Goal: Communication & Community: Answer question/provide support

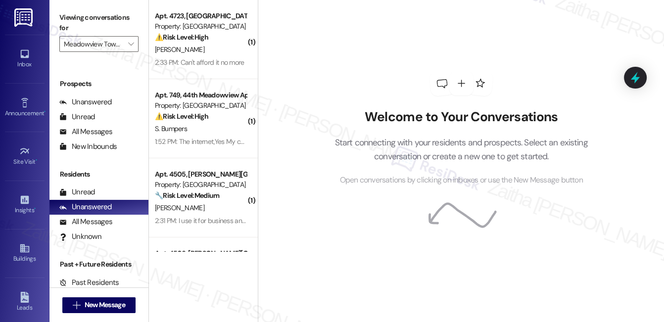
scroll to position [135, 0]
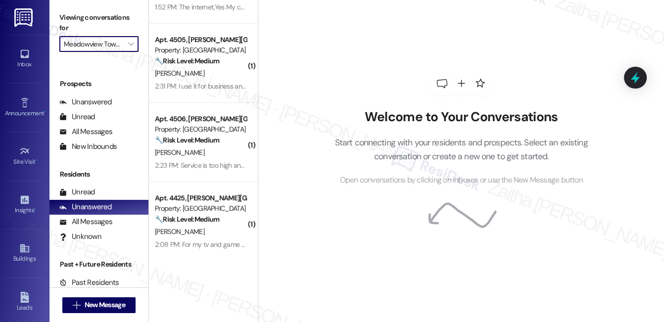
click at [94, 42] on input "Meadowview Townhomes" at bounding box center [93, 44] width 59 height 16
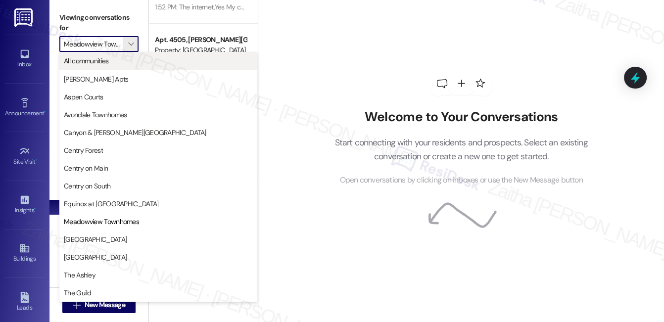
click at [100, 63] on span "All communities" at bounding box center [86, 61] width 45 height 10
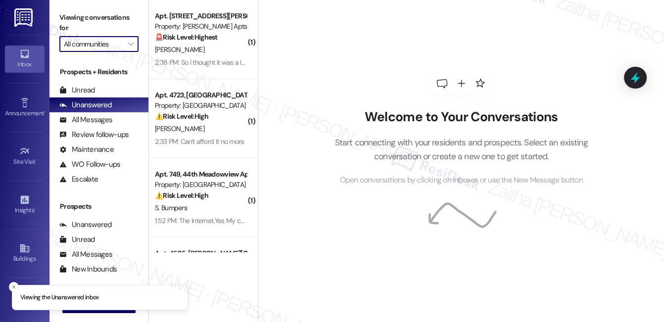
click at [105, 46] on input "All communities" at bounding box center [93, 44] width 59 height 16
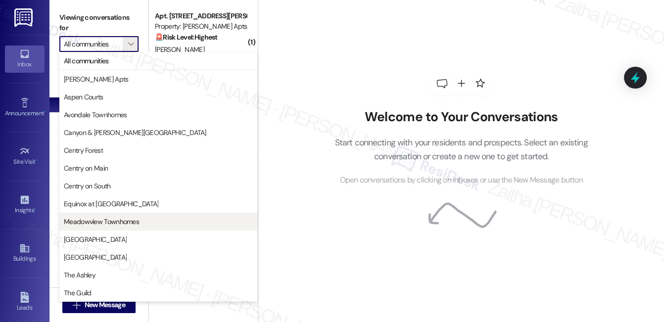
click at [105, 221] on span "Meadowview Townhomes" at bounding box center [101, 222] width 75 height 10
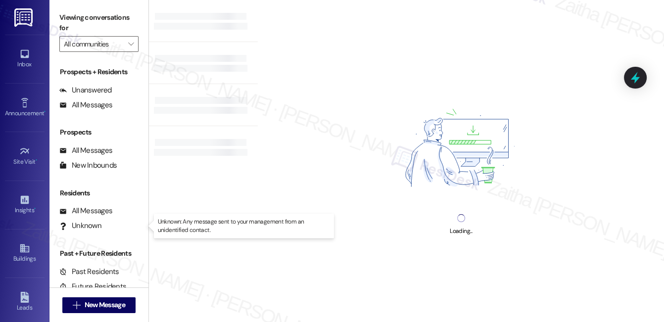
type input "Meadowview Townhomes"
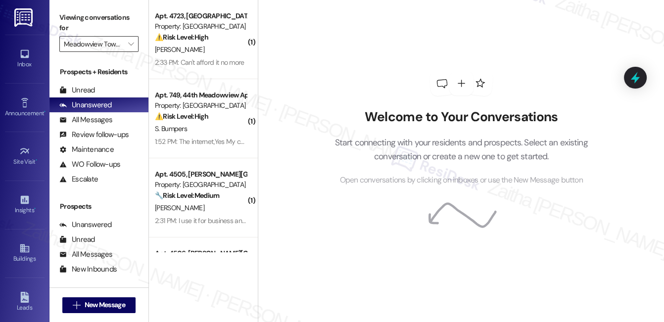
click at [117, 42] on input "Meadowview Townhomes" at bounding box center [93, 44] width 59 height 16
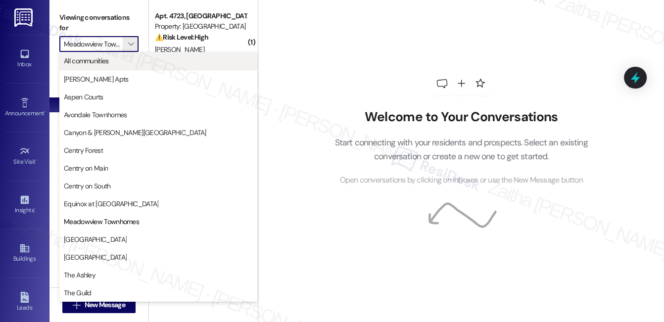
click at [102, 63] on span "All communities" at bounding box center [86, 61] width 45 height 10
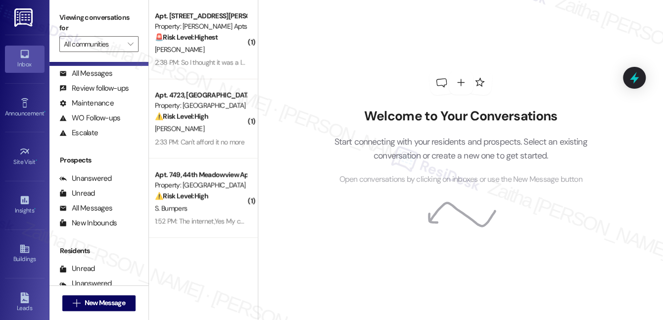
scroll to position [125, 0]
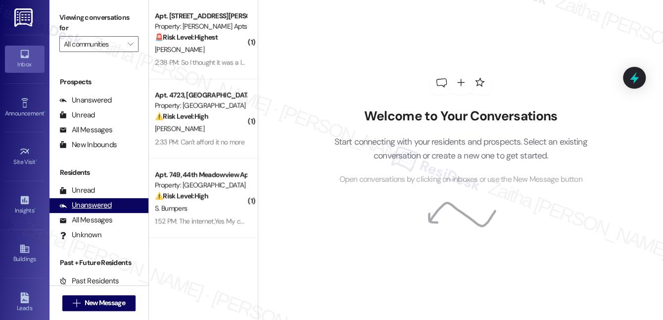
click at [97, 207] on div "Unanswered" at bounding box center [85, 205] width 52 height 10
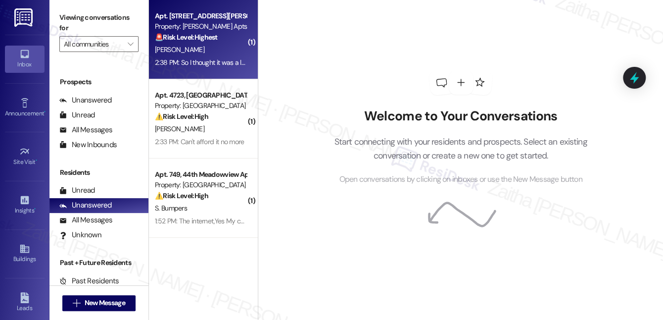
click at [211, 50] on div "K. Starks" at bounding box center [200, 50] width 93 height 12
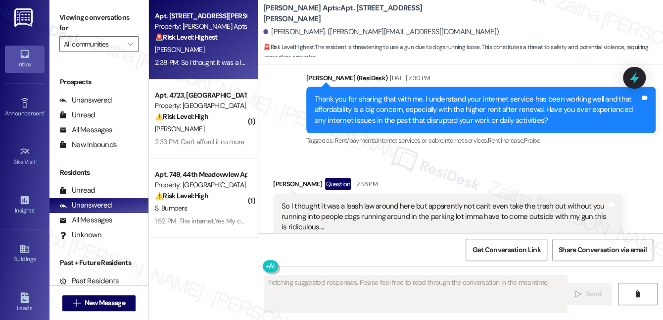
scroll to position [4693, 0]
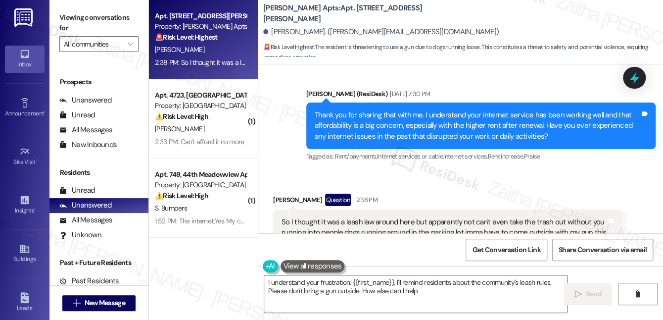
type textarea "I understand your frustration, {{first_name}}. I'll remind residents about the …"
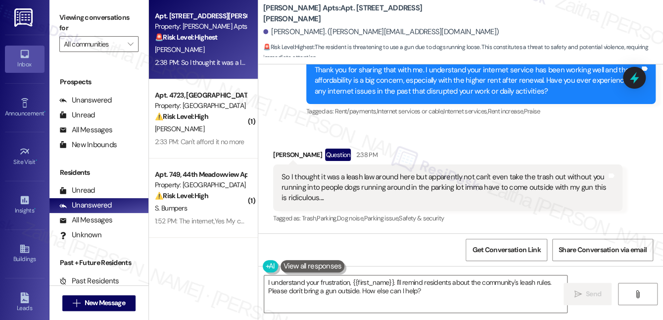
scroll to position [4739, 0]
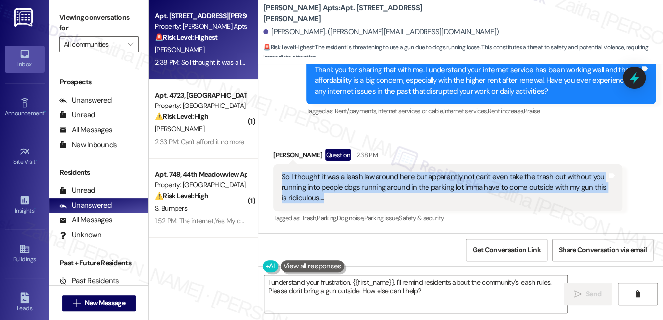
drag, startPoint x: 276, startPoint y: 171, endPoint x: 334, endPoint y: 196, distance: 63.8
click at [334, 196] on div "So I thought it was a leash law around here but apparently not can't even take …" at bounding box center [447, 187] width 349 height 46
copy div "So I thought it was a leash law around here but apparently not can't even take …"
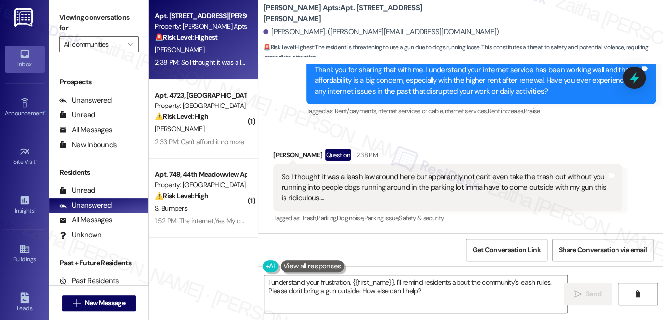
click at [418, 140] on div "Received via SMS Kimberly Starks Question 2:38 PM So I thought it was a leash l…" at bounding box center [460, 179] width 405 height 107
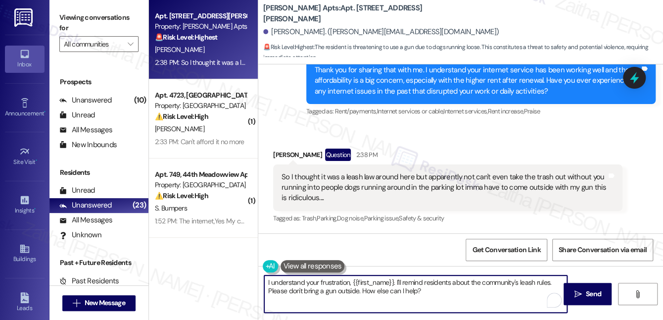
drag, startPoint x: 265, startPoint y: 280, endPoint x: 458, endPoint y: 289, distance: 193.1
click at [458, 289] on textarea "I understand your frustration, {{first_name}}. I'll remind residents about the …" at bounding box center [415, 293] width 303 height 37
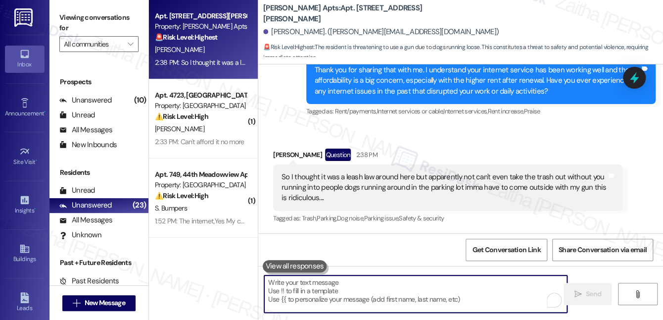
paste textarea "Hi {{first_name}}, thank you for bringing this to our attention. I understand y…"
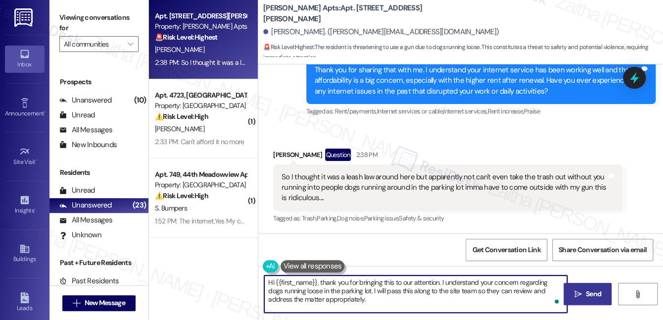
type textarea "Hi {{first_name}}, thank you for bringing this to our attention. I understand y…"
drag, startPoint x: 584, startPoint y: 290, endPoint x: 578, endPoint y: 279, distance: 12.4
click at [584, 290] on span "Send" at bounding box center [593, 293] width 19 height 10
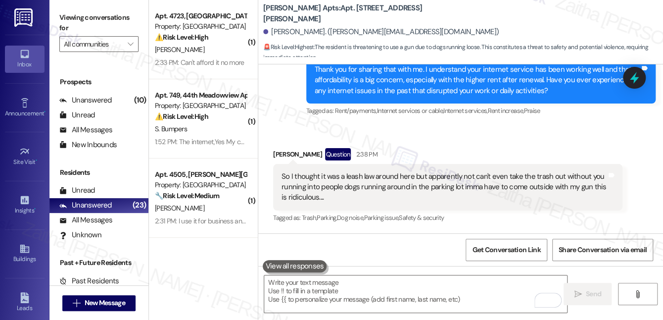
scroll to position [4738, 0]
click at [473, 135] on div "Received via SMS Kimberly Starks Question 2:38 PM So I thought it was a leash l…" at bounding box center [460, 179] width 405 height 107
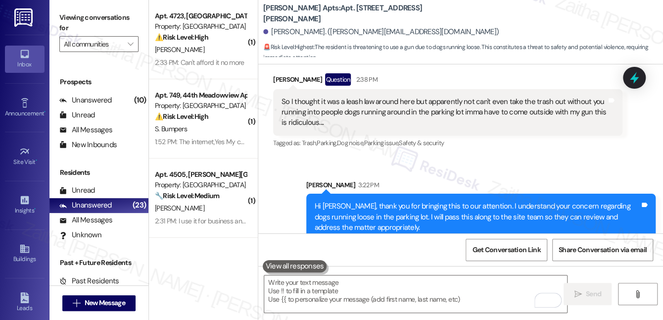
scroll to position [4829, 0]
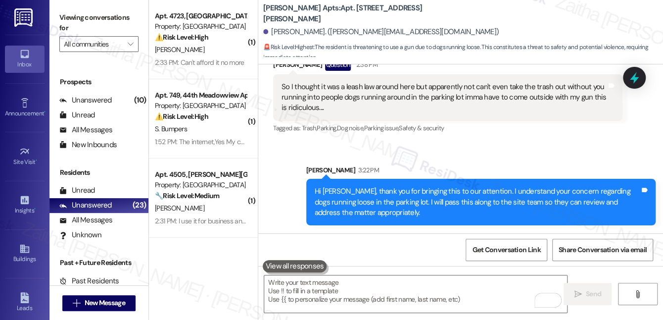
drag, startPoint x: 636, startPoint y: 83, endPoint x: 600, endPoint y: 99, distance: 39.2
click at [635, 82] on icon at bounding box center [634, 77] width 13 height 13
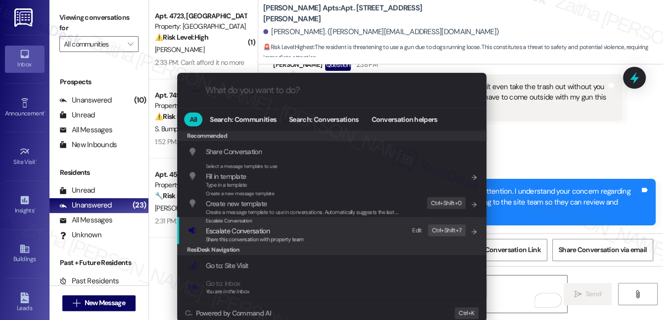
click at [238, 232] on span "Escalate Conversation" at bounding box center [238, 230] width 64 height 9
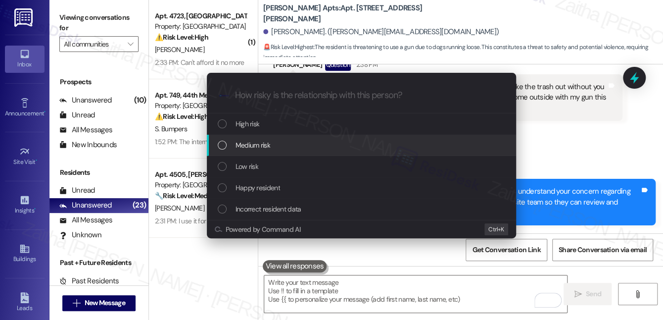
click at [251, 146] on span "Medium risk" at bounding box center [252, 144] width 35 height 11
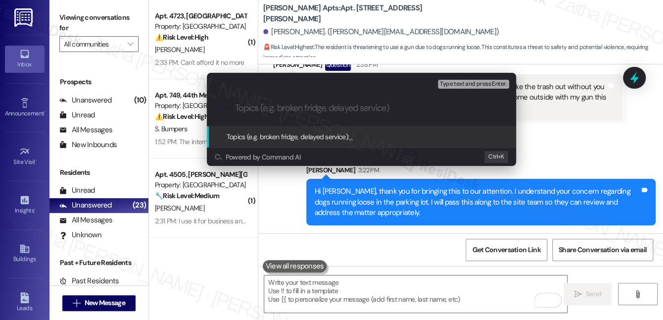
paste input "Loose Dogs in Parking Lot"
type input "Loose Dogs in Parking Lot"
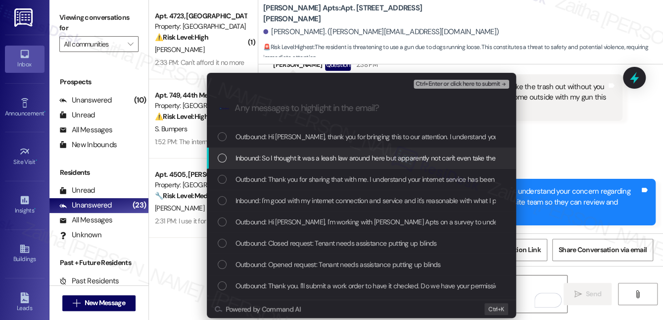
click at [324, 152] on span "Inbound: So I thought it was a leash law around here but apparently not can't e…" at bounding box center [564, 157] width 658 height 11
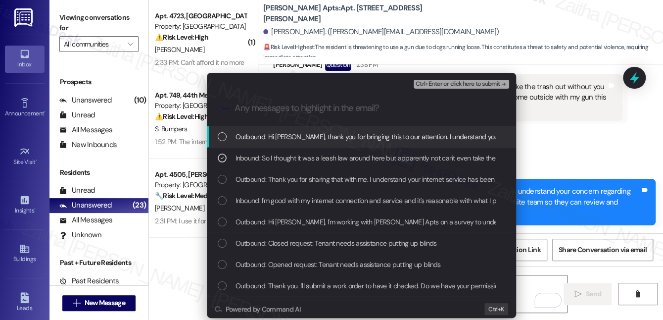
click at [443, 84] on span "Ctrl+Enter or click here to submit" at bounding box center [457, 84] width 85 height 7
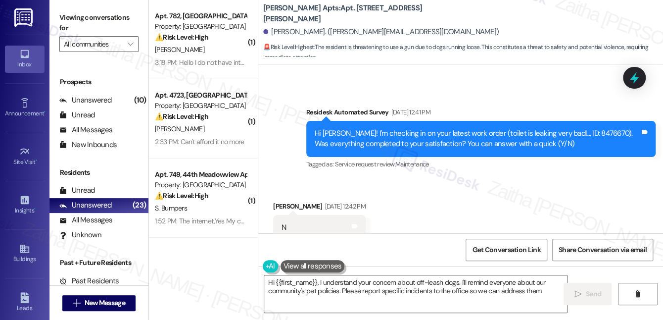
scroll to position [4738, 0]
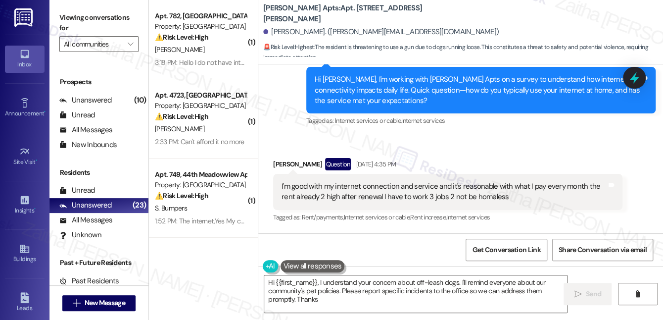
type textarea "Hi {{first_name}}, I understand your concern about off-leash dogs. I'll remind …"
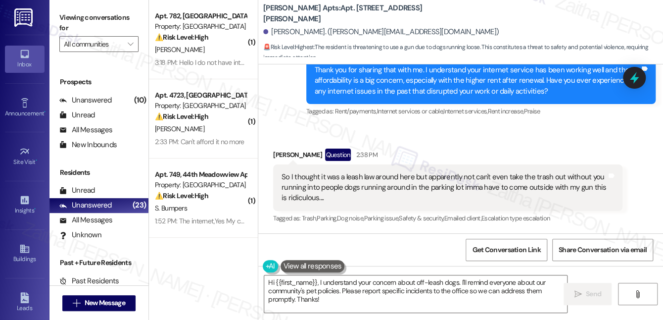
click at [417, 151] on div "Kimberly Starks Question 2:38 PM" at bounding box center [447, 156] width 349 height 16
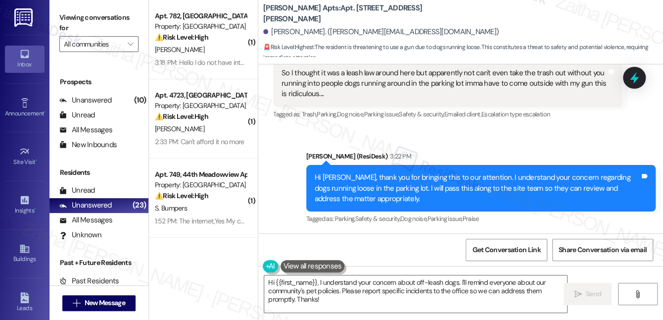
scroll to position [4843, 0]
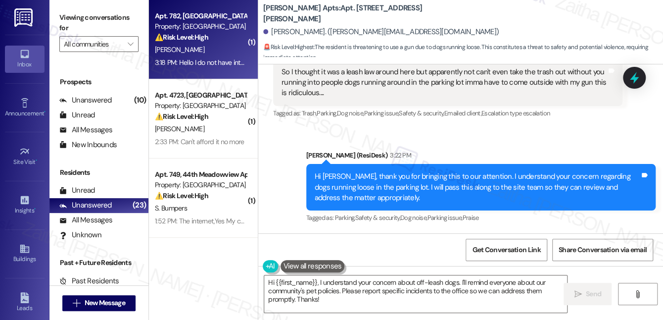
click at [226, 48] on div "R. Allen" at bounding box center [200, 50] width 93 height 12
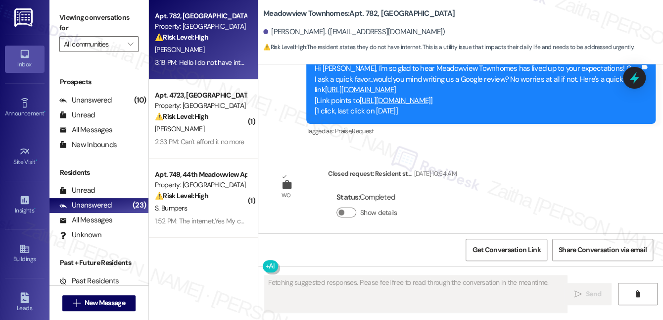
scroll to position [6850, 0]
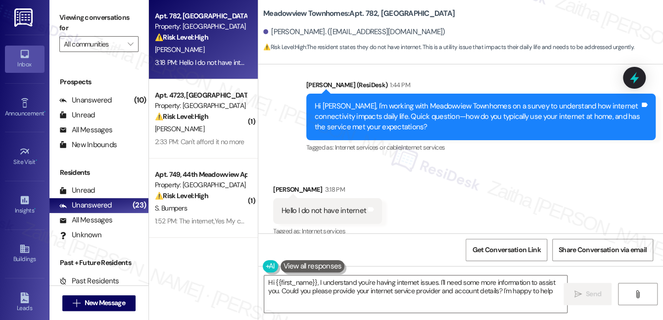
type textarea "Hi {{first_name}}, I understand you're having internet issues. I'll need some m…"
drag, startPoint x: 287, startPoint y: 196, endPoint x: 384, endPoint y: 199, distance: 96.5
click at [384, 199] on div "Received via SMS Robert Allen 3:18 PM Hello I do not have internet Tags and not…" at bounding box center [328, 211] width 124 height 69
copy div "Hello I do not have internet Tags and notes"
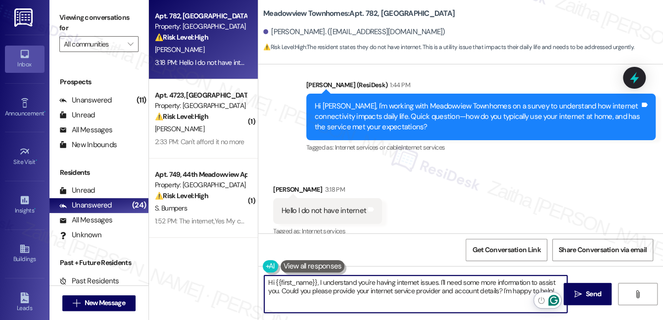
drag, startPoint x: 266, startPoint y: 281, endPoint x: 416, endPoint y: 295, distance: 150.6
click at [557, 300] on html "Inbox Go to Inbox Announcement • Send A Text Announcement Site Visit • Go to Si…" at bounding box center [331, 160] width 663 height 320
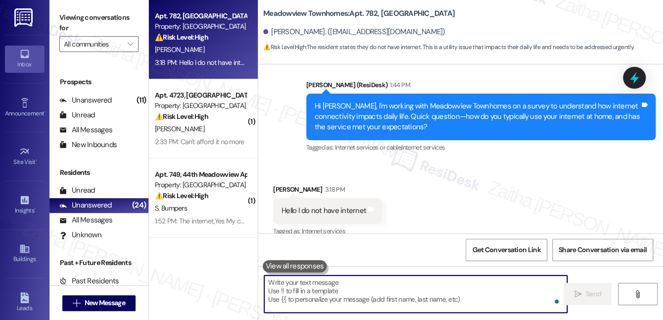
paste textarea "Thank you for letting me know. Could you share if service has ever been set up …"
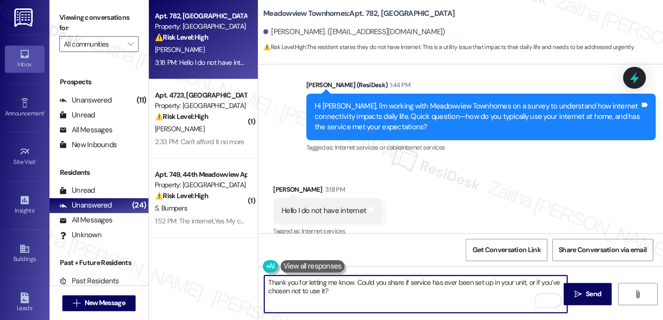
click at [287, 184] on div "Robert Allen 3:18 PM" at bounding box center [327, 191] width 109 height 14
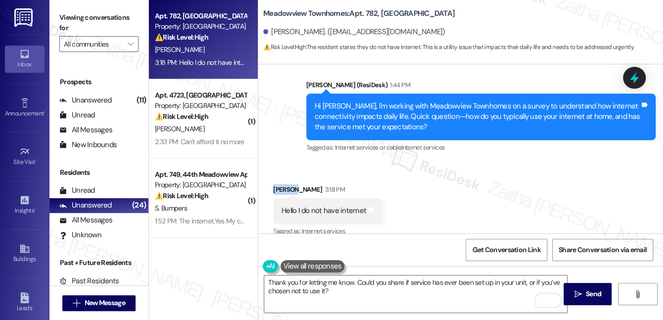
click at [287, 184] on div "Robert Allen 3:18 PM" at bounding box center [327, 191] width 109 height 14
copy div "Robert"
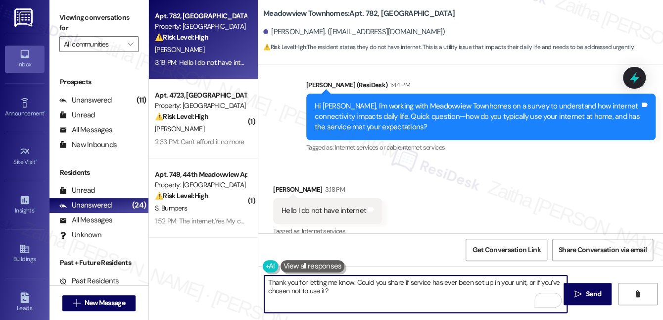
click at [353, 281] on textarea "Thank you for letting me know. Could you share if service has ever been set up …" at bounding box center [415, 293] width 303 height 37
paste textarea "Robert"
click at [409, 284] on textarea "Thank you for letting me know, Robert. Could you share if service has ever been…" at bounding box center [415, 293] width 303 height 37
type textarea "Thank you for letting me know, [PERSON_NAME]. Could you please share if service…"
click at [578, 288] on span " Send" at bounding box center [587, 293] width 31 height 10
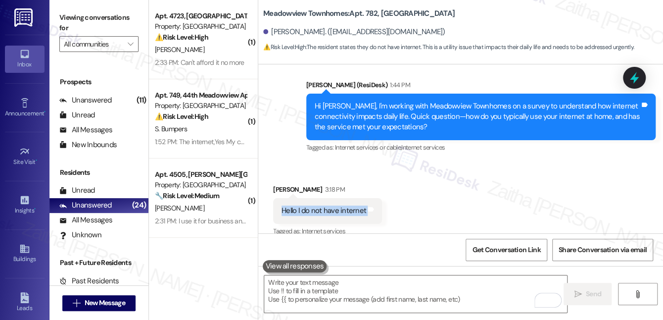
drag, startPoint x: 275, startPoint y: 196, endPoint x: 384, endPoint y: 197, distance: 109.3
click at [384, 197] on div "Received via SMS Robert Allen 3:18 PM Hello I do not have internet Tags and not…" at bounding box center [328, 211] width 124 height 69
copy div "Hello I do not have internet Tags and notes"
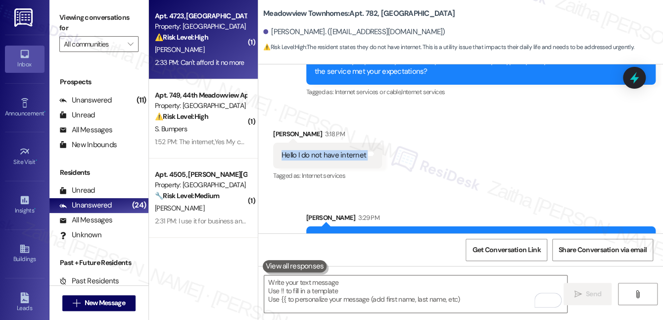
scroll to position [6885, 0]
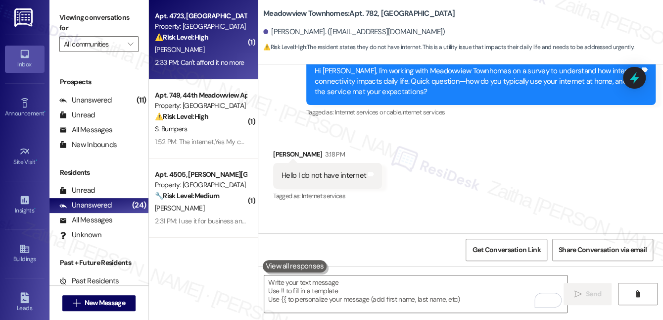
click at [198, 45] on div "[PERSON_NAME]" at bounding box center [200, 50] width 93 height 12
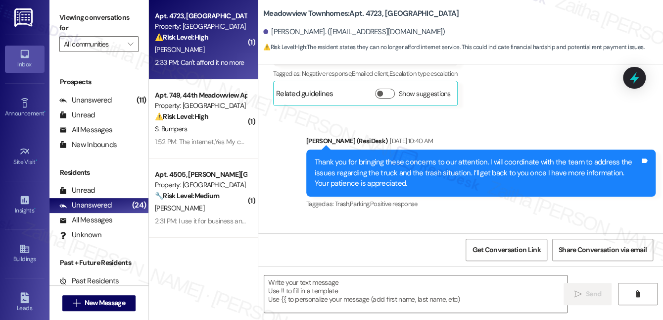
type textarea "Fetching suggested responses. Please feel free to read through the conversation…"
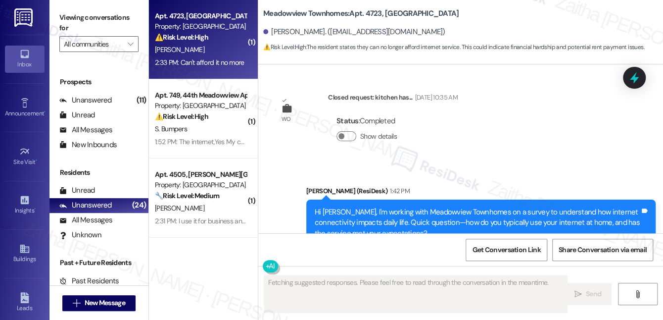
scroll to position [4859, 0]
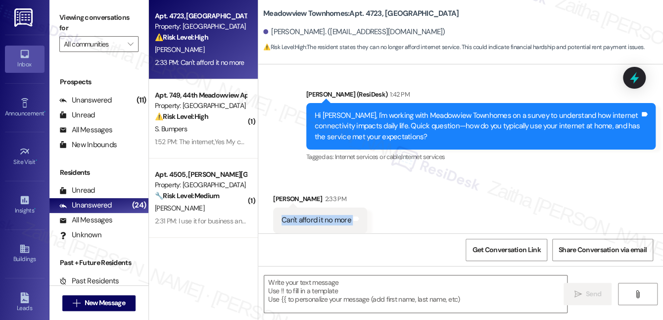
drag, startPoint x: 276, startPoint y: 198, endPoint x: 364, endPoint y: 198, distance: 87.6
click at [364, 207] on div "Can't afford it no more Tags and notes" at bounding box center [320, 219] width 94 height 25
copy div "Can't afford it no more Tags and notes"
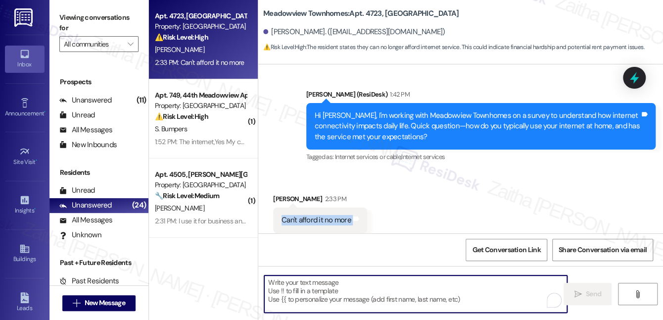
click at [306, 292] on textarea "To enrich screen reader interactions, please activate Accessibility in Grammarl…" at bounding box center [415, 293] width 303 height 37
paste textarea "thank you for sharing that with me. I understand affordability can be a concern."
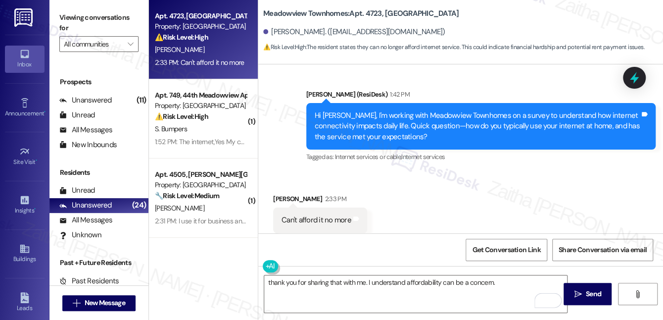
click at [279, 193] on div "Elias Everette 2:33 PM" at bounding box center [320, 200] width 94 height 14
copy div "Elias"
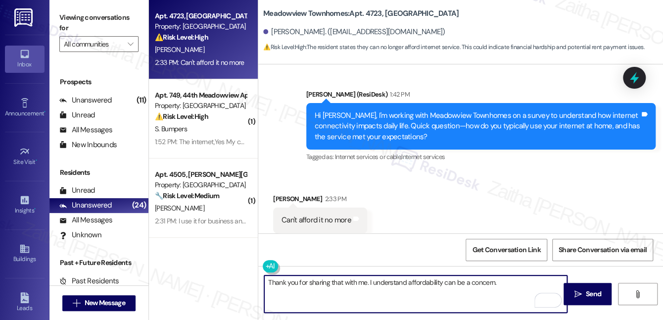
click at [365, 280] on textarea "Thank you for sharing that with me. I understand affordability can be a concern." at bounding box center [415, 293] width 303 height 37
paste textarea "Elias"
click at [525, 284] on textarea "Thank you for sharing that with me, Elias. I understand affordability can be a …" at bounding box center [415, 293] width 303 height 37
paste textarea "If you don’t mind me asking, would you be interested in service again if a more…"
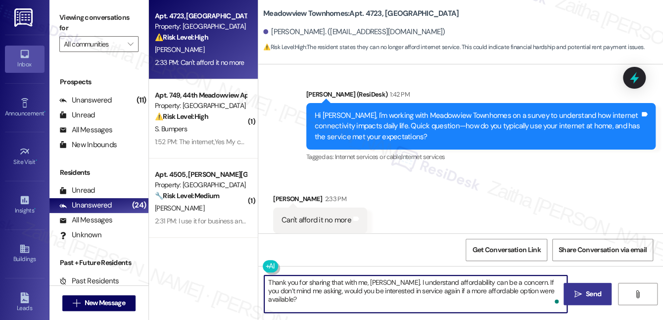
type textarea "Thank you for sharing that with me, Elias. I understand affordability can be a …"
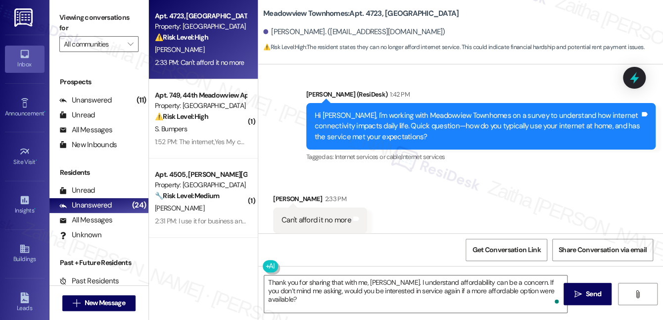
drag, startPoint x: 576, startPoint y: 293, endPoint x: 541, endPoint y: 273, distance: 40.7
click at [576, 293] on icon "" at bounding box center [577, 294] width 7 height 8
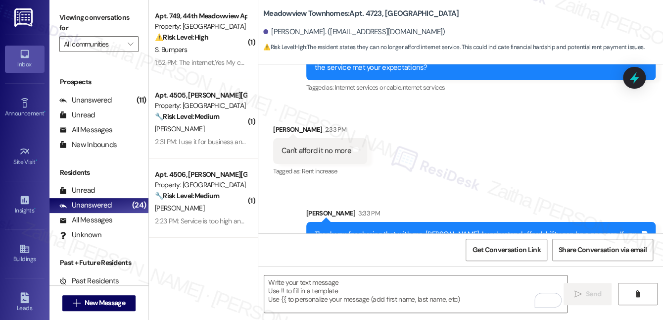
scroll to position [4939, 0]
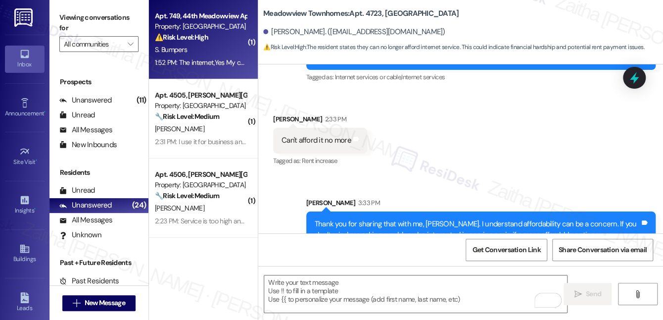
click at [219, 49] on div "S. Bumpers" at bounding box center [200, 50] width 93 height 12
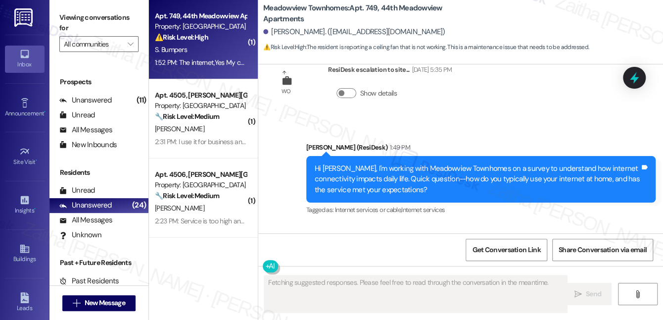
scroll to position [2303, 0]
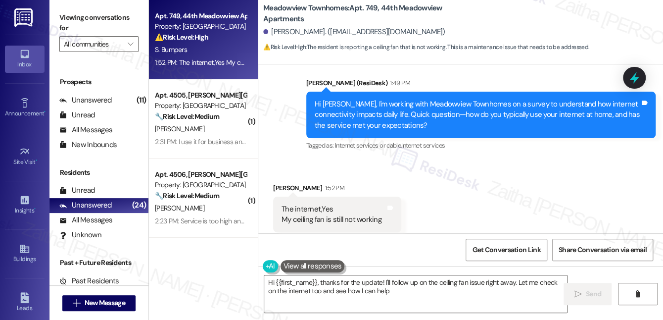
type textarea "Hi {{first_name}}, thanks for the update! I'll follow up on the ceiling fan iss…"
drag, startPoint x: 277, startPoint y: 189, endPoint x: 390, endPoint y: 206, distance: 114.5
click at [390, 206] on div "The internet,Yes My ceiling fan is still not working Tags and notes" at bounding box center [337, 214] width 128 height 36
copy div "The internet,Yes My ceiling fan is still not working Tags and notes"
click at [572, 138] on div "Announcement, sent via SMS Sarah (ResiDesk) 1:49 PM Hi Sylvia, I'm working with…" at bounding box center [481, 115] width 364 height 90
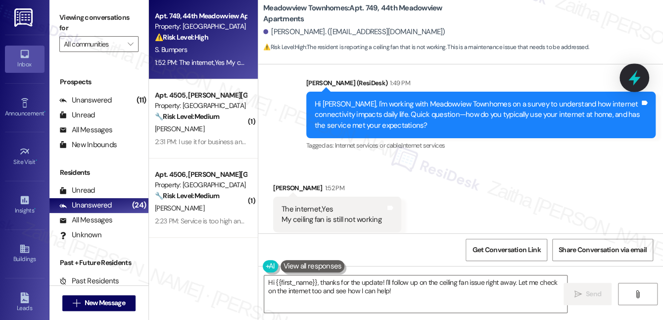
click at [637, 76] on icon at bounding box center [634, 77] width 17 height 17
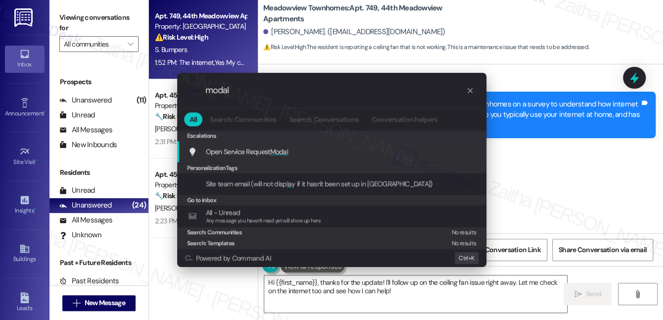
type input "modal"
click at [280, 150] on span "Modal" at bounding box center [279, 151] width 18 height 9
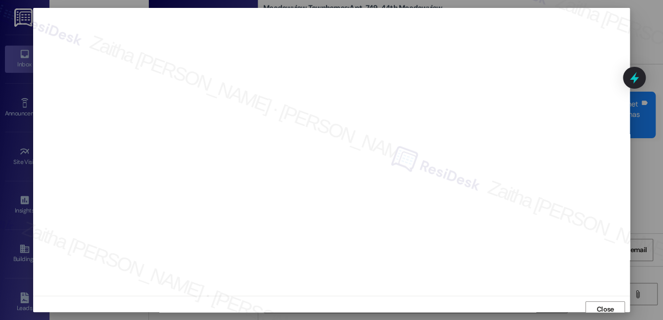
scroll to position [5, 0]
click at [608, 306] on span "Close" at bounding box center [605, 304] width 17 height 10
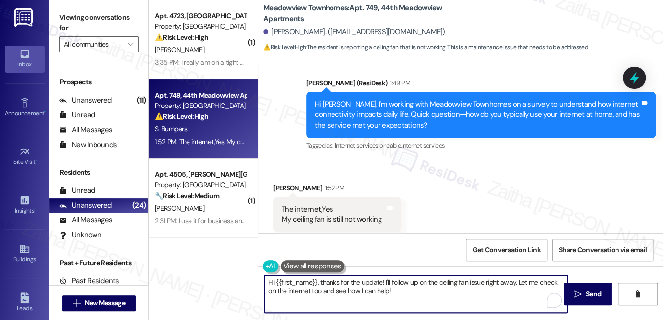
drag, startPoint x: 265, startPoint y: 282, endPoint x: 390, endPoint y: 295, distance: 125.8
click at [389, 296] on textarea "Hi {{first_name}}, thanks for the update! I'll follow up on the ceiling fan iss…" at bounding box center [415, 293] width 303 height 37
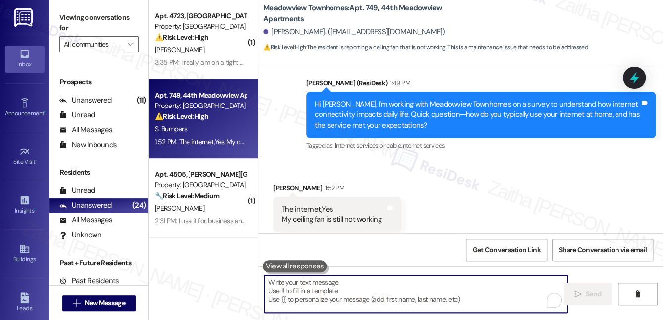
paste textarea "Hi {{first_name}}, thank you for confirming about the internet. I’m sorry to he…"
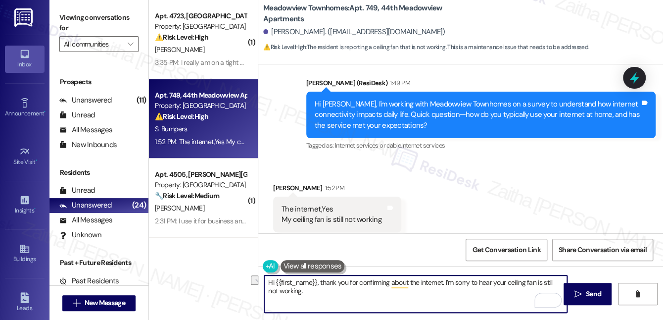
drag, startPoint x: 321, startPoint y: 283, endPoint x: 263, endPoint y: 281, distance: 57.4
click at [264, 281] on textarea "Hi {{first_name}}, thank you for confirming about the internet. I’m sorry to he…" at bounding box center [415, 293] width 303 height 37
click at [273, 183] on div "Sylvia Bumpers 1:52 PM" at bounding box center [337, 190] width 128 height 14
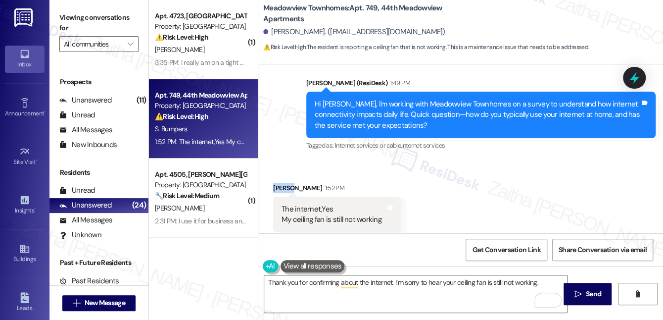
click at [273, 183] on div "Sylvia Bumpers 1:52 PM" at bounding box center [337, 190] width 128 height 14
copy div "Sylvia"
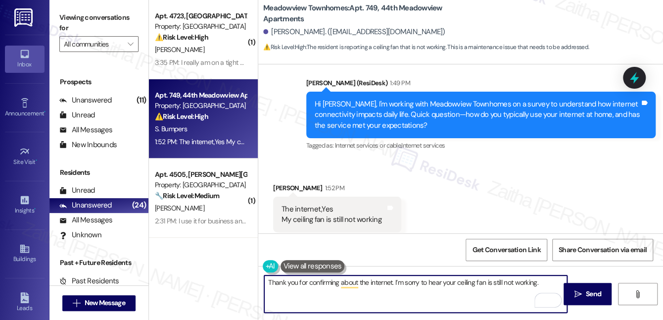
click at [393, 285] on textarea "Thank you for confirming about the internet. I’m sorry to hear your ceiling fan…" at bounding box center [415, 293] width 303 height 37
paste textarea "Sylvia"
click at [553, 282] on textarea "Thank you for confirming about the internet, Sylvia. I’m sorry to hear your cei…" at bounding box center [415, 293] width 303 height 37
paste textarea "I see a previous work order was marked as completed—could you let me know if no…"
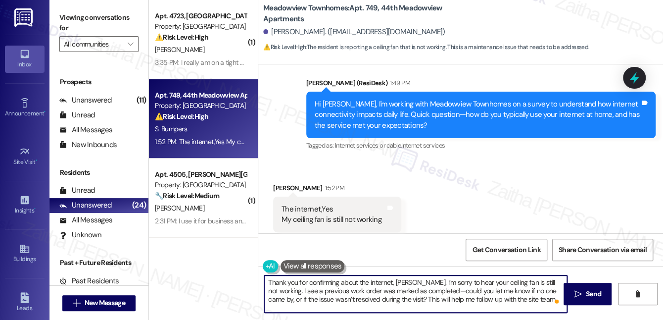
click at [424, 292] on textarea "Thank you for confirming about the internet, Sylvia. I’m sorry to hear your cei…" at bounding box center [415, 293] width 303 height 37
click at [493, 298] on textarea "Thank you for confirming about the internet, Sylvia. I’m sorry to hear your cei…" at bounding box center [415, 293] width 303 height 37
type textarea "Thank you for confirming about the internet, [PERSON_NAME]. I’m sorry to hear y…"
click at [600, 292] on span "Send" at bounding box center [593, 293] width 15 height 10
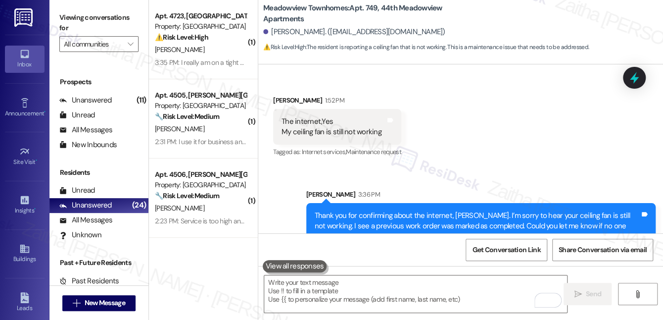
scroll to position [2393, 0]
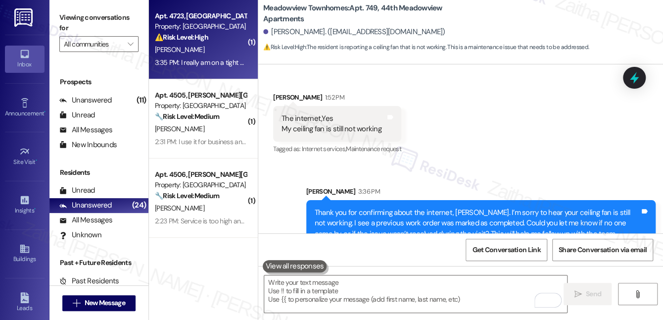
click at [234, 45] on div "[PERSON_NAME]" at bounding box center [200, 50] width 93 height 12
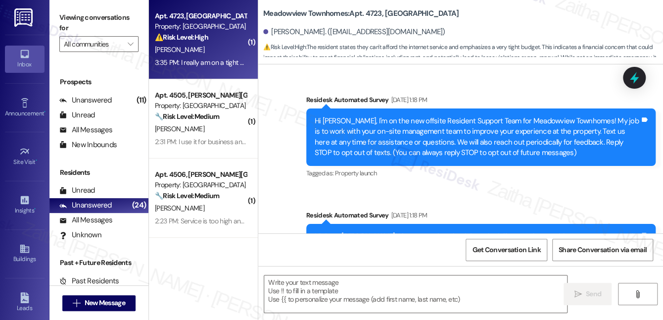
scroll to position [5036, 0]
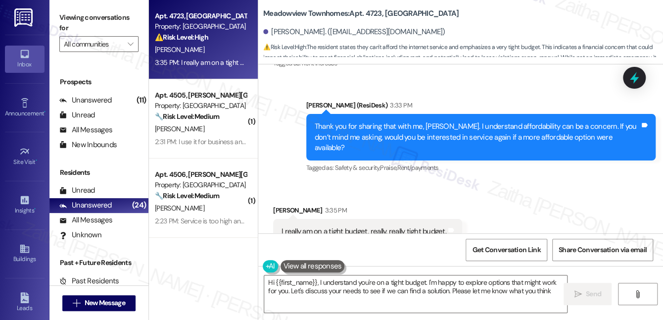
type textarea "Hi {{first_name}}, I understand you're on a tight budget. I'm happy to explore …"
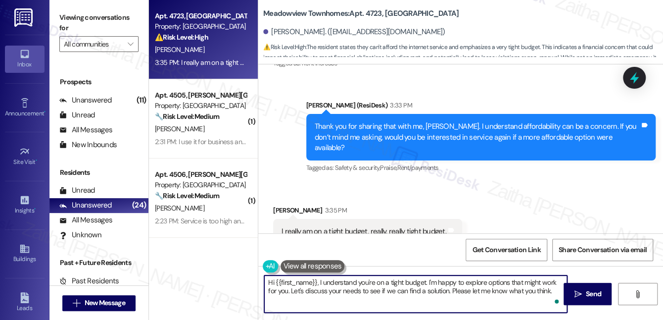
click at [550, 294] on html "Inbox Go to Inbox Announcement • Send A Text Announcement Site Visit • Go to Si…" at bounding box center [331, 160] width 663 height 320
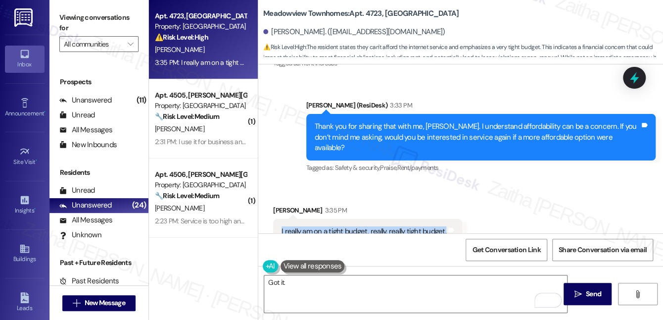
drag, startPoint x: 274, startPoint y: 200, endPoint x: 444, endPoint y: 206, distance: 170.2
click at [444, 219] on div "I really am on a tight budget, really, really tight budget. Tags and notes" at bounding box center [367, 231] width 189 height 25
copy div "I really am on a tight budget, really, really tight budget."
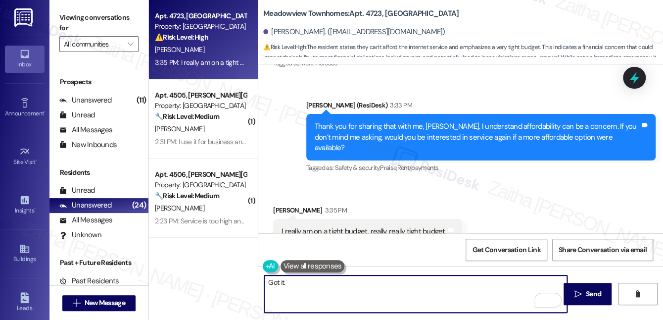
click at [343, 286] on textarea "Got it." at bounding box center [415, 293] width 303 height 37
paste textarea "Your feedback is important and appreciated."
click at [287, 285] on textarea "Got it. Your feedback is important and appreciated." at bounding box center [415, 293] width 303 height 37
paste textarea "We're gathering resident feedback to improve connectivit"
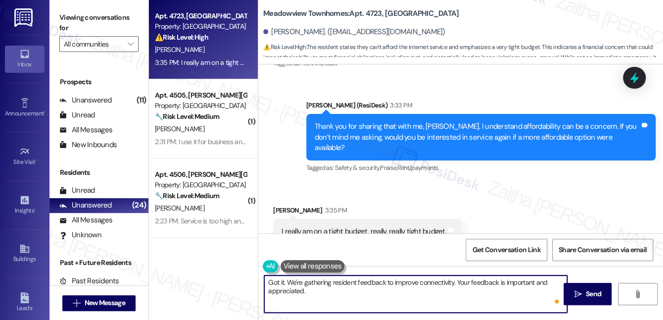
click at [485, 282] on textarea "Got it. We're gathering resident feedback to improve connectivity. Your feedbac…" at bounding box center [415, 293] width 303 height 37
type textarea "Got it. We're gathering resident feedback to improve connectivity. Your input i…"
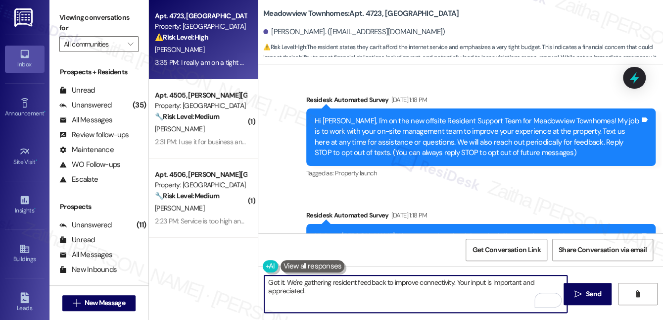
scroll to position [5036, 0]
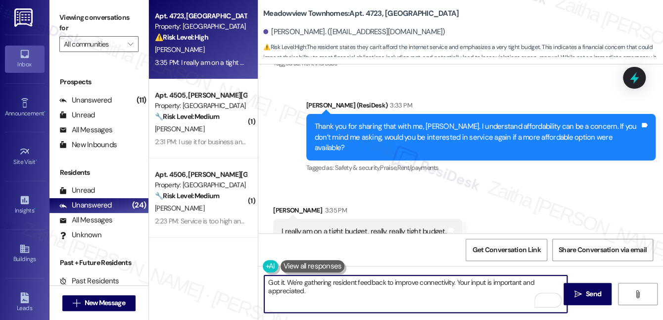
click at [324, 288] on textarea "Got it. We're gathering resident feedback to improve connectivity. Your input i…" at bounding box center [415, 293] width 303 height 37
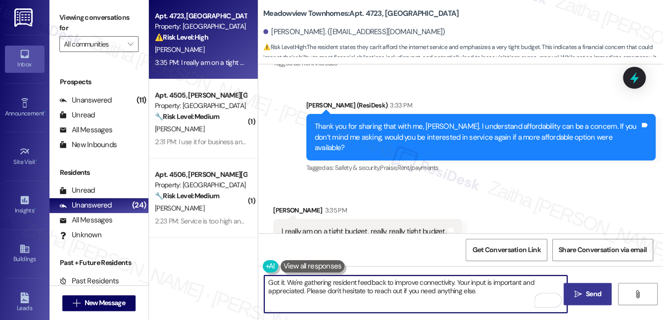
type textarea "Got it. We're gathering resident feedback to improve connectivity. Your input i…"
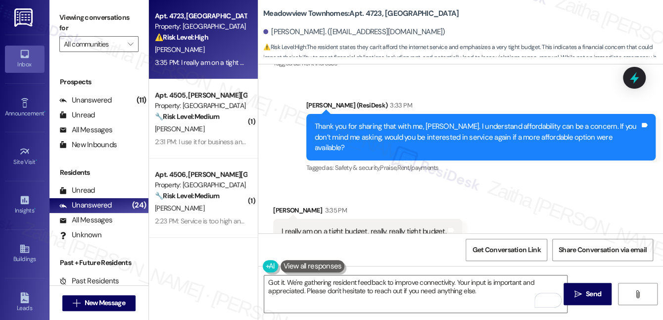
drag, startPoint x: 593, startPoint y: 292, endPoint x: 578, endPoint y: 281, distance: 18.5
click at [593, 292] on span "Send" at bounding box center [593, 293] width 15 height 10
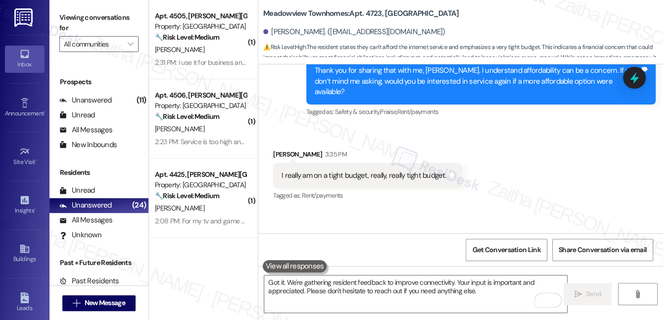
scroll to position [5116, 0]
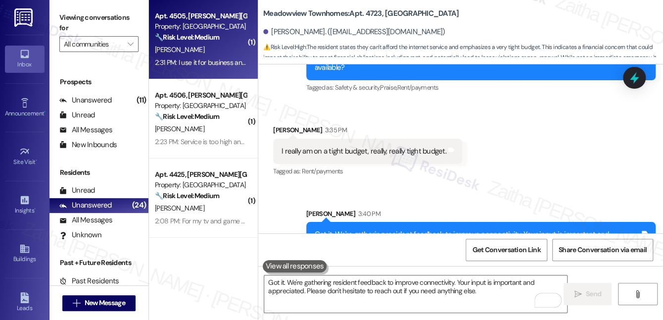
click at [223, 58] on div "2:31 PM: I use it for business and entertainment. When i had the entertainment …" at bounding box center [647, 62] width 984 height 9
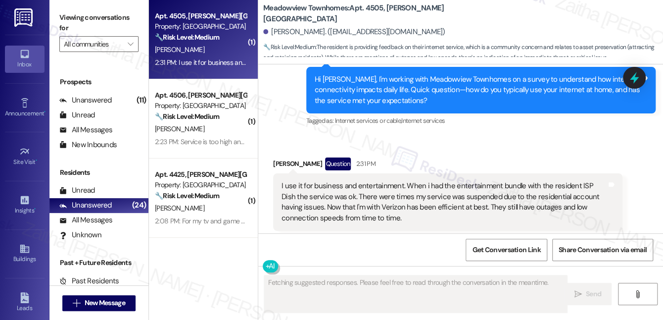
scroll to position [609, 0]
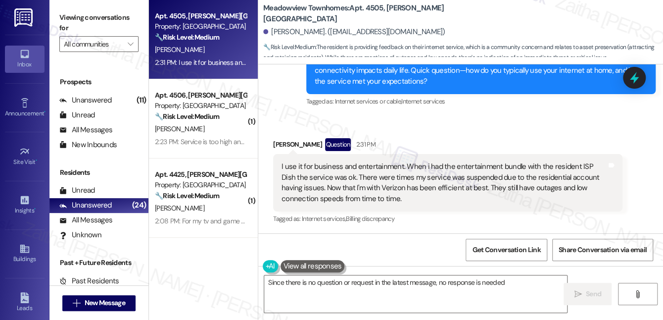
type textarea "Since there is no question or request in the latest message, no response is nee…"
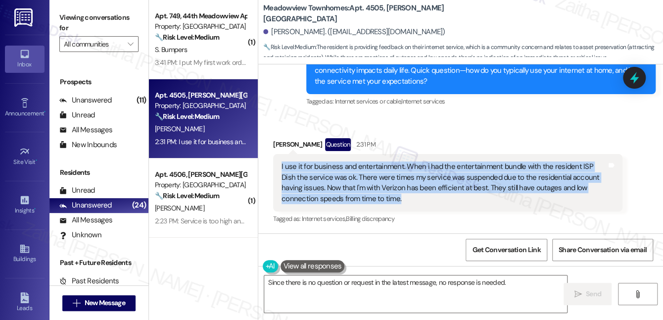
drag, startPoint x: 279, startPoint y: 163, endPoint x: 375, endPoint y: 196, distance: 102.0
click at [375, 196] on div "I use it for business and entertainment. When i had the entertainment bundle wi…" at bounding box center [447, 182] width 349 height 57
copy div "I use it for business and entertainment. When i had the entertainment bundle wi…"
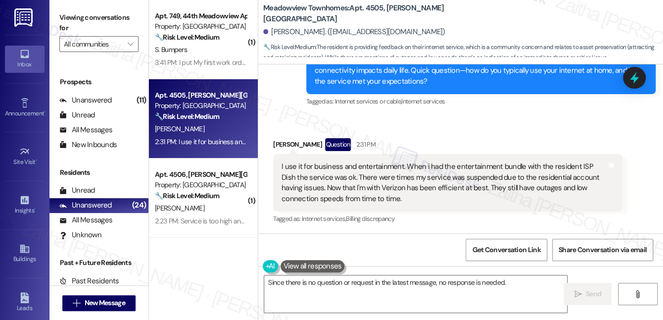
click at [427, 132] on div "Received via SMS [PERSON_NAME] Question 2:31 PM I use it for business and enter…" at bounding box center [448, 182] width 364 height 102
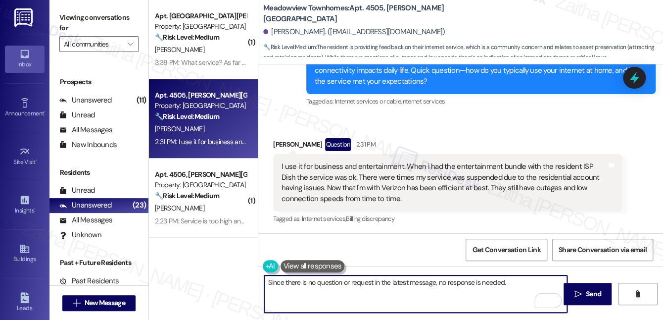
drag, startPoint x: 266, startPoint y: 283, endPoint x: 519, endPoint y: 306, distance: 254.3
click at [519, 306] on textarea "Since there is no question or request in the latest message, no response is nee…" at bounding box center [415, 293] width 303 height 37
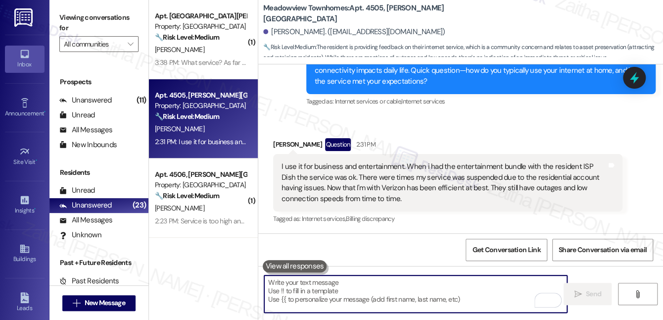
paste textarea "Thank you for sharing your experience. I understand how important reliable serv…"
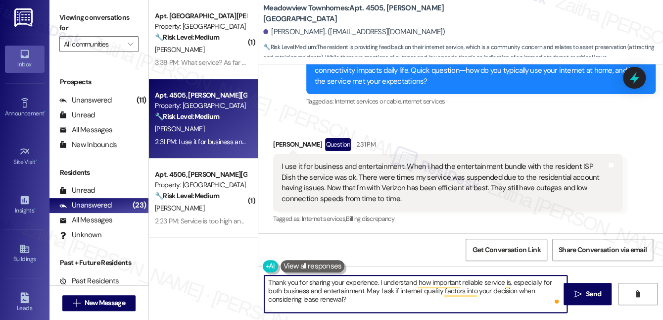
click at [356, 282] on textarea "Thank you for sharing your experience. I understand how important reliable serv…" at bounding box center [415, 293] width 303 height 37
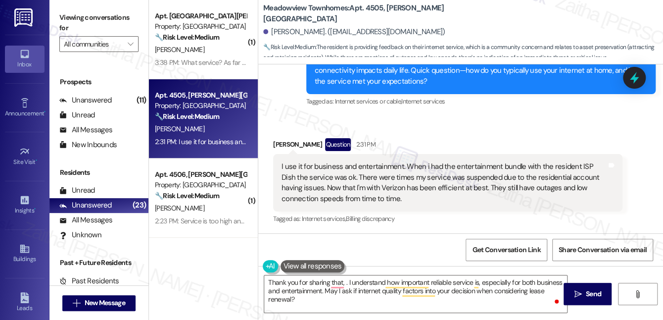
click at [280, 140] on div "[PERSON_NAME] Question 2:31 PM" at bounding box center [447, 146] width 349 height 16
copy div "[PERSON_NAME]"
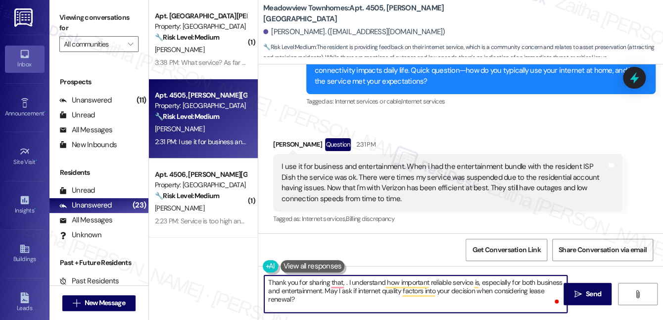
click at [344, 282] on textarea "Thank you for sharing that, . I understand how important reliable service is, e…" at bounding box center [415, 293] width 303 height 37
paste textarea "[PERSON_NAME]"
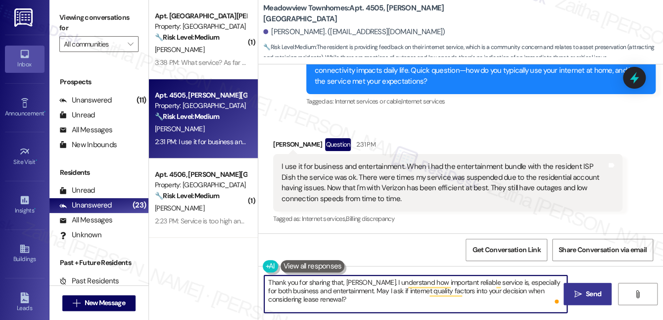
type textarea "Thank you for sharing that, [PERSON_NAME]. I understand how important reliable …"
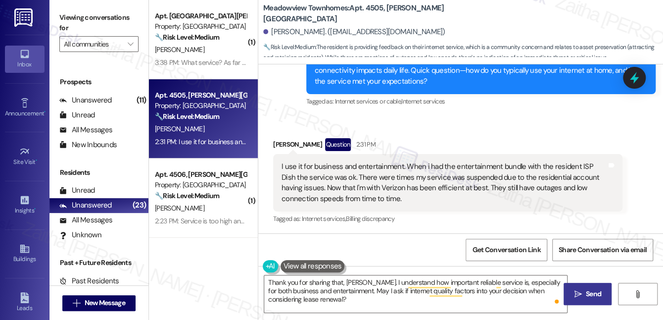
click at [586, 292] on span "Send" at bounding box center [593, 293] width 15 height 10
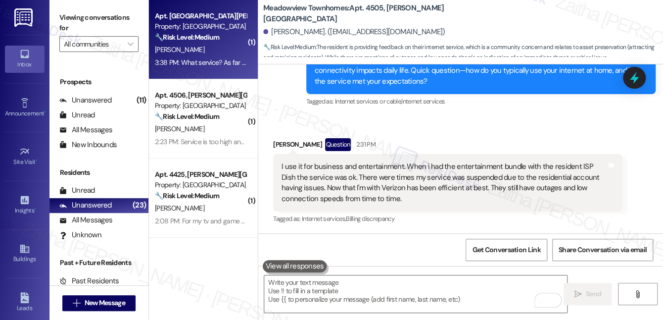
click at [202, 44] on div "[PERSON_NAME]" at bounding box center [200, 50] width 93 height 12
type textarea "Fetching suggested responses. Please feel free to read through the conversation…"
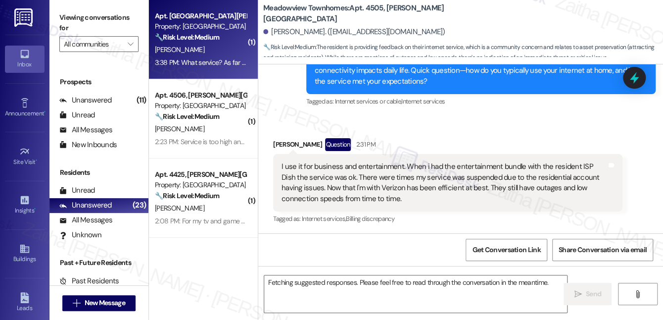
scroll to position [864, 0]
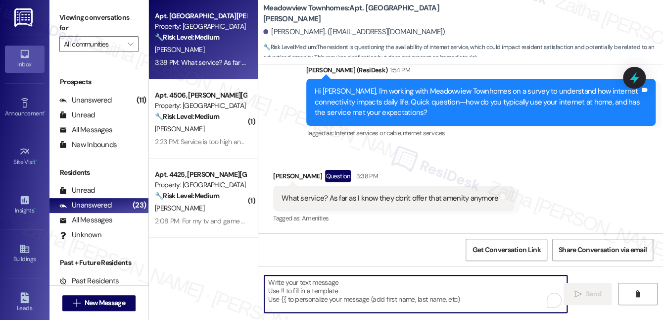
click at [311, 289] on textarea "To enrich screen reader interactions, please activate Accessibility in Grammarl…" at bounding box center [415, 293] width 303 height 37
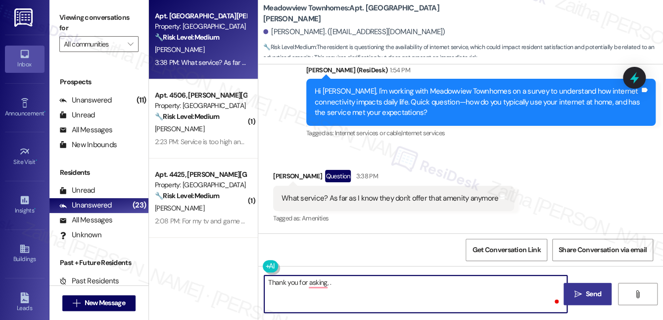
paste textarea "We're gathering resident feedback to improve connectivity. It only takes a few …"
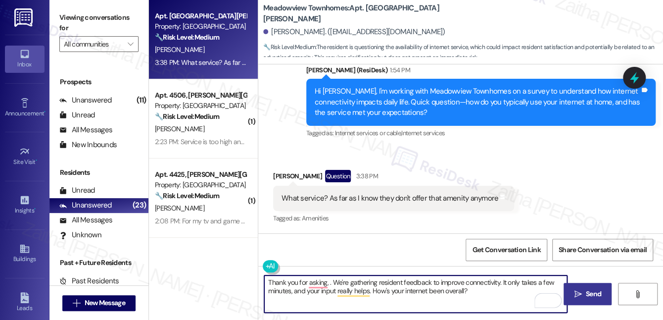
click at [315, 198] on div "What service? As far as I know they don't offer that amenity anymore" at bounding box center [389, 198] width 217 height 10
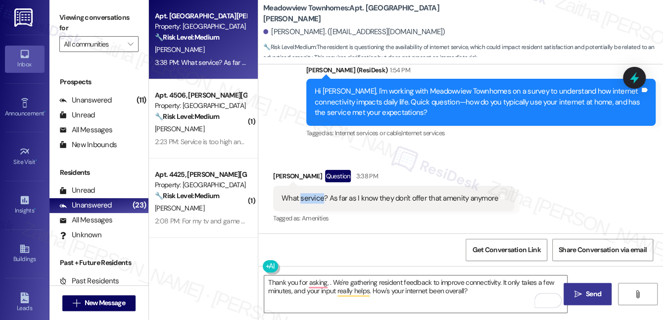
click at [315, 198] on div "What service? As far as I know they don't offer that amenity anymore" at bounding box center [389, 198] width 217 height 10
click at [285, 174] on div "[PERSON_NAME] Question 3:38 PM" at bounding box center [393, 178] width 241 height 16
copy div "[PERSON_NAME]"
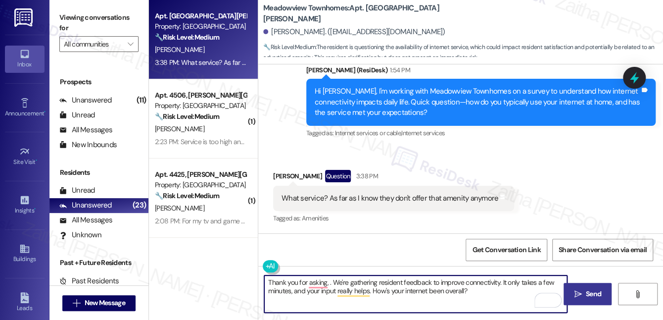
click at [329, 282] on textarea "Thank you for asking, . We're gathering resident feedback to improve connectivi…" at bounding box center [415, 293] width 303 height 37
paste textarea "Franklyn"
drag, startPoint x: 526, startPoint y: 281, endPoint x: 324, endPoint y: 298, distance: 202.0
click at [324, 298] on textarea "Thank you for asking, Franklyn. We're gathering resident feedback to improve co…" at bounding box center [415, 293] width 303 height 37
type textarea "Thank you for asking, Franklyn. We're gathering resident feedback to improve co…"
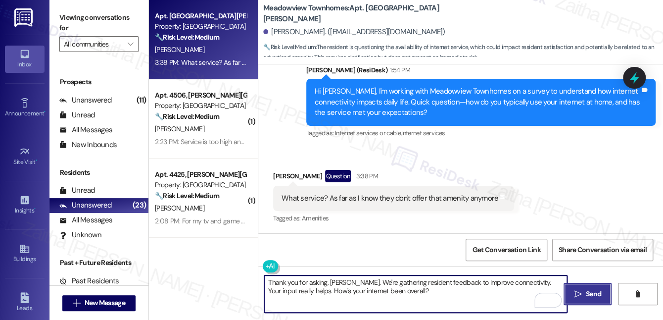
drag, startPoint x: 591, startPoint y: 289, endPoint x: 585, endPoint y: 288, distance: 6.0
click at [591, 289] on span "Send" at bounding box center [593, 293] width 15 height 10
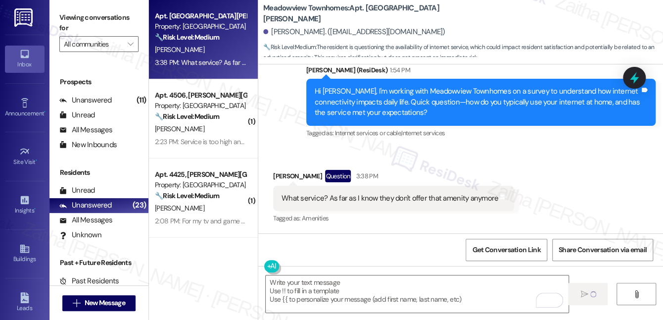
scroll to position [944, 0]
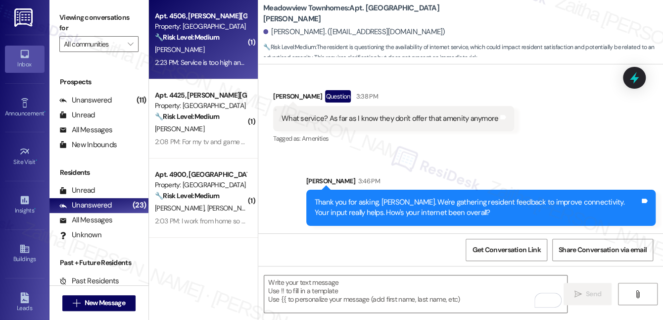
click at [236, 39] on div "🔧 Risk Level: Medium The resident is reporting intermittent internet service an…" at bounding box center [201, 37] width 92 height 10
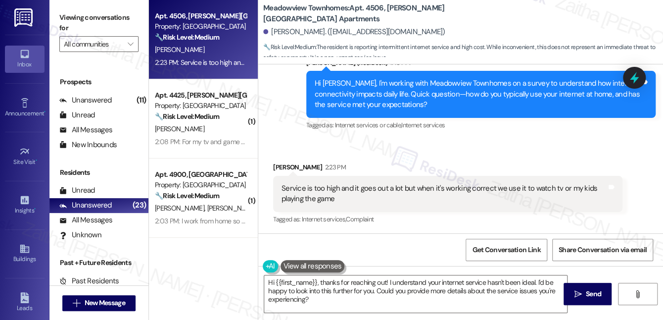
scroll to position [201, 0]
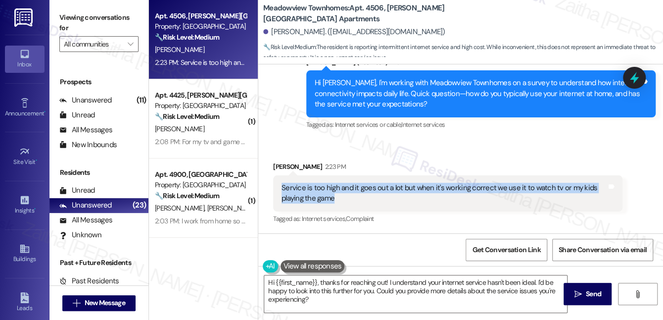
drag, startPoint x: 278, startPoint y: 185, endPoint x: 345, endPoint y: 200, distance: 69.0
click at [345, 200] on div "Service is too high and it goes out a lot but when it's working correct we use …" at bounding box center [447, 193] width 349 height 36
copy div "Service is too high and it goes out a lot but when it's working correct we use …"
click at [406, 204] on div "Service is too high and it goes out a lot but when it's working correct we use …" at bounding box center [447, 193] width 349 height 36
drag, startPoint x: 274, startPoint y: 185, endPoint x: 349, endPoint y: 197, distance: 75.6
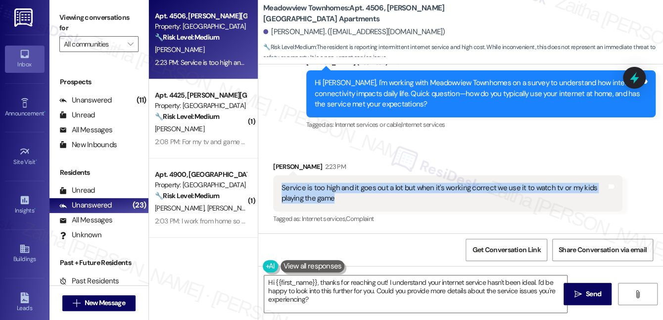
click at [349, 197] on div "Service is too high and it goes out a lot but when it's working correct we use …" at bounding box center [447, 193] width 349 height 36
copy div "Service is too high and it goes out a lot but when it's working correct we use …"
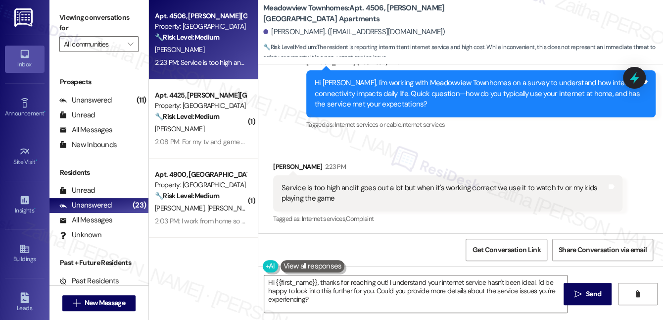
click at [496, 144] on div "Received via SMS Antoinette Wright 2:23 PM Service is too high and it goes out …" at bounding box center [460, 186] width 405 height 94
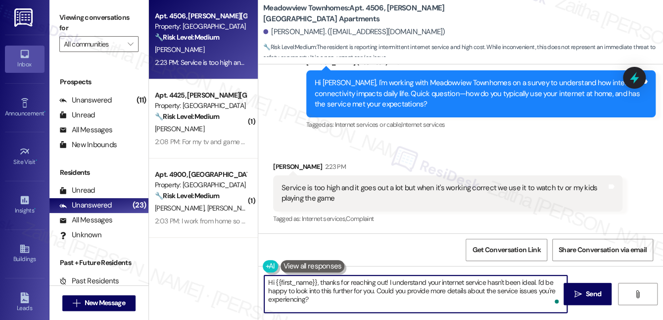
drag, startPoint x: 265, startPoint y: 284, endPoint x: 323, endPoint y: 309, distance: 63.4
click at [323, 309] on textarea "Hi {{first_name}}, thanks for reaching out! I understand your internet service …" at bounding box center [415, 293] width 303 height 37
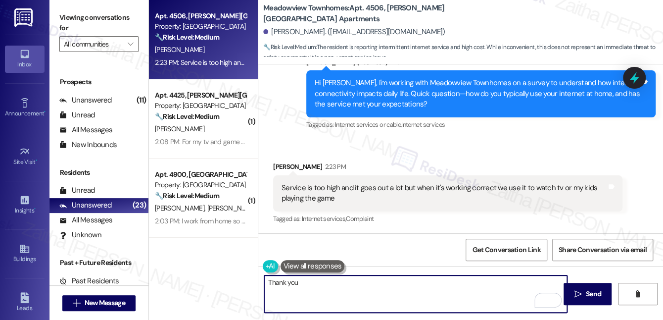
type textarea "Thank you"
drag, startPoint x: 309, startPoint y: 283, endPoint x: 259, endPoint y: 281, distance: 50.0
click at [259, 281] on div "Thank you" at bounding box center [411, 294] width 304 height 38
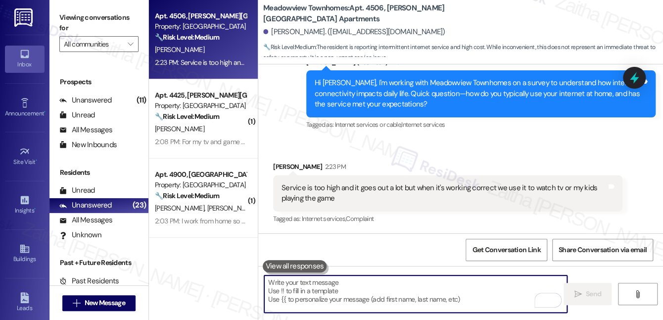
paste textarea "thank you for sharing your experience. I understand the frustration with both t…"
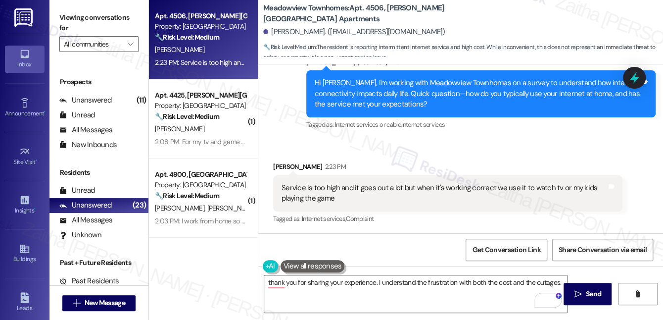
click at [286, 163] on div "Antoinette Wright 2:23 PM" at bounding box center [447, 168] width 349 height 14
copy div "Antoinette"
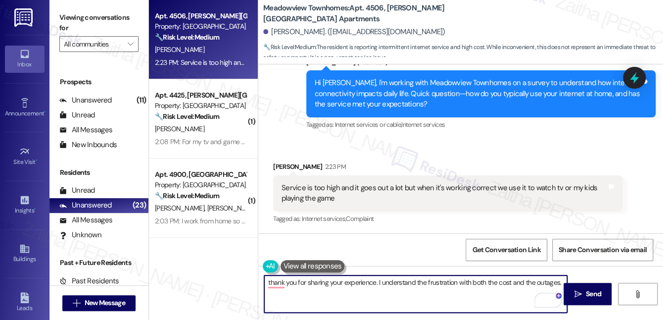
click at [353, 279] on textarea "thank you for sharing your experience. I understand the frustration with both t…" at bounding box center [415, 293] width 303 height 37
paste textarea "Antoinette"
click at [550, 278] on textarea "Thank you for sharing that, Antoinette. I understand the frustration with both …" at bounding box center [415, 293] width 303 height 37
paste textarea "Does the included service feel like good value to you?"
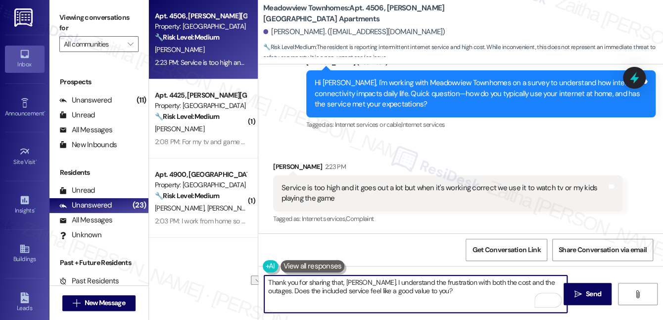
drag, startPoint x: 433, startPoint y: 289, endPoint x: 263, endPoint y: 296, distance: 170.3
click at [264, 296] on div "Thank you for sharing that, Antoinette. I understand the frustration with both …" at bounding box center [416, 294] width 304 height 38
paste textarea "Has it made you think differently about living here?"
drag, startPoint x: 424, startPoint y: 290, endPoint x: 269, endPoint y: 283, distance: 155.5
click at [269, 283] on textarea "Thank you for sharing that, Antoinette. I understand the frustration with both …" at bounding box center [415, 293] width 303 height 37
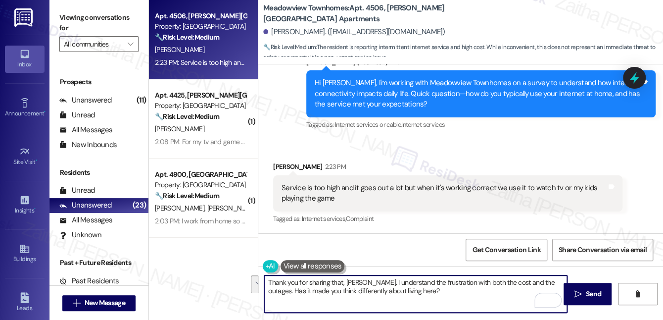
click at [431, 290] on textarea "Thank you for sharing that, Antoinette. I understand the frustration with both …" at bounding box center [415, 293] width 303 height 37
click at [328, 287] on textarea "Thank you for sharing that, Antoinette. I understand the frustration with both …" at bounding box center [415, 293] width 303 height 37
click at [280, 289] on textarea "Thank you for sharing that, Antoinette. I understand the frustration with both …" at bounding box center [415, 293] width 303 height 37
click at [282, 289] on textarea "Thank you for sharing that, Antoinette. I understand the frustration with both …" at bounding box center [415, 293] width 303 height 37
click at [283, 289] on textarea "Thank you for sharing that, Antoinette. I understand the frustration with both …" at bounding box center [415, 293] width 303 height 37
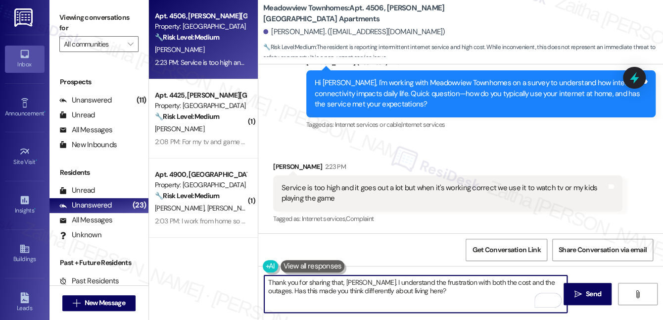
type textarea "Thank you for sharing that, Antoinette. I understand the frustration with both …"
click at [581, 292] on span " Send" at bounding box center [587, 293] width 31 height 10
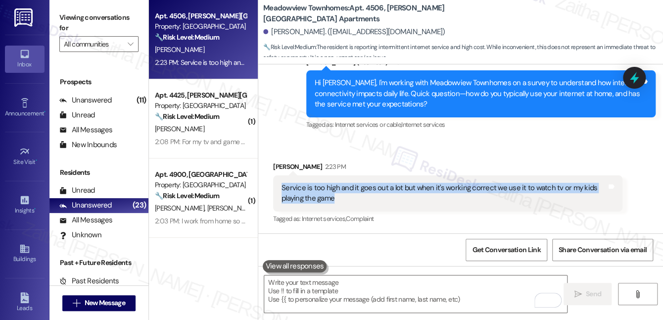
scroll to position [200, 0]
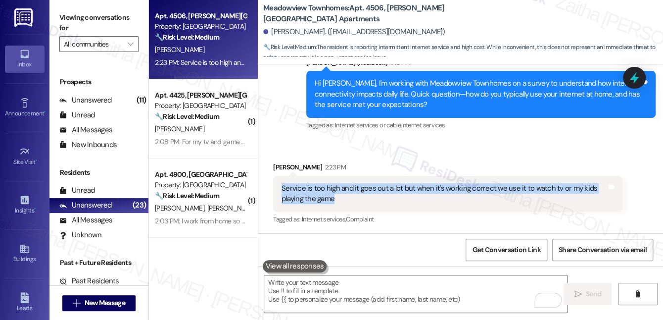
drag, startPoint x: 282, startPoint y: 186, endPoint x: 337, endPoint y: 199, distance: 56.4
click at [337, 199] on div "Service is too high and it goes out a lot but when it's working correct we use …" at bounding box center [443, 193] width 325 height 21
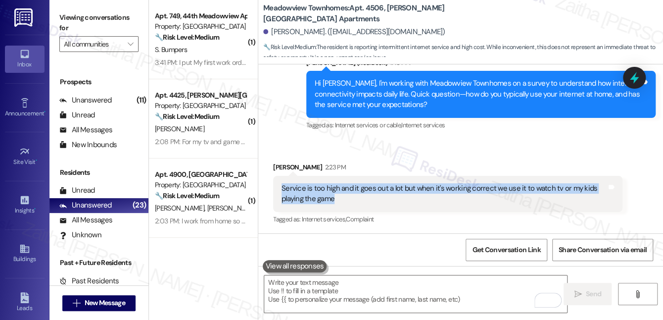
copy div "Service is too high and it goes out a lot but when it's working correct we use …"
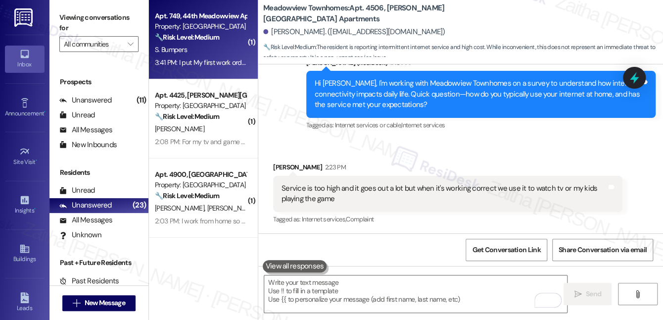
click at [229, 54] on div "S. Bumpers" at bounding box center [200, 50] width 93 height 12
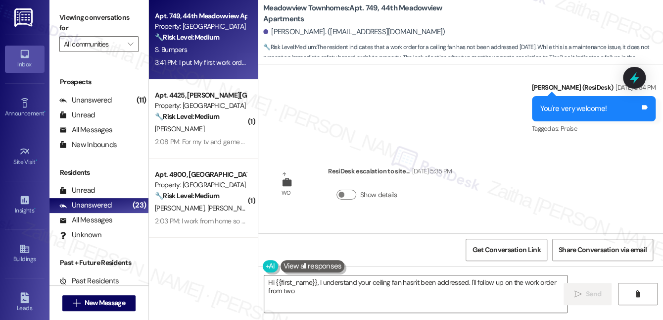
scroll to position [2490, 0]
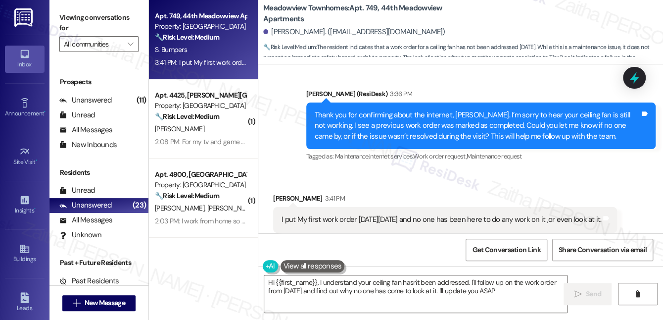
type textarea "Hi {{first_name}}, I understand your ceiling fan hasn't been addressed. I'll fo…"
drag, startPoint x: 262, startPoint y: 282, endPoint x: 303, endPoint y: 288, distance: 41.4
click at [303, 288] on div "Hi {{first_name}}, I understand your ceiling fan hasn't been addressed. I'll fo…" at bounding box center [411, 294] width 304 height 38
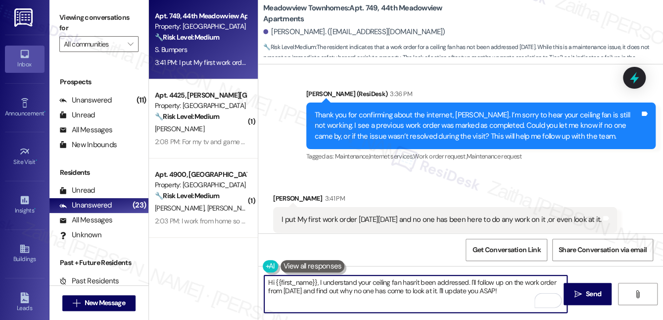
drag, startPoint x: 267, startPoint y: 281, endPoint x: 528, endPoint y: 281, distance: 261.2
click at [527, 286] on textarea "Hi {{first_name}}, I understand your ceiling fan hasn't been addressed. I'll fo…" at bounding box center [415, 293] width 303 height 37
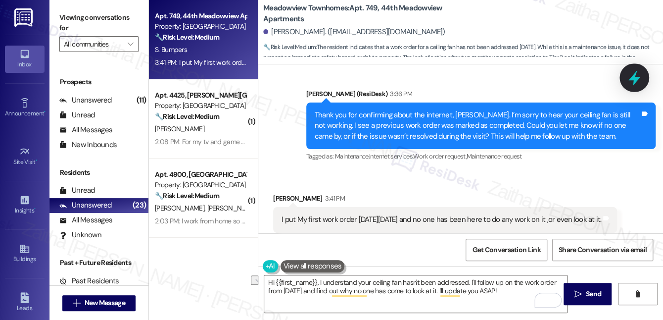
click at [629, 77] on icon at bounding box center [634, 77] width 17 height 17
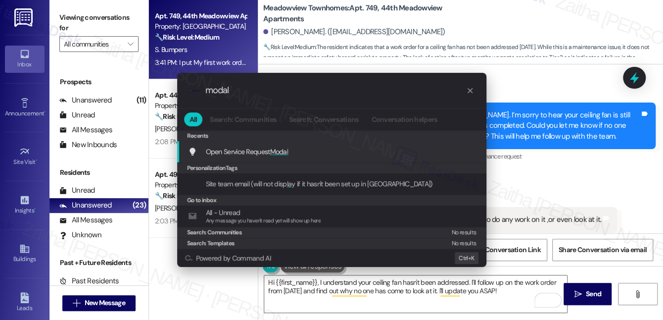
type input "modal"
click at [280, 150] on span "Modal" at bounding box center [279, 151] width 18 height 9
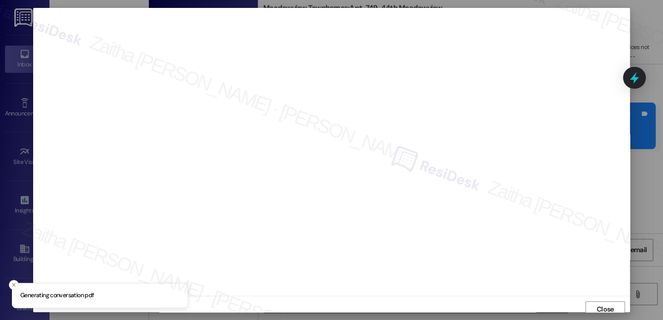
scroll to position [5, 0]
click at [599, 301] on span "Close" at bounding box center [605, 304] width 17 height 10
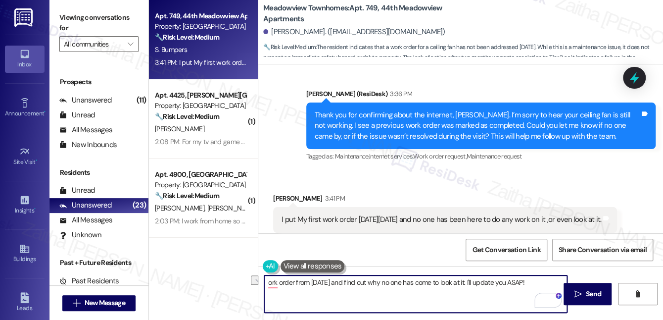
drag, startPoint x: 551, startPoint y: 281, endPoint x: 262, endPoint y: 286, distance: 288.9
click at [262, 286] on div "ork order from two months ago and find out why no one has come to look at it. I…" at bounding box center [411, 294] width 304 height 38
click at [284, 193] on div "Sylvia Bumpers 3:41 PM" at bounding box center [445, 200] width 344 height 14
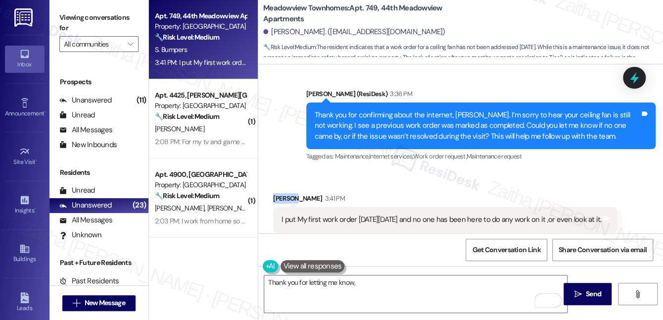
click at [284, 193] on div "Sylvia Bumpers 3:41 PM" at bounding box center [445, 200] width 344 height 14
copy div "Sylvia"
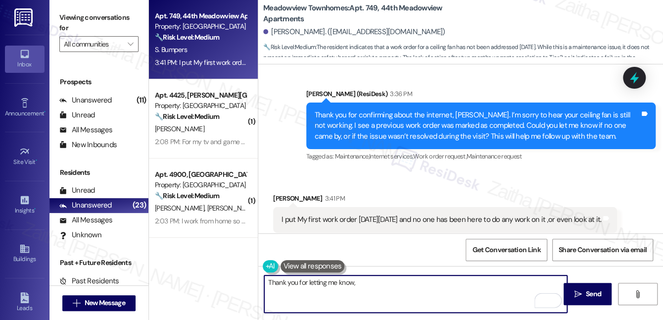
click at [375, 286] on textarea "Thank you for letting me know," at bounding box center [415, 293] width 303 height 37
paste textarea "Sylvia"
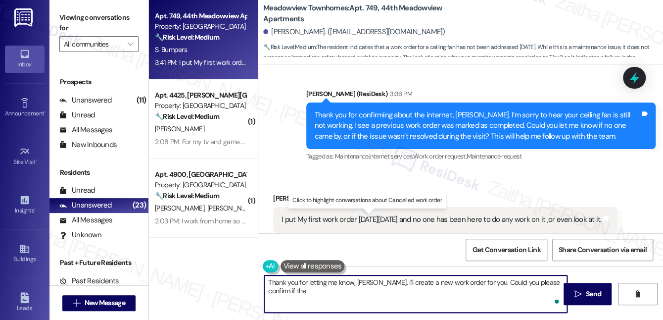
paste textarea "ceiling fan making noises."
click at [363, 288] on textarea "Thank you for letting me know, Sylvia. I'll create a new work order for you. Co…" at bounding box center [415, 293] width 303 height 37
type textarea "Thank you for letting me know, Sylvia. I'll create a new work order for you. Co…"
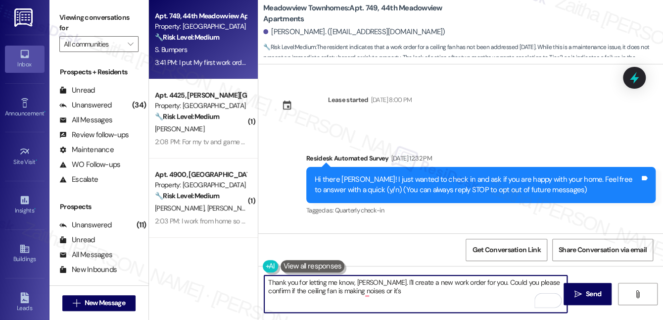
scroll to position [2490, 0]
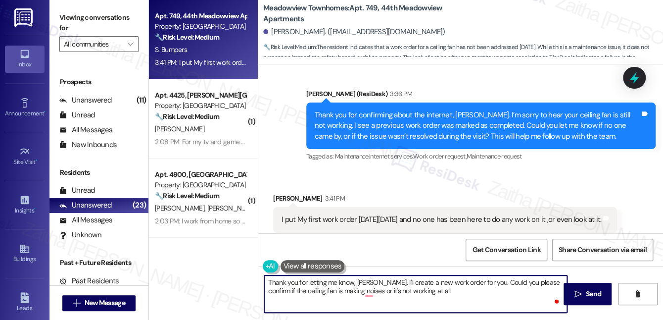
type textarea "Thank you for letting me know, Sylvia. I'll create a new work order for you. Co…"
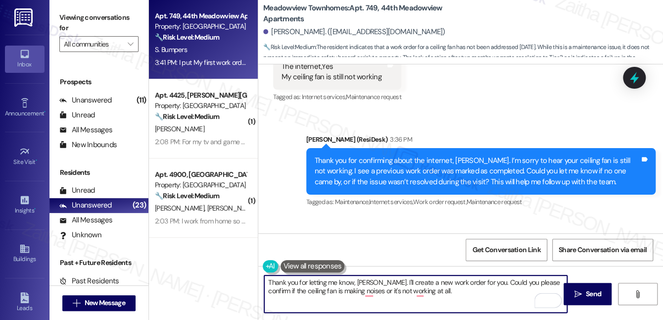
scroll to position [2400, 0]
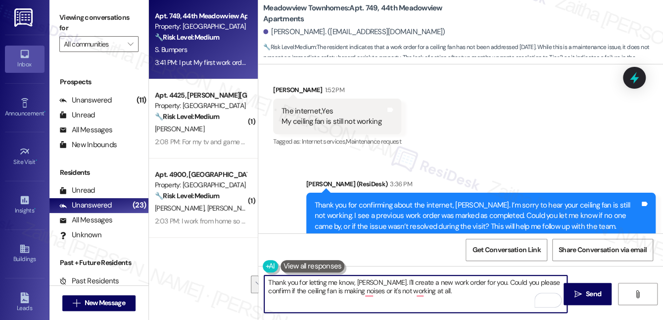
drag, startPoint x: 268, startPoint y: 283, endPoint x: 434, endPoint y: 293, distance: 167.0
click at [434, 293] on textarea "Thank you for letting me know, Sylvia. I'll create a new work order for you. Co…" at bounding box center [415, 293] width 303 height 37
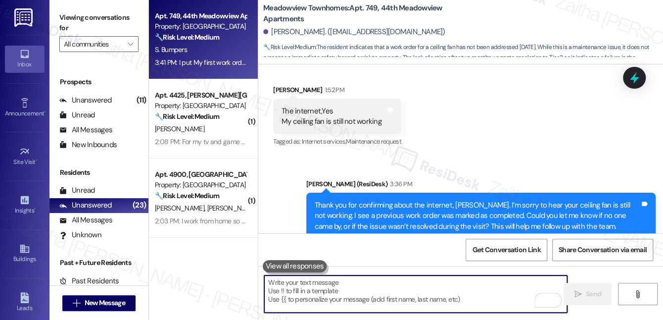
click at [344, 289] on textarea "To enrich screen reader interactions, please activate Accessibility in Grammarl…" at bounding box center [415, 293] width 303 height 37
paste textarea "Thank you for letting me know, Sylvia. I’ll create a new work order for you. Co…"
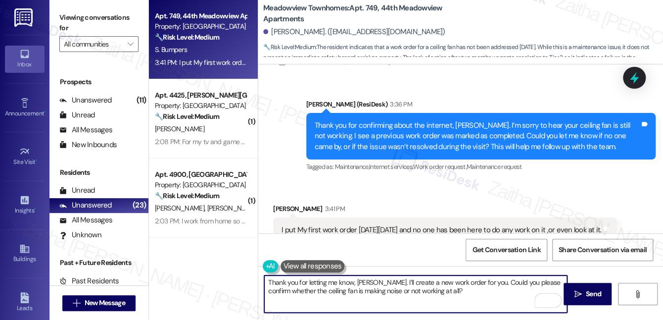
scroll to position [2491, 0]
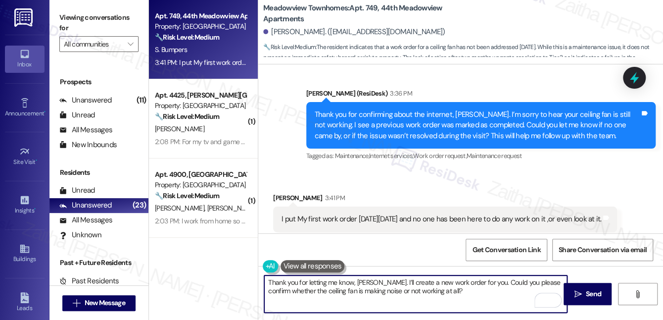
click at [367, 280] on textarea "Thank you for letting me know, Sylvia. I’ll create a new work order for you. Co…" at bounding box center [415, 293] width 303 height 37
click at [425, 289] on textarea "Thank you for letting me know. I’ll create a new work order for you. Could you …" at bounding box center [415, 293] width 303 height 37
type textarea "Thank you for letting me know. I’ll create a new work order for you. Could you …"
drag, startPoint x: 594, startPoint y: 294, endPoint x: 585, endPoint y: 289, distance: 9.8
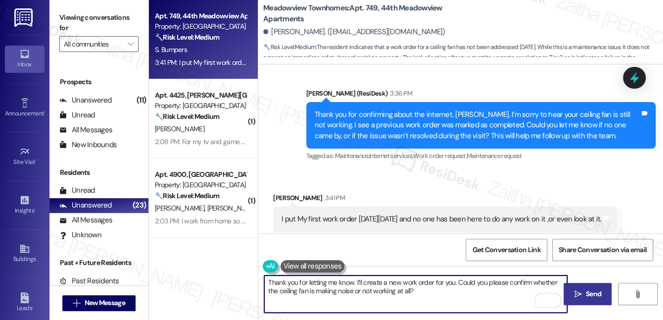
click at [593, 293] on span "Send" at bounding box center [593, 293] width 15 height 10
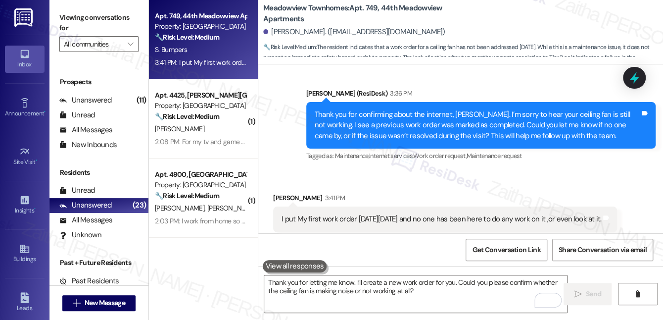
scroll to position [2490, 0]
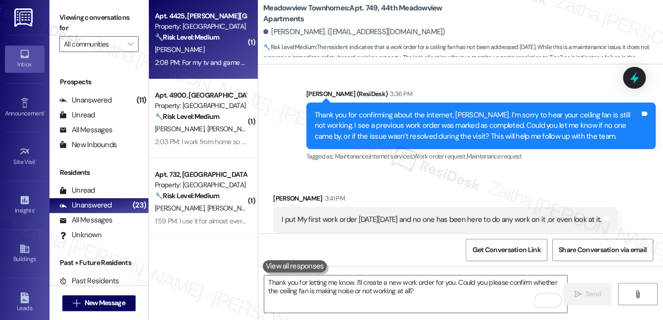
click at [216, 55] on div "[PERSON_NAME]" at bounding box center [200, 50] width 93 height 12
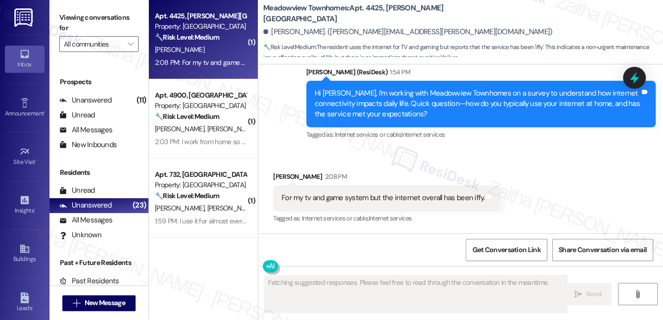
scroll to position [303, 0]
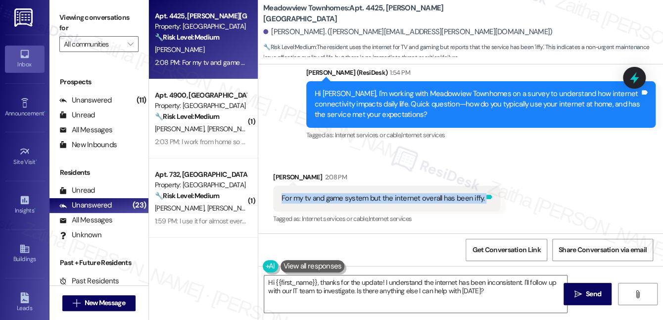
drag, startPoint x: 278, startPoint y: 197, endPoint x: 481, endPoint y: 201, distance: 203.3
click at [481, 201] on div "For my tv and game system but the internet overall has been iffy. Tags and notes" at bounding box center [386, 197] width 227 height 25
copy div "For my tv and game system but the internet overall has been iffy. Tags and notes"
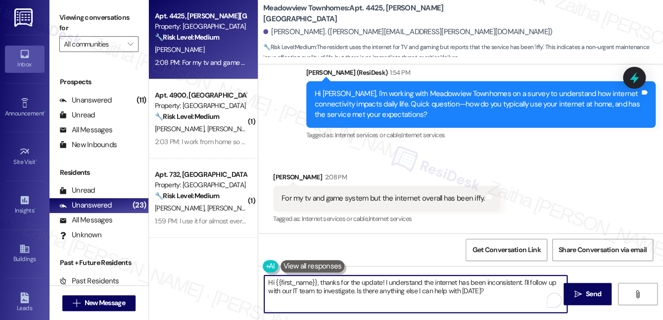
drag, startPoint x: 270, startPoint y: 280, endPoint x: 483, endPoint y: 293, distance: 213.1
click at [483, 293] on textarea "Hi {{first_name}}, thanks for the update! I understand the internet has been in…" at bounding box center [415, 293] width 303 height 37
type textarea "H"
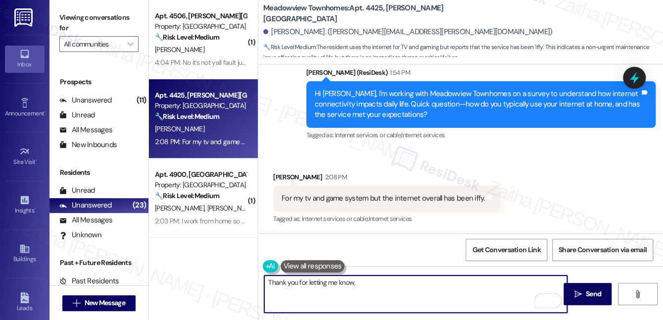
type textarea "Thank you for letting me know,"
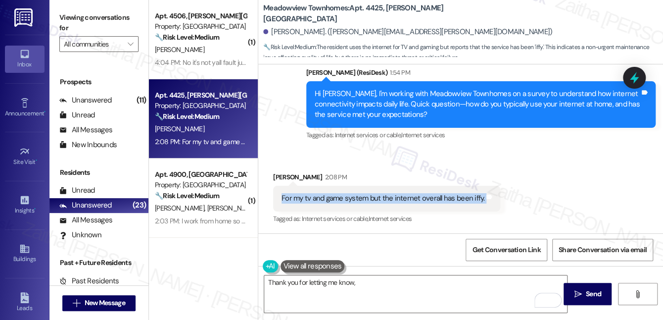
drag, startPoint x: 277, startPoint y: 195, endPoint x: 489, endPoint y: 200, distance: 212.3
click at [489, 200] on div "For my tv and game system but the internet overall has been iffy. Tags and notes" at bounding box center [386, 197] width 227 height 25
copy div "For my tv and game system but the internet overall has been iffy. Tags and notes"
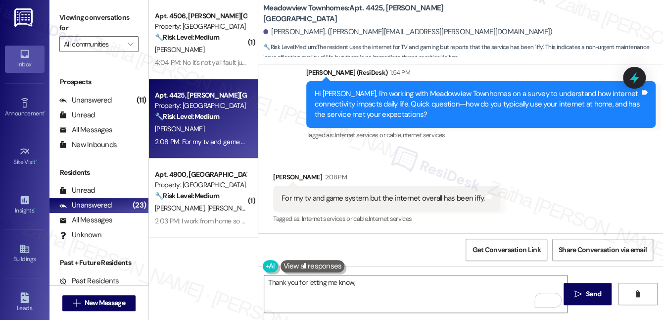
click at [394, 169] on div "Received via SMS Andre Dawson 2:08 PM For my tv and game system but the interne…" at bounding box center [387, 198] width 242 height 69
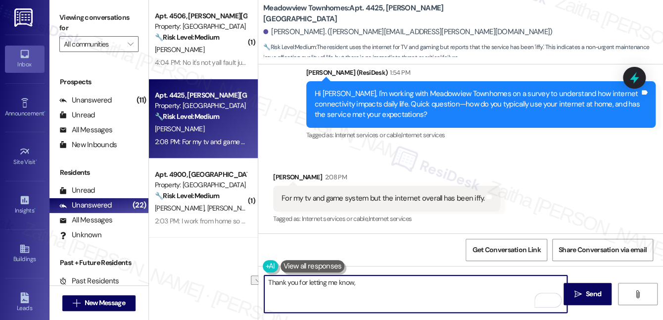
drag, startPoint x: 375, startPoint y: 276, endPoint x: 262, endPoint y: 278, distance: 113.8
click at [262, 278] on div "Thank you for letting me know," at bounding box center [411, 294] width 304 height 38
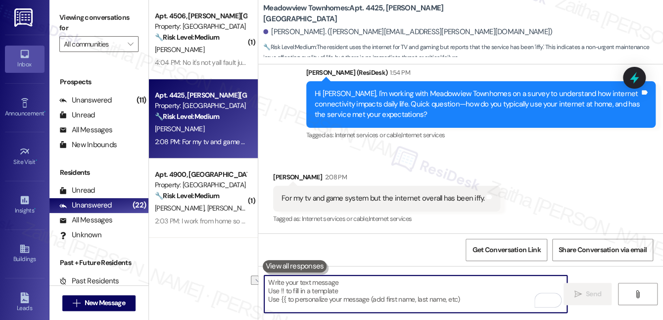
paste textarea "thank you for sharing that. I understand the internet has been inconsistent for…"
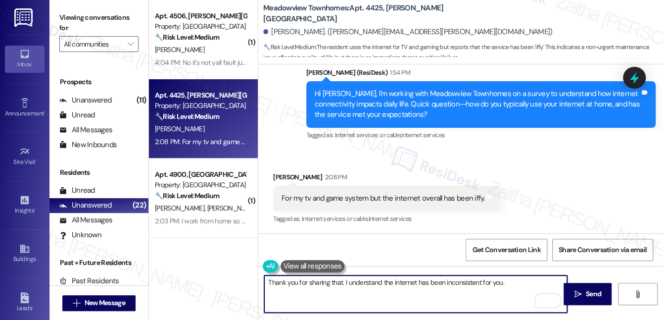
click at [281, 174] on div "Andre Dawson 2:08 PM" at bounding box center [386, 179] width 227 height 14
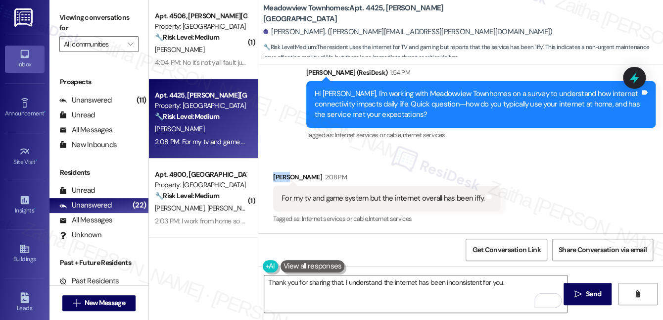
click at [281, 174] on div "Andre Dawson 2:08 PM" at bounding box center [386, 179] width 227 height 14
copy div "Andre"
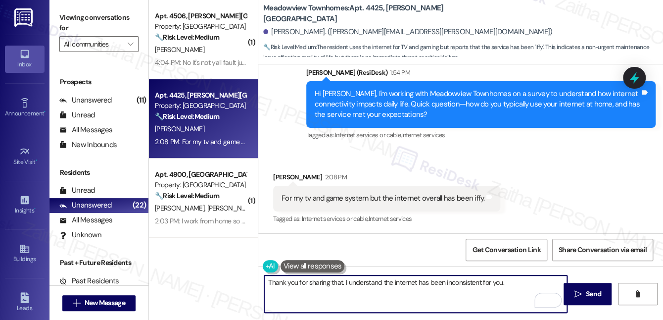
click at [341, 282] on textarea "Thank you for sharing that. I understand the internet has been inconsistent for…" at bounding box center [415, 293] width 303 height 37
paste textarea "Andre"
click at [531, 284] on textarea "Thank you for sharing that, Andre. I understand the internet has been inconsist…" at bounding box center [415, 293] width 303 height 37
paste textarea "Would you be willing to pay more for enhanced internet features? If so, which f…"
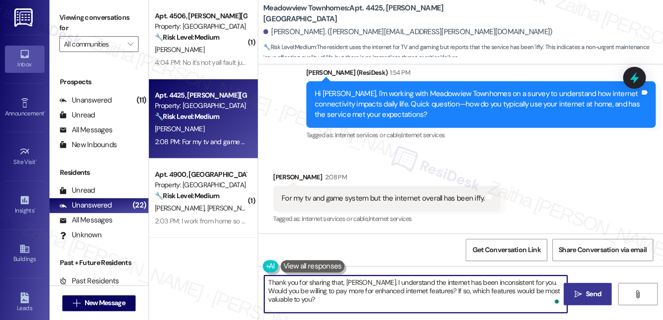
type textarea "Thank you for sharing that, Andre. I understand the internet has been inconsist…"
drag, startPoint x: 586, startPoint y: 295, endPoint x: 576, endPoint y: 292, distance: 10.3
click at [586, 295] on span "Send" at bounding box center [593, 293] width 15 height 10
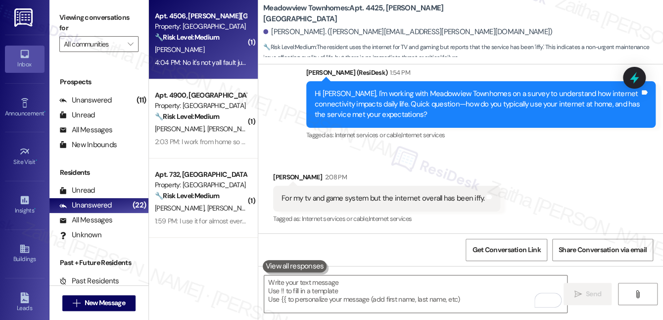
click at [210, 50] on div "[PERSON_NAME]" at bounding box center [200, 50] width 93 height 12
type textarea "Fetching suggested responses. Please feel free to read through the conversation…"
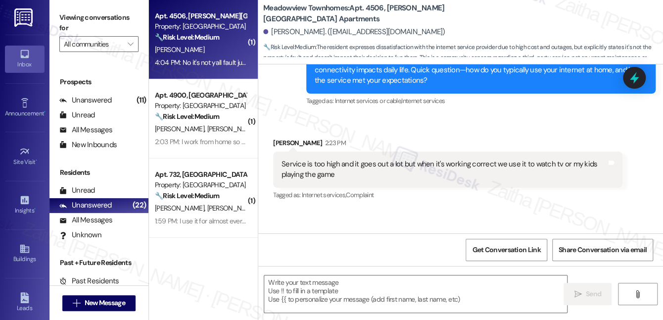
type textarea "Fetching suggested responses. Please feel free to read through the conversation…"
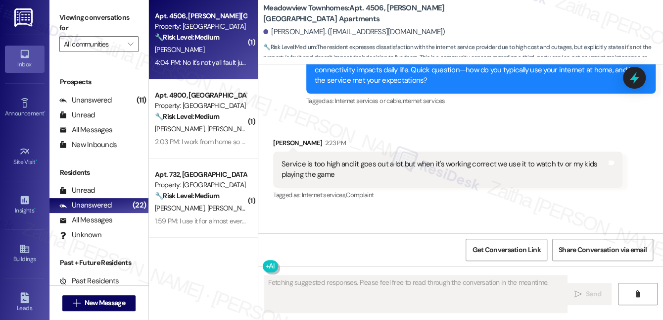
scroll to position [378, 0]
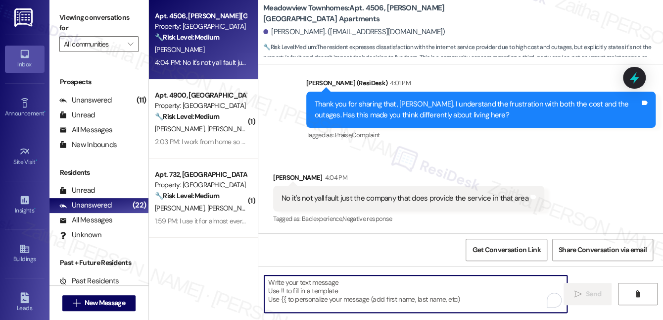
click at [336, 288] on textarea "To enrich screen reader interactions, please activate Accessibility in Grammarl…" at bounding box center [415, 293] width 303 height 37
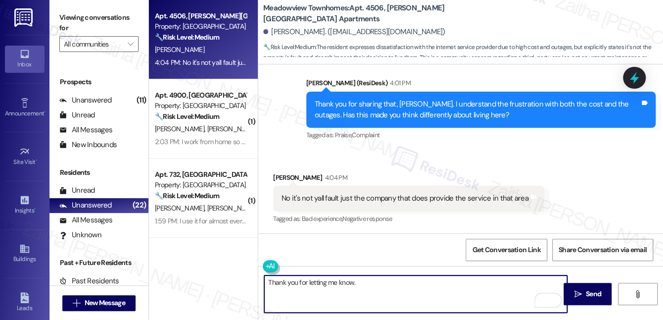
click at [372, 283] on textarea "Thank you for letting me know." at bounding box center [415, 293] width 303 height 37
paste textarea "We're gathering resident feedback to improve connectivity."
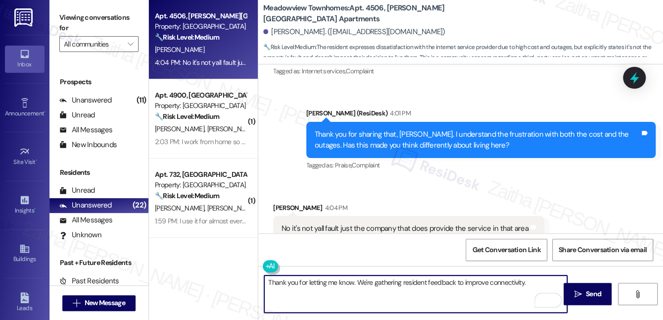
scroll to position [288, 0]
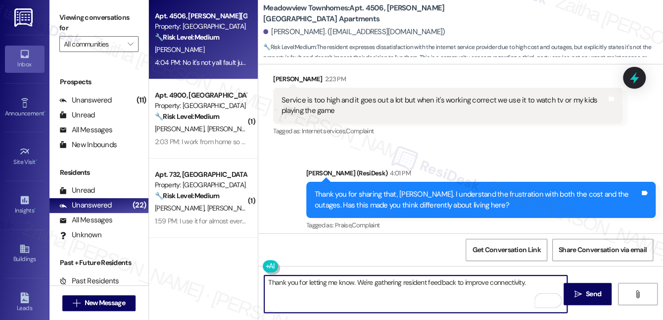
paste textarea "Any difference in connectivity between your apartment and common areas?"
type textarea "Thank you for letting me know. We're gathering resident feedback to improve con…"
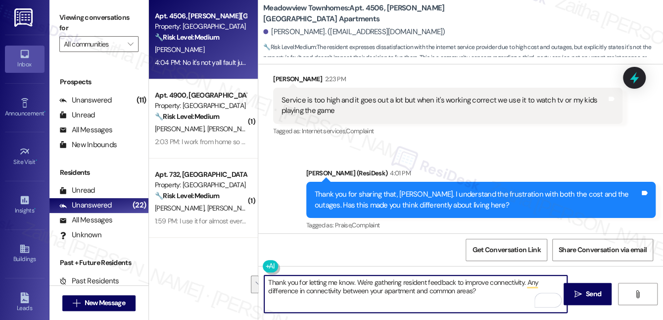
drag, startPoint x: 268, startPoint y: 282, endPoint x: 501, endPoint y: 304, distance: 234.4
click at [506, 307] on textarea "Thank you for letting me know. We're gathering resident feedback to improve con…" at bounding box center [415, 293] width 303 height 37
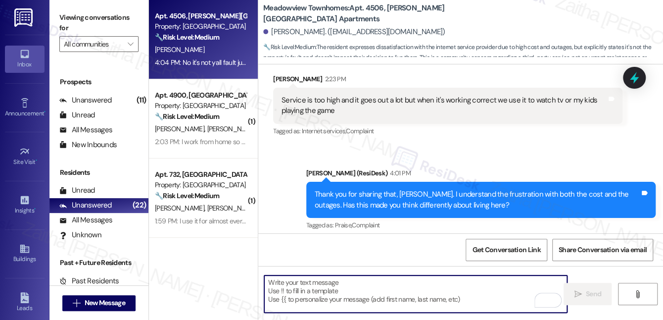
click at [355, 278] on textarea "To enrich screen reader interactions, please activate Accessibility in Grammarl…" at bounding box center [415, 293] width 303 height 37
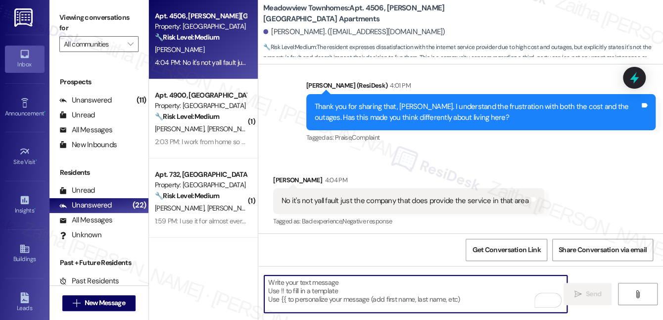
scroll to position [378, 0]
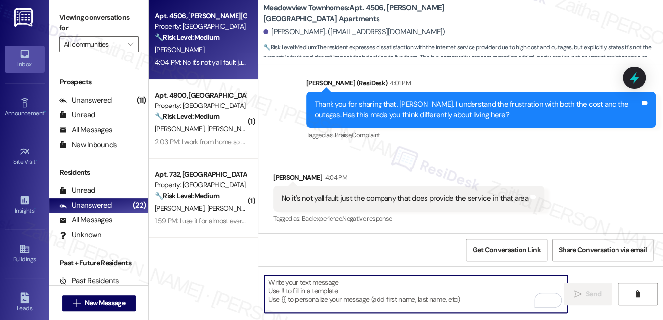
paste textarea "Thank you for letting me know. We’re gathering resident feedback to help improv…"
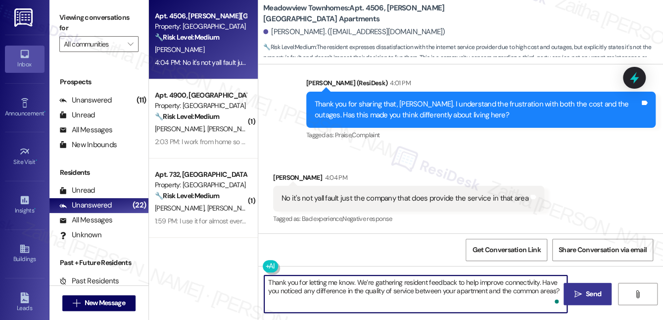
type textarea "Thank you for letting me know. We’re gathering resident feedback to help improv…"
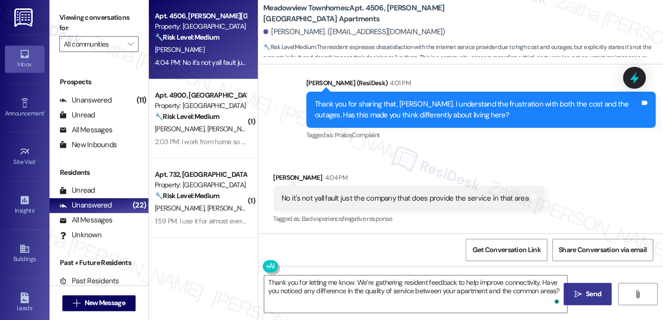
click at [586, 289] on span "Send" at bounding box center [593, 293] width 15 height 10
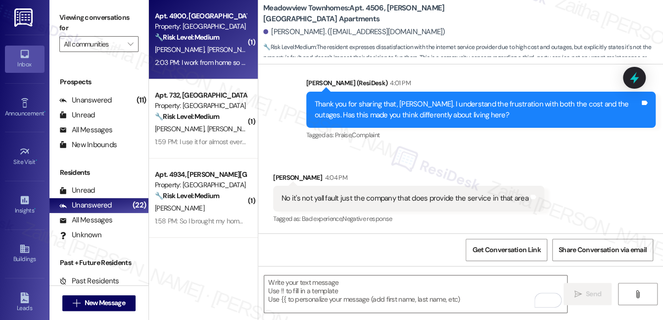
click at [206, 43] on div "Apt. 4900, Madis Meadowview Apartments Property: Meadowview Townhomes 🔧 Risk Le…" at bounding box center [200, 27] width 93 height 34
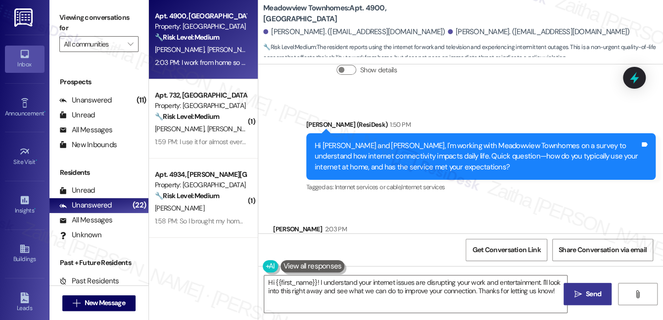
scroll to position [2751, 0]
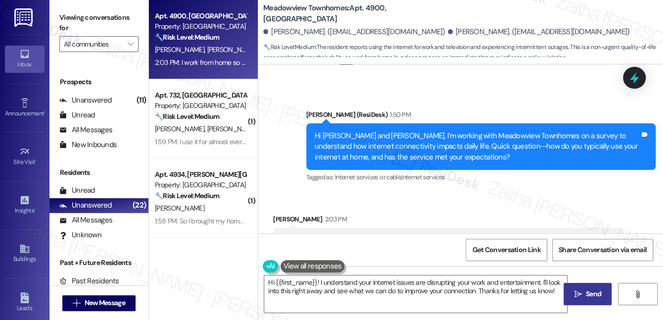
drag, startPoint x: 276, startPoint y: 185, endPoint x: 337, endPoint y: 200, distance: 63.2
click at [337, 228] on div "I work from home so I use it for work, and television and sometimes it goes in …" at bounding box center [447, 246] width 349 height 36
copy div "I work from home so I use it for work, and television and sometimes it goes in …"
click at [369, 235] on div "I work from home so I use it for work, and television and sometimes it goes in …" at bounding box center [443, 245] width 325 height 21
drag, startPoint x: 278, startPoint y: 186, endPoint x: 337, endPoint y: 206, distance: 62.6
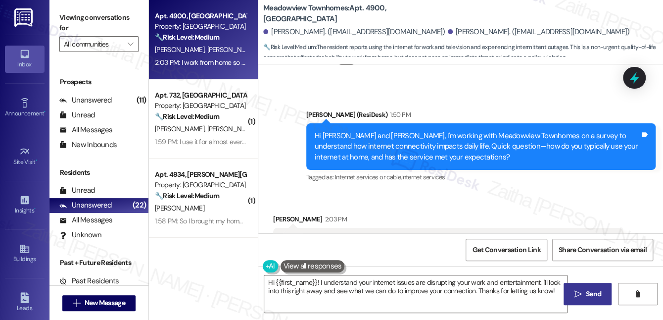
click at [337, 228] on div "I work from home so I use it for work, and television and sometimes it goes in …" at bounding box center [447, 246] width 349 height 36
copy div "I work from home so I use it for work, and television and sometimes it goes in …"
click at [374, 235] on div "I work from home so I use it for work, and television and sometimes it goes in …" at bounding box center [443, 245] width 325 height 21
click at [424, 206] on div "Received via SMS Jennifer Darden 2:03 PM I work from home so I use it for work,…" at bounding box center [448, 245] width 364 height 79
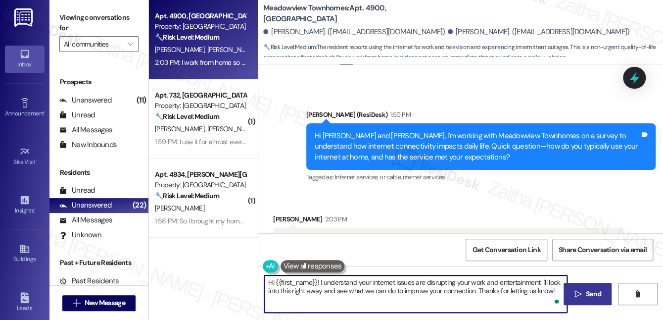
drag, startPoint x: 298, startPoint y: 276, endPoint x: 522, endPoint y: 289, distance: 224.9
click at [554, 290] on textarea "Hi {{first_name}}! I understand your internet issues are disrupting your work a…" at bounding box center [415, 293] width 303 height 37
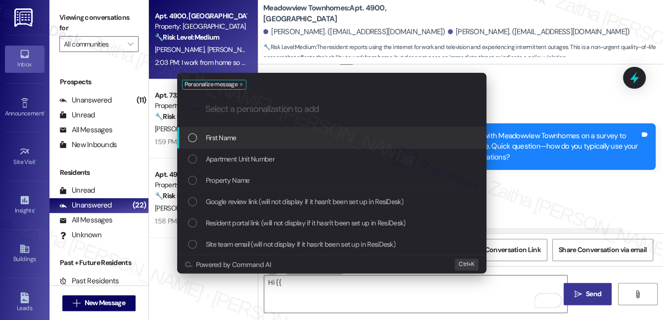
click at [347, 278] on div "Personalize message .cls-1{fill:#0a055f;}.cls-2{fill:#0cc4c4;} resideskLogoBlue…" at bounding box center [332, 173] width 334 height 220
click at [313, 285] on div "Personalize message .cls-1{fill:#0a055f;}.cls-2{fill:#0cc4c4;} resideskLogoBlue…" at bounding box center [331, 160] width 663 height 320
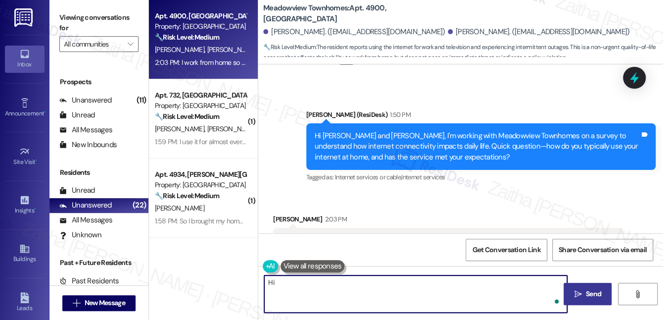
type textarea "H"
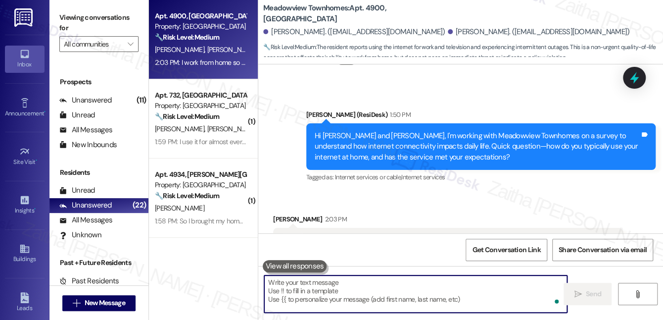
paste textarea "thank you for sharing that. I understand how disruptive it can be when the inte…"
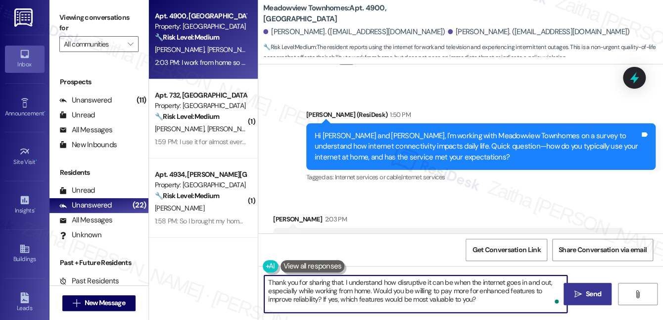
type textarea "Thank you for sharing that. I understand how disruptive it can be when the inte…"
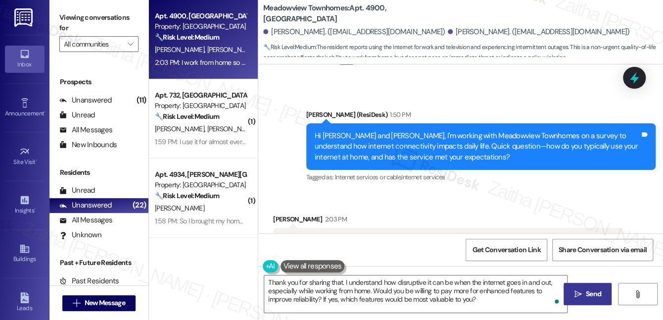
drag, startPoint x: 596, startPoint y: 296, endPoint x: 589, endPoint y: 295, distance: 6.9
click at [596, 296] on span "Send" at bounding box center [593, 293] width 15 height 10
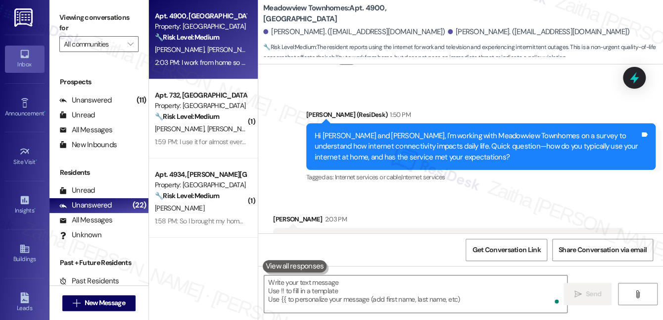
scroll to position [2751, 0]
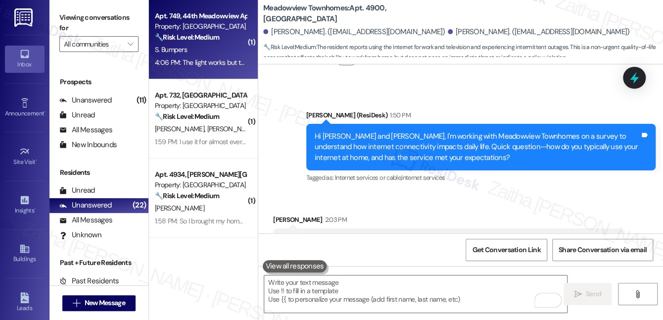
click at [231, 49] on div "S. Bumpers" at bounding box center [200, 50] width 93 height 12
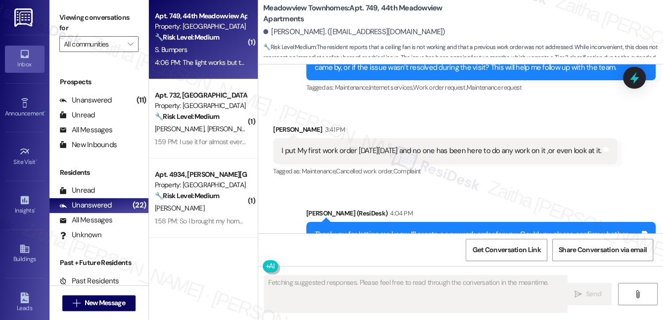
scroll to position [2668, 0]
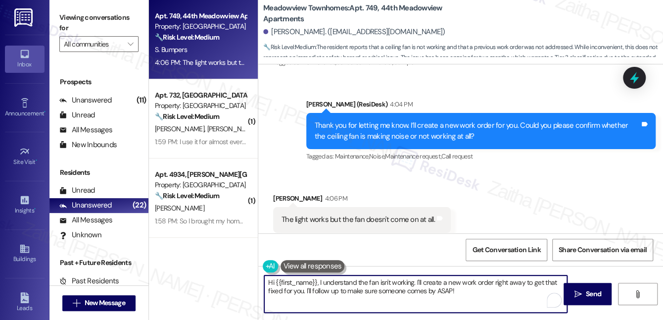
drag, startPoint x: 266, startPoint y: 279, endPoint x: 477, endPoint y: 304, distance: 212.7
click at [477, 304] on textarea "Hi {{first_name}}, I understand the fan isn't working. I'll create a new work o…" at bounding box center [415, 293] width 303 height 37
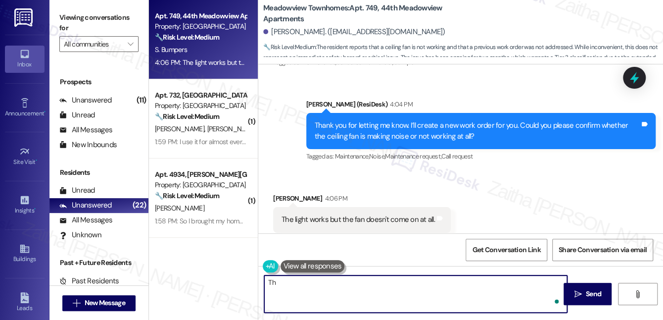
type textarea "T"
type textarea "Got it!"
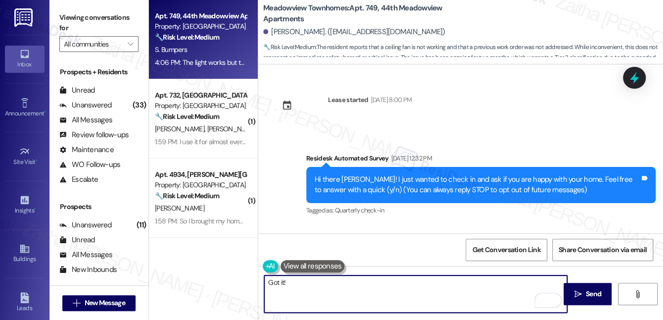
scroll to position [2668, 0]
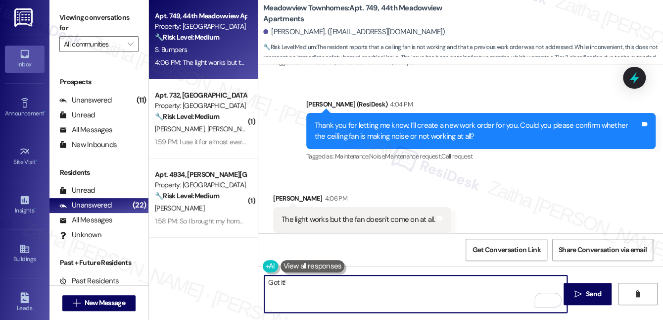
click at [300, 282] on textarea "Got it!" at bounding box center [415, 293] width 303 height 37
paste textarea "Do we have your permission to enter during your absence? Do you have pets that …"
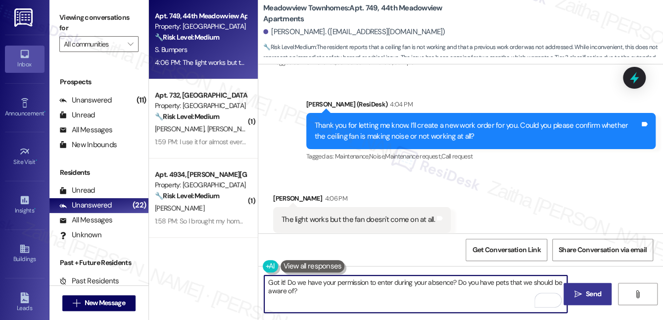
type textarea "Got it! Do we have your permission to enter during your absence? Do you have pe…"
click at [590, 286] on button " Send" at bounding box center [587, 293] width 48 height 22
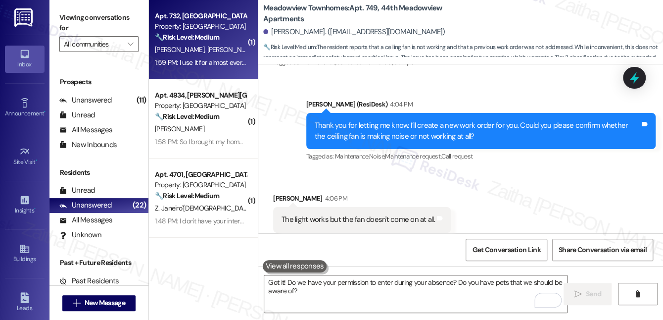
click at [216, 41] on strong "🔧 Risk Level: Medium" at bounding box center [187, 37] width 64 height 9
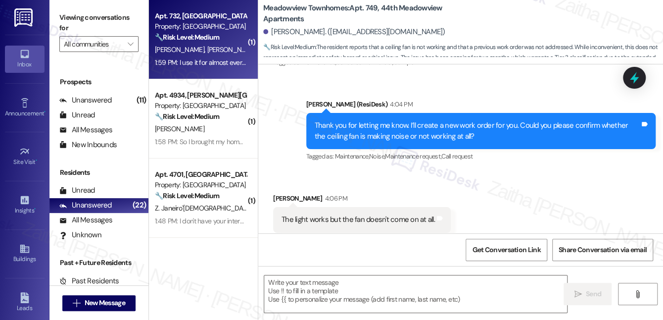
type textarea "Fetching suggested responses. Please feel free to read through the conversation…"
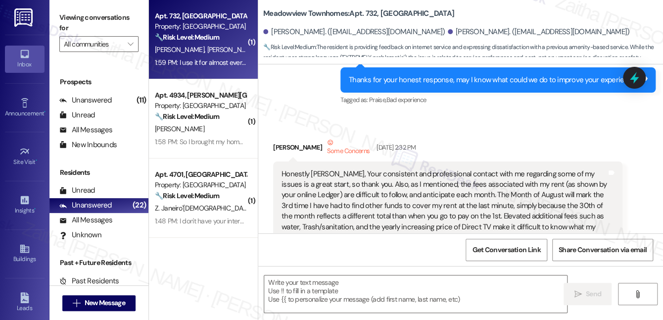
type textarea "Fetching suggested responses. Please feel free to read through the conversation…"
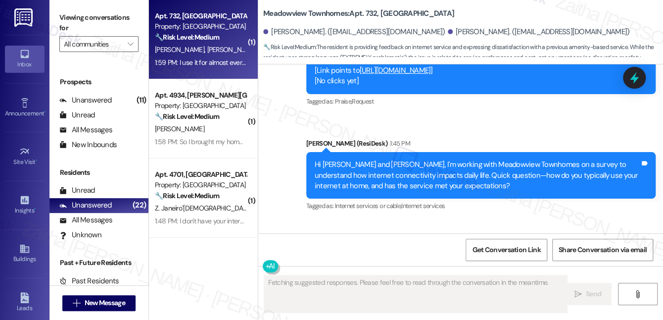
scroll to position [4429, 0]
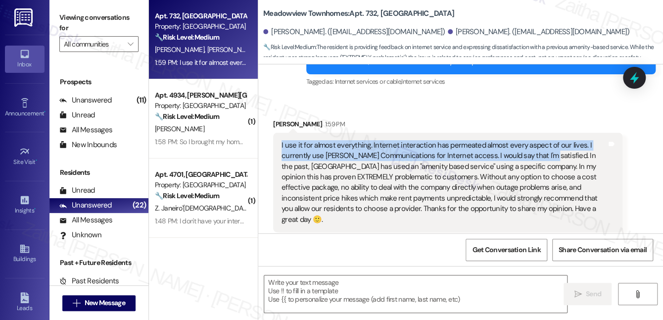
drag, startPoint x: 280, startPoint y: 134, endPoint x: 538, endPoint y: 146, distance: 258.5
click at [538, 146] on div "I use it for almost everything. Internet interaction has permeated almost every…" at bounding box center [443, 182] width 327 height 85
copy div "I use it for almost everything. Internet interaction has permeated almost every…"
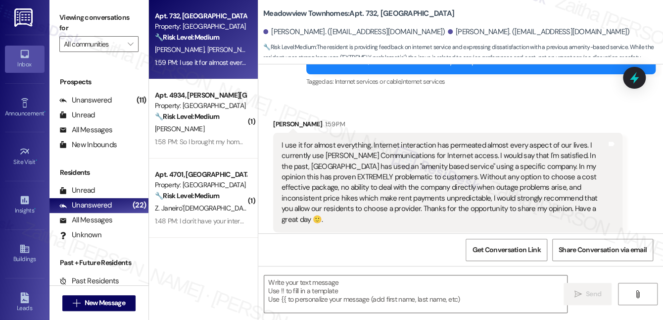
click at [426, 111] on div "Received via SMS Craig Curry 1:59 PM I use it for almost everything. Internet i…" at bounding box center [448, 182] width 364 height 143
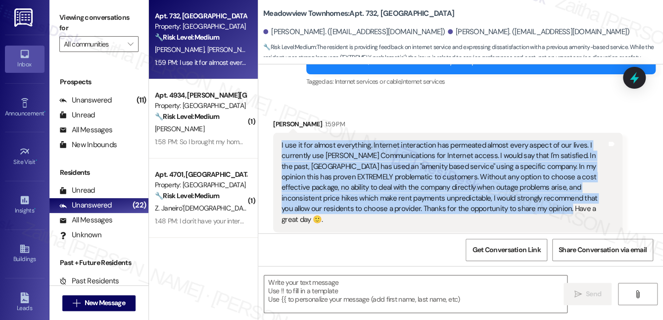
drag, startPoint x: 277, startPoint y: 135, endPoint x: 537, endPoint y: 201, distance: 268.0
click at [537, 201] on div "I use it for almost everything. Internet interaction has permeated almost every…" at bounding box center [447, 182] width 349 height 99
copy div "I use it for almost everything. Internet interaction has permeated almost every…"
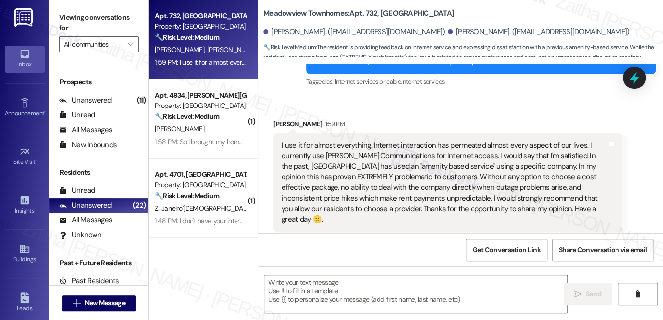
click at [445, 111] on div "Received via SMS Craig Curry 1:59 PM I use it for almost everything. Internet i…" at bounding box center [448, 182] width 364 height 143
click at [295, 289] on textarea at bounding box center [415, 293] width 303 height 37
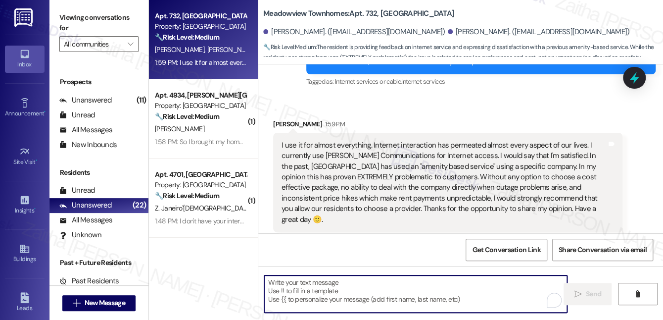
paste textarea "thank you for taking the time to share your detailed feedback. I appreciate you…"
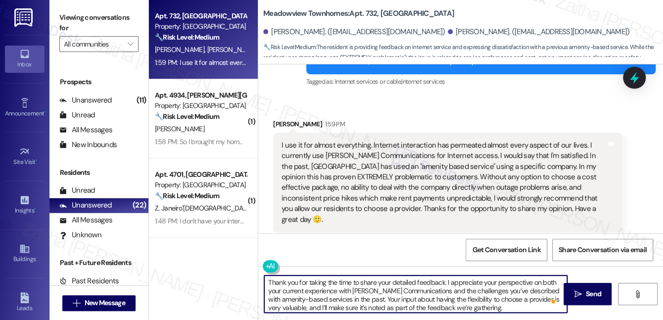
scroll to position [2, 0]
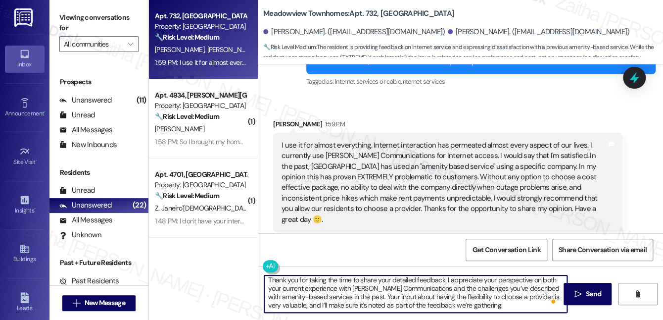
click at [496, 305] on textarea "Thank you for taking the time to share your detailed feedback. I appreciate you…" at bounding box center [415, 293] width 303 height 37
drag, startPoint x: 372, startPoint y: 298, endPoint x: 481, endPoint y: 302, distance: 108.9
click at [481, 302] on textarea "Thank you for taking the time to share your detailed feedback. I appreciate you…" at bounding box center [415, 293] width 303 height 37
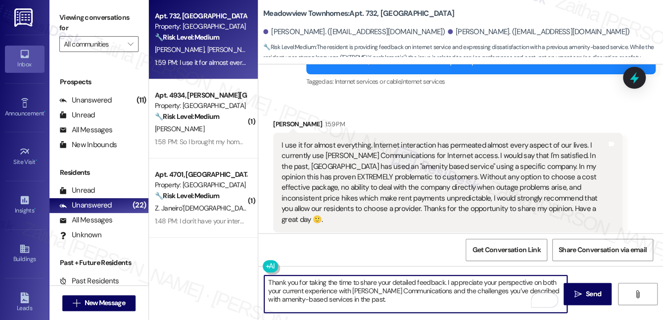
scroll to position [0, 0]
paste textarea "Is there anything that would make it even better?"
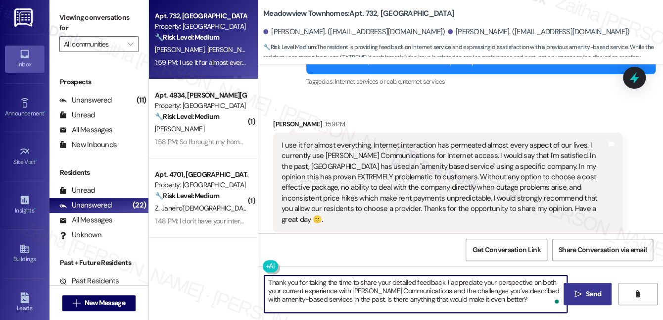
type textarea "Thank you for taking the time to share your detailed feedback. I appreciate you…"
click at [583, 286] on button " Send" at bounding box center [587, 293] width 48 height 22
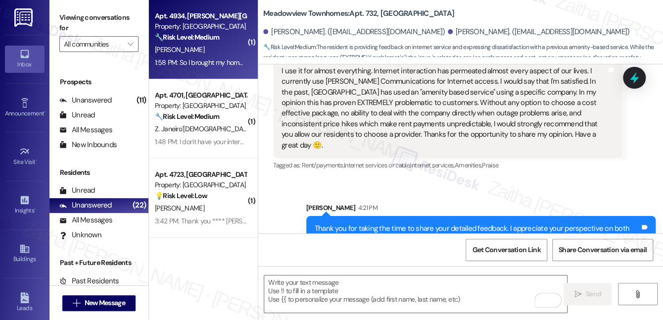
scroll to position [4519, 0]
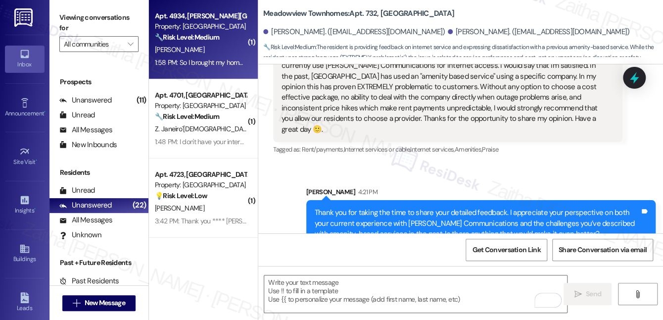
click at [201, 43] on div "Apt. 4934, Marsh Meadowview Apartments Property: Meadowview Townhomes 🔧 Risk Le…" at bounding box center [200, 27] width 93 height 34
type textarea "Fetching suggested responses. Please feel free to read through the conversation…"
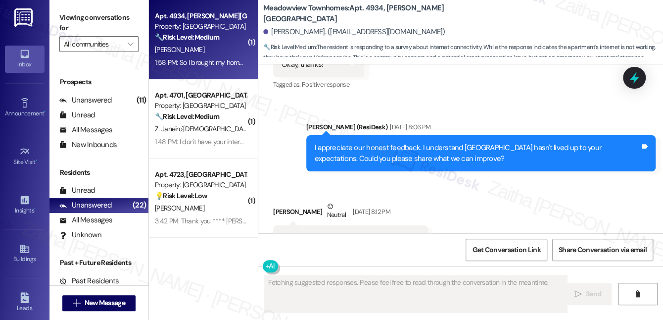
scroll to position [0, 0]
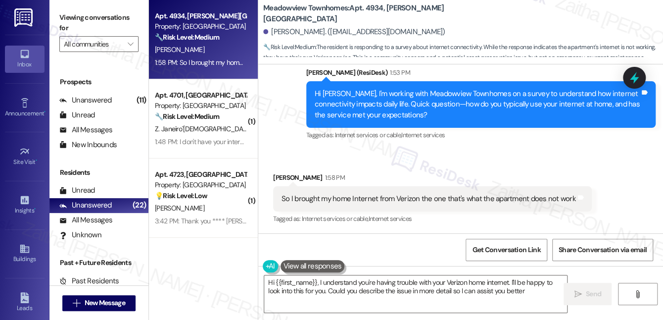
type textarea "Hi {{first_name}}, I understand you're having trouble with your Verizon home in…"
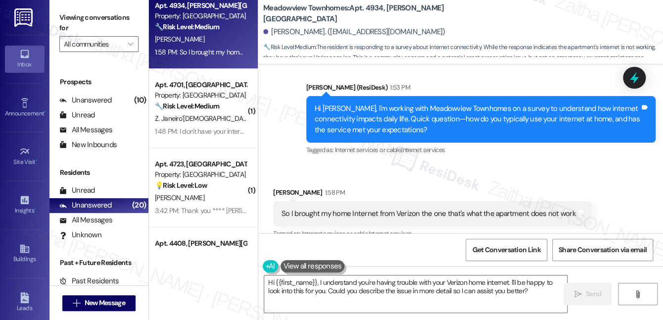
scroll to position [2071, 0]
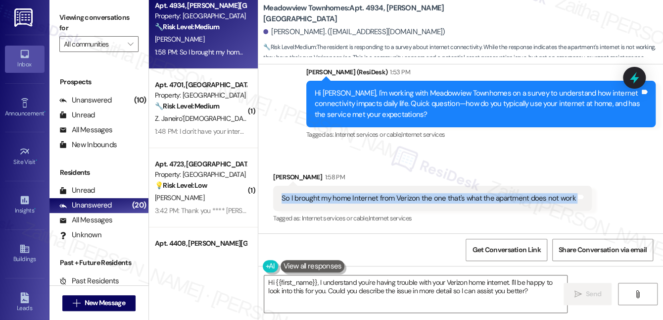
drag, startPoint x: 270, startPoint y: 194, endPoint x: 576, endPoint y: 202, distance: 306.8
click at [576, 202] on div "Received via SMS Dominique Guidry 1:58 PM So I brought my home Internet from Ve…" at bounding box center [432, 198] width 333 height 69
copy div "So I brought my home Internet from Verizon the one that's what the apartment do…"
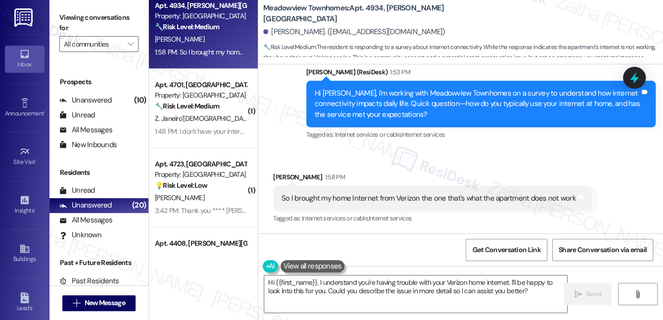
click at [439, 165] on div "Received via SMS Dominique Guidry 1:58 PM So I brought my home Internet from Ve…" at bounding box center [432, 198] width 333 height 69
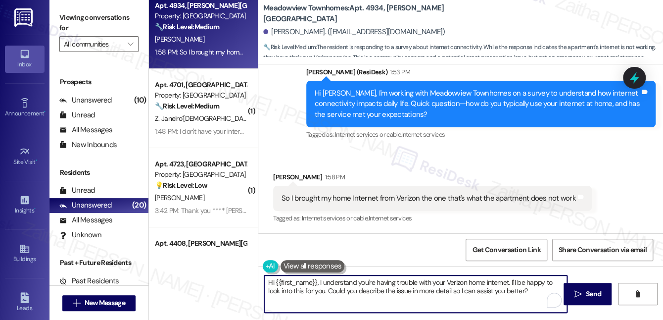
drag, startPoint x: 267, startPoint y: 282, endPoint x: 530, endPoint y: 285, distance: 263.7
click at [535, 290] on textarea "Hi {{first_name}}, I understand you're having trouble with your Verizon home in…" at bounding box center [415, 293] width 303 height 37
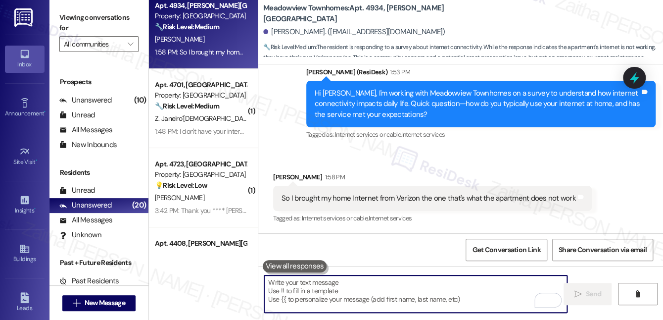
paste textarea "thanks for letting me know. Just to confirm—your Verizon service works, but the…"
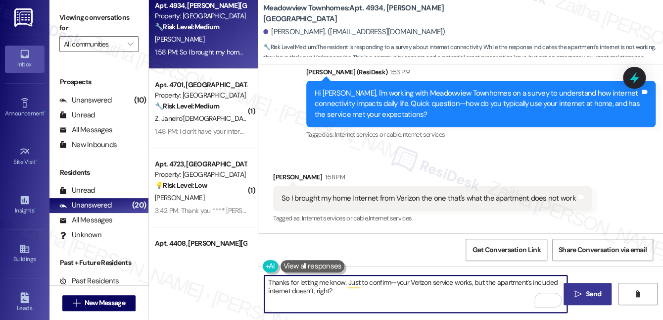
type textarea "Thanks for letting me know. Just to confirm—your Verizon service works, but the…"
click at [592, 290] on span "Send" at bounding box center [593, 293] width 15 height 10
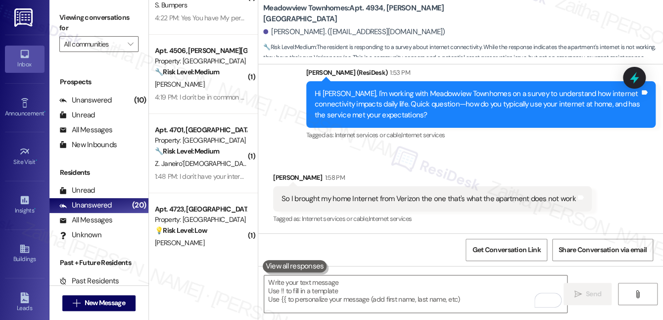
scroll to position [0, 0]
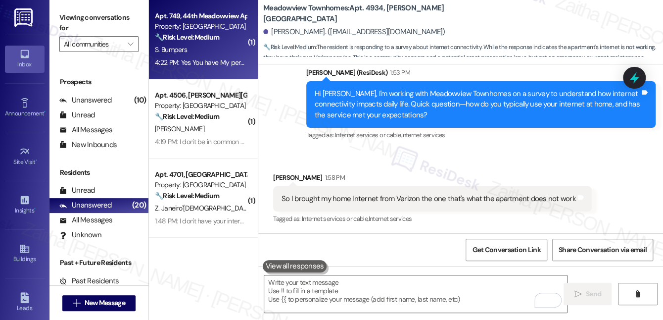
click at [237, 46] on div "S. Bumpers" at bounding box center [200, 50] width 93 height 12
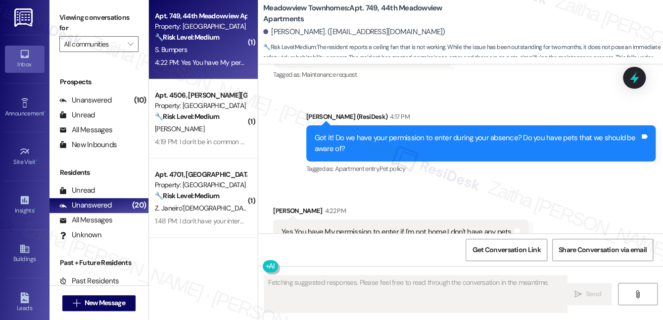
scroll to position [2846, 0]
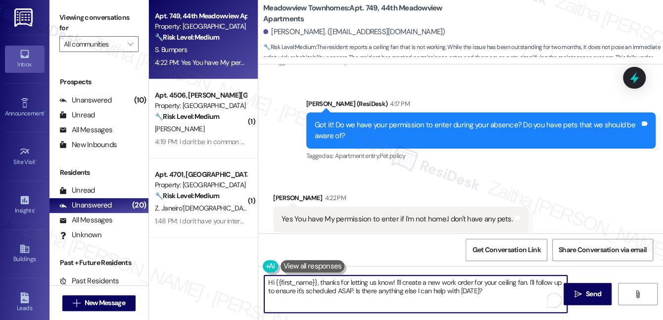
drag, startPoint x: 391, startPoint y: 280, endPoint x: 265, endPoint y: 286, distance: 126.2
click at [265, 286] on textarea "Hi {{first_name}}, thanks for letting us know! I'll create a new work order for…" at bounding box center [415, 293] width 303 height 37
click at [304, 289] on textarea "Thanks for confirming! I'll create a new work order for your ceiling fan. I'll …" at bounding box center [415, 293] width 303 height 37
type textarea "Thanks for confirming! I'll create a new work order for your ceiling fan. I'll …"
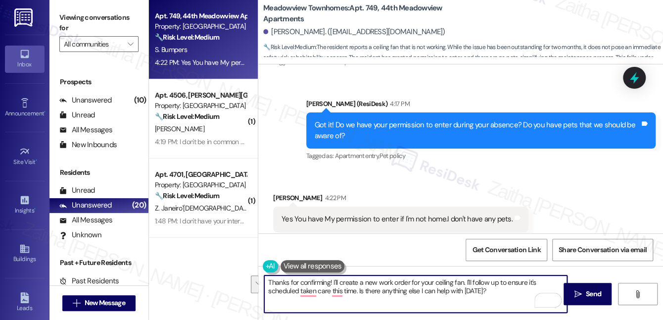
drag, startPoint x: 266, startPoint y: 280, endPoint x: 512, endPoint y: 290, distance: 246.5
click at [511, 291] on textarea "Thanks for confirming! I'll create a new work order for your ceiling fan. I'll …" at bounding box center [415, 293] width 303 height 37
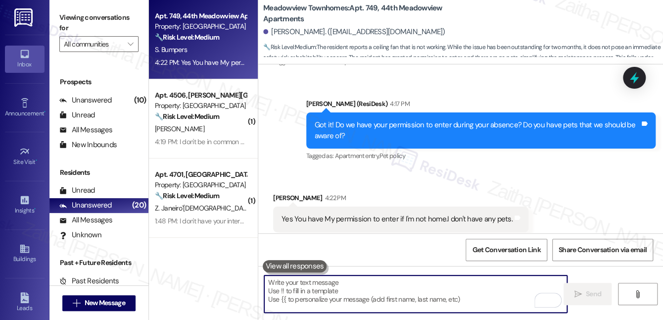
click at [343, 288] on textarea "To enrich screen reader interactions, please activate Accessibility in Grammarl…" at bounding box center [415, 293] width 303 height 37
paste textarea "Thanks for confirming! I’ll create a new work order for your ceiling fan and fo…"
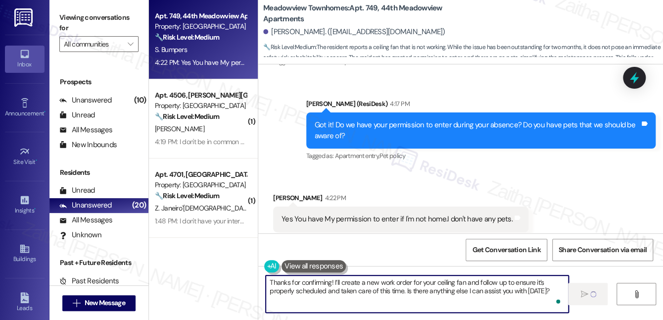
type textarea "Thanks for confirming! I’ll create a new work order for your ceiling fan and fo…"
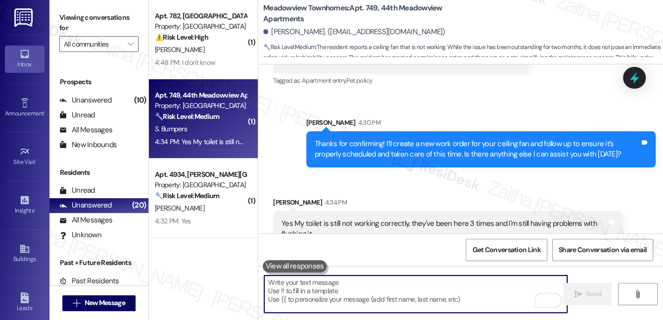
scroll to position [3005, 0]
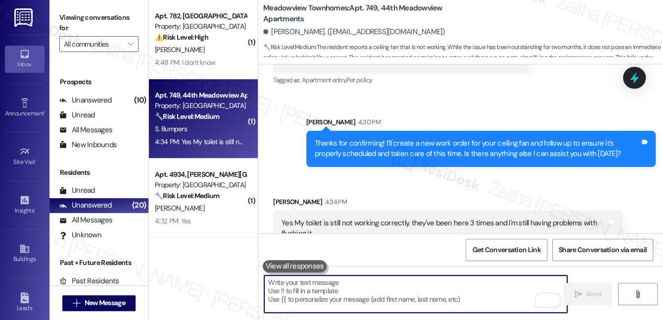
click at [629, 78] on icon at bounding box center [634, 77] width 13 height 13
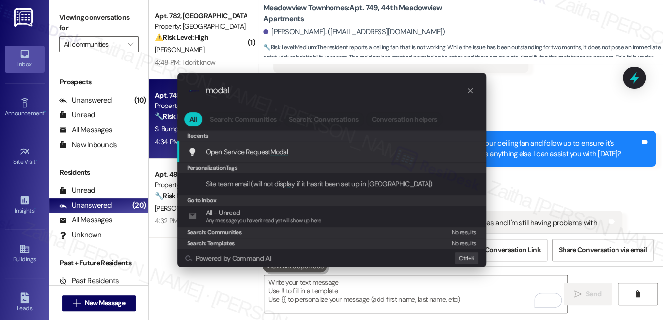
type input "modal"
click at [280, 147] on span "Modal" at bounding box center [279, 151] width 18 height 9
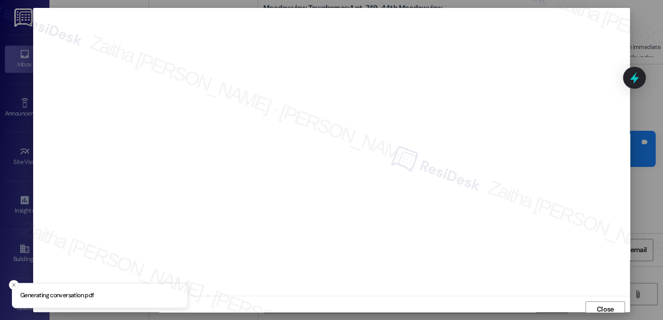
scroll to position [5, 0]
click at [587, 302] on button "Close" at bounding box center [605, 304] width 40 height 16
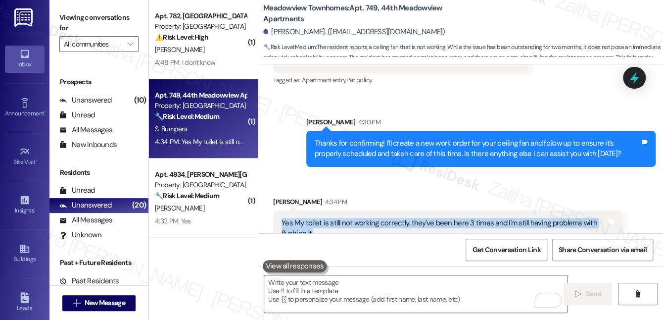
drag, startPoint x: 279, startPoint y: 201, endPoint x: 329, endPoint y: 214, distance: 51.6
click at [329, 218] on div "Yes My toilet is still not working correctly, they've been here 3 times and I'm…" at bounding box center [443, 228] width 327 height 21
copy div "Yes My toilet is still not working correctly, they've been here 3 times and I'm…"
click at [353, 224] on div "Yes My toilet is still not working correctly, they've been here 3 times and I'm…" at bounding box center [447, 228] width 349 height 36
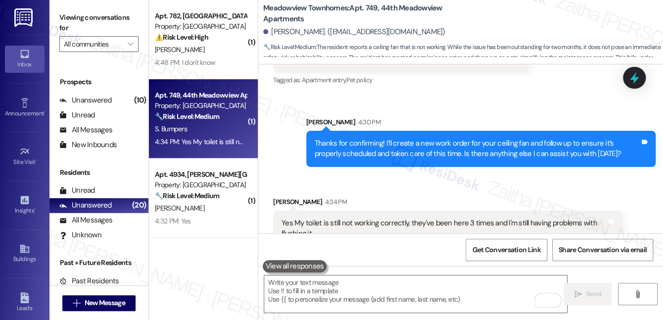
click at [417, 189] on div "Received via SMS Sylvia Bumpers 4:34 PM Yes My toilet is still not working corr…" at bounding box center [448, 221] width 364 height 65
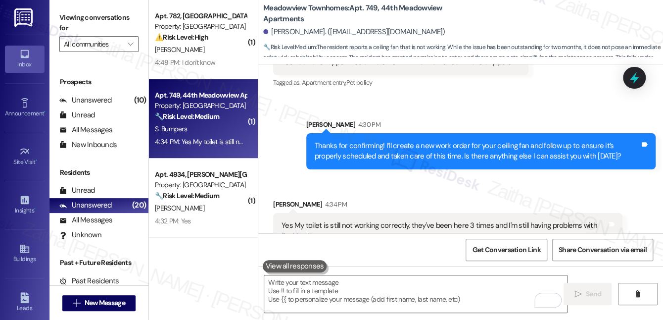
scroll to position [3005, 0]
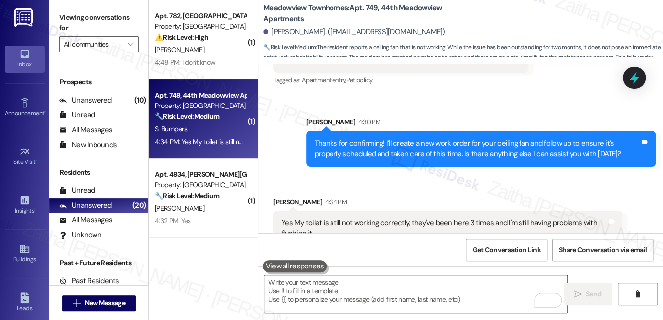
click at [345, 288] on textarea "To enrich screen reader interactions, please activate Accessibility in Grammarl…" at bounding box center [415, 293] width 303 height 37
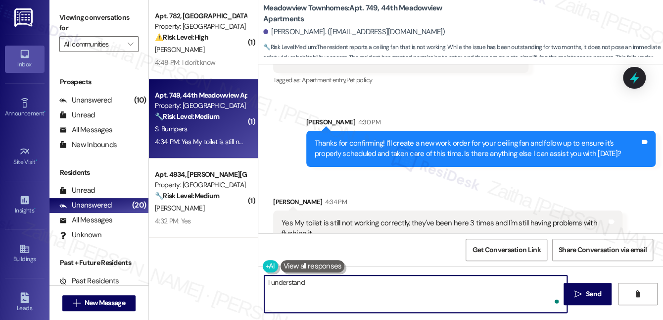
paste textarea "your toilet is still not working properly after multiple visits"
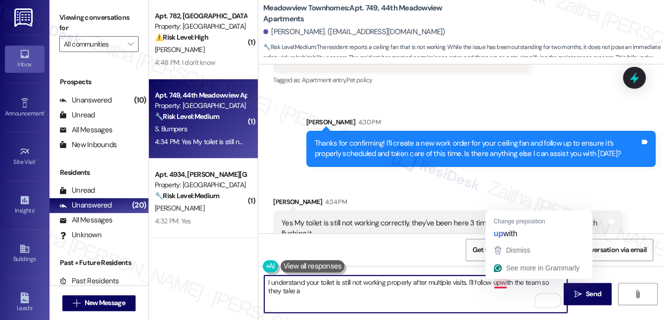
type textarea "I understand your toilet is still not working properly after multiple visits. I…"
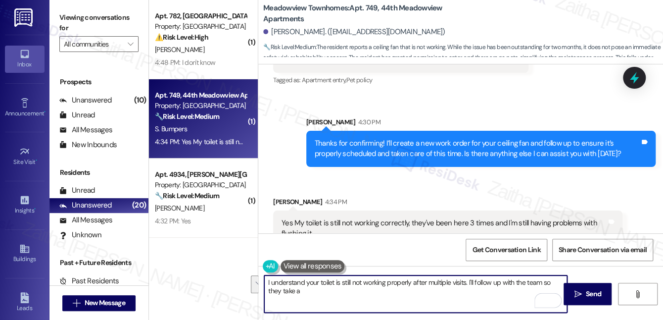
drag, startPoint x: 266, startPoint y: 284, endPoint x: 340, endPoint y: 298, distance: 75.5
click at [340, 298] on textarea "I understand your toilet is still not working properly after multiple visits. I…" at bounding box center [415, 293] width 303 height 37
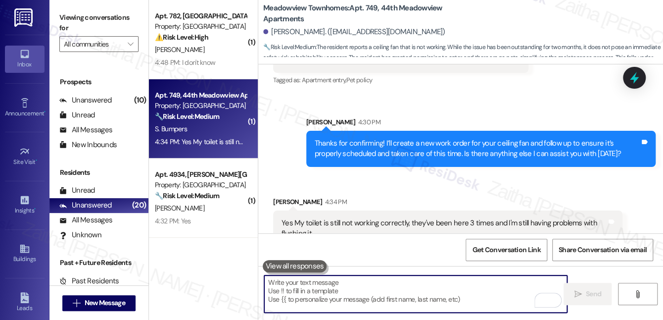
click at [367, 287] on textarea "To enrich screen reader interactions, please activate Accessibility in Grammarl…" at bounding box center [415, 293] width 303 height 37
paste textarea "I understand your toilet is still not working properly after multiple visits. I…"
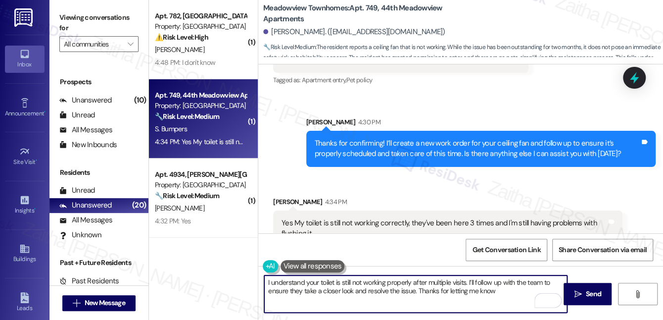
type textarea "I understand your toilet is still not working properly after multiple visits. I…"
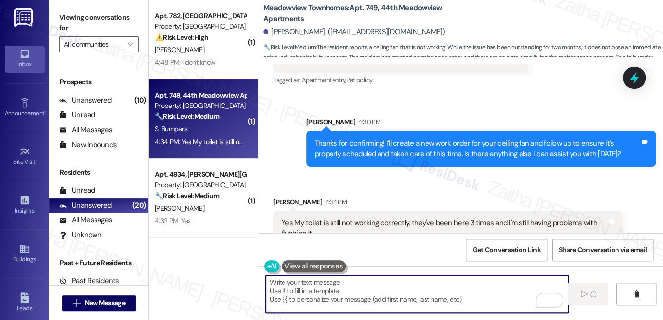
scroll to position [3005, 0]
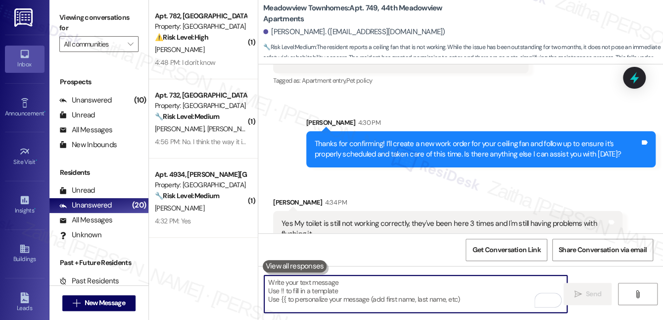
click at [482, 95] on div "Sent via SMS Sarah 4:30 PM Thanks for confirming! I’ll create a new work order …" at bounding box center [460, 135] width 405 height 80
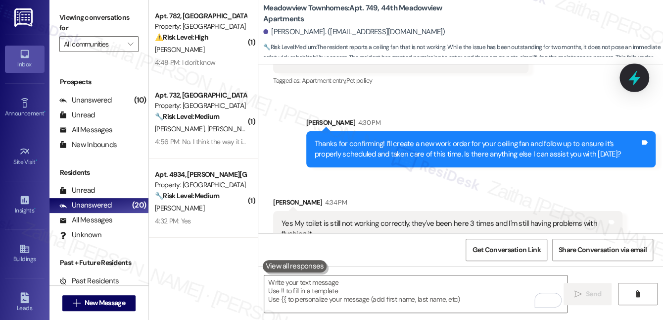
click at [633, 78] on icon at bounding box center [634, 77] width 12 height 15
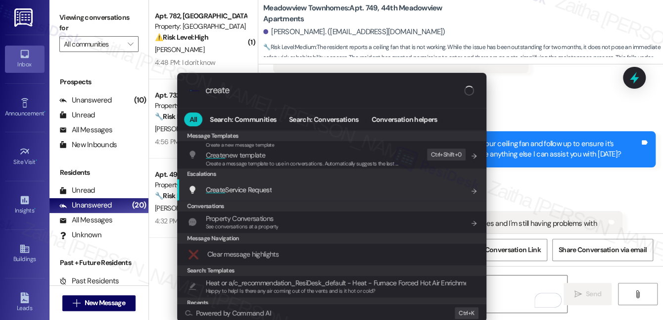
type input "create"
click at [264, 188] on span "Create Service Request" at bounding box center [239, 189] width 66 height 9
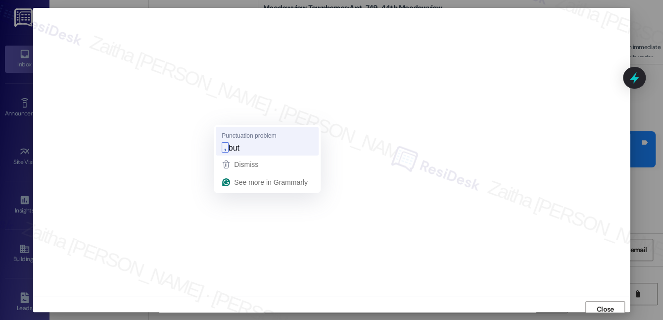
scroll to position [5, 0]
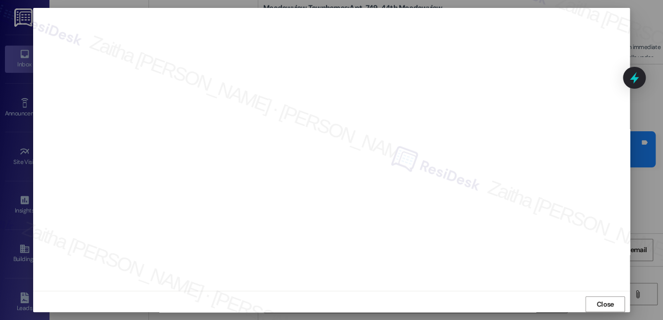
click at [591, 302] on button "Close" at bounding box center [605, 304] width 40 height 16
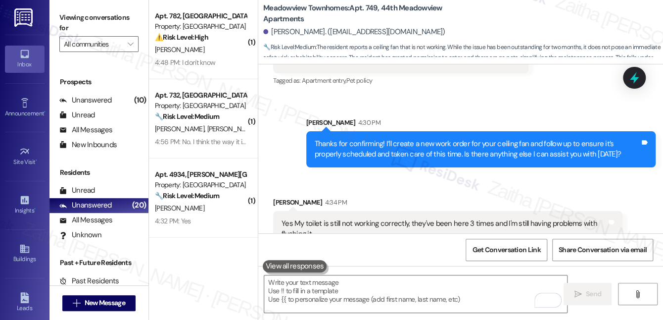
scroll to position [3085, 0]
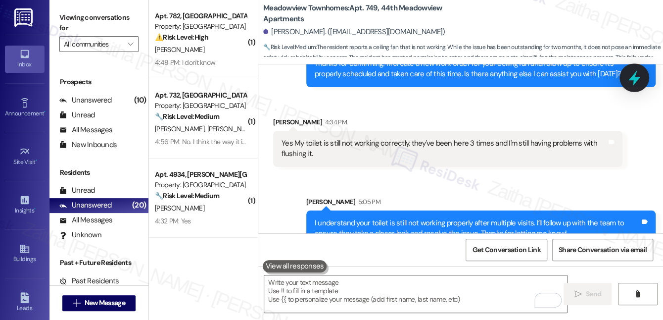
click at [635, 79] on icon at bounding box center [634, 77] width 12 height 15
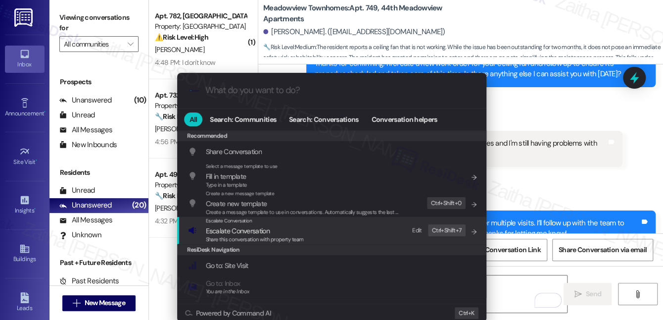
click at [231, 231] on span "Escalate Conversation" at bounding box center [238, 230] width 64 height 9
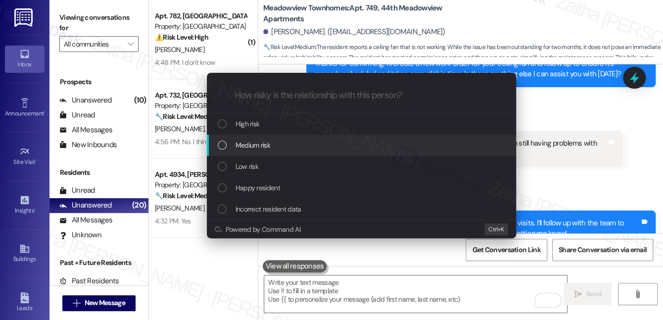
click at [252, 145] on span "Medium risk" at bounding box center [252, 144] width 35 height 11
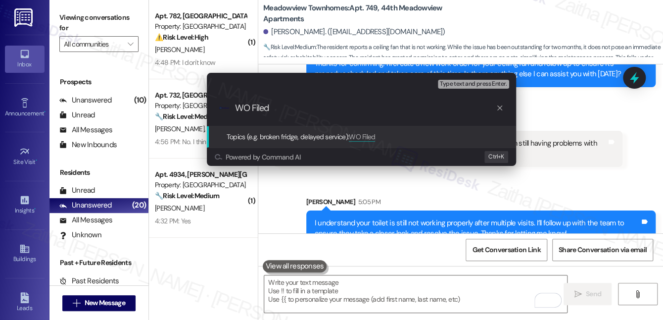
click at [250, 104] on input "WO Filed" at bounding box center [365, 108] width 261 height 10
paste input "8497454"
click at [252, 105] on input "WO 8497454 Filed" at bounding box center [365, 108] width 261 height 10
click at [321, 110] on input "WO #8497454 Filed" at bounding box center [365, 108] width 261 height 10
click at [291, 107] on input "WO #8497454 Filed" at bounding box center [365, 108] width 261 height 10
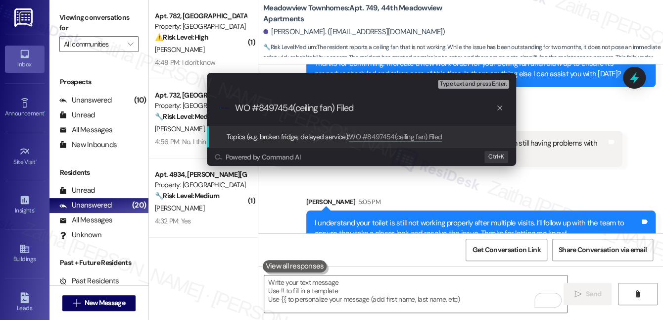
click at [369, 108] on input "WO #8497454(ceiling fan) Filed" at bounding box center [365, 108] width 261 height 10
type input "WO #8497454(ceiling fan) Filed by ResiDesk and Follow Up on the Toilet Issue"
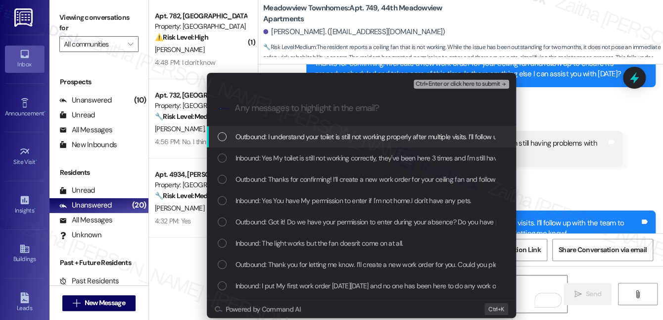
scroll to position [0, 0]
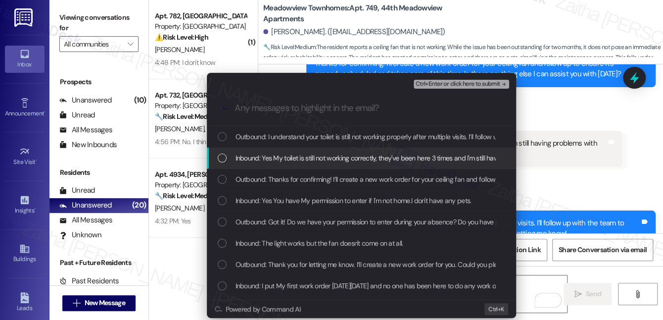
click at [345, 149] on div "Inbound: Yes My toilet is still not working correctly, they've been here 3 time…" at bounding box center [361, 157] width 309 height 21
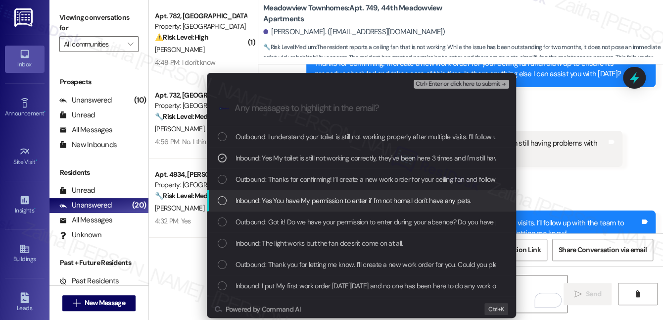
click at [344, 195] on span "Inbound: Yes You have My permission to enter if I'm not home.I don't have any p…" at bounding box center [353, 200] width 236 height 11
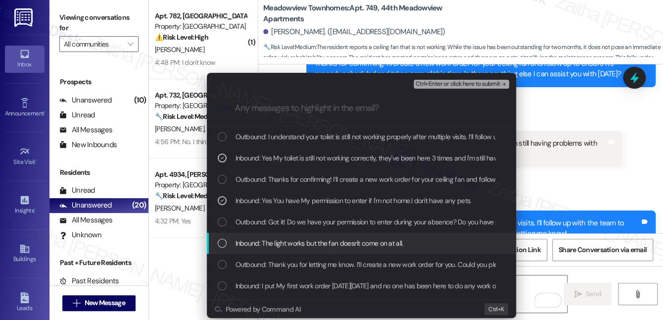
click at [347, 239] on span "Inbound: The light works but the fan doesn't come on at all." at bounding box center [319, 242] width 168 height 11
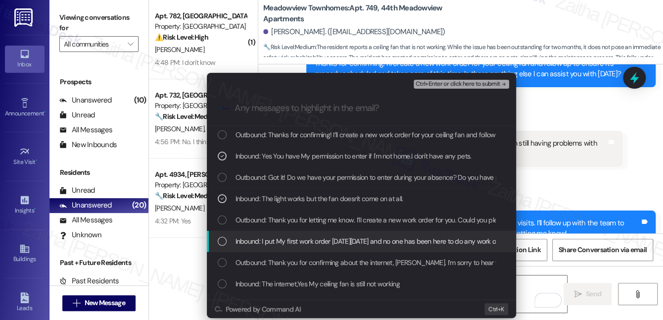
click at [347, 242] on span "Inbound: I put My first work order in2 months ago and no one has been here to d…" at bounding box center [395, 240] width 320 height 11
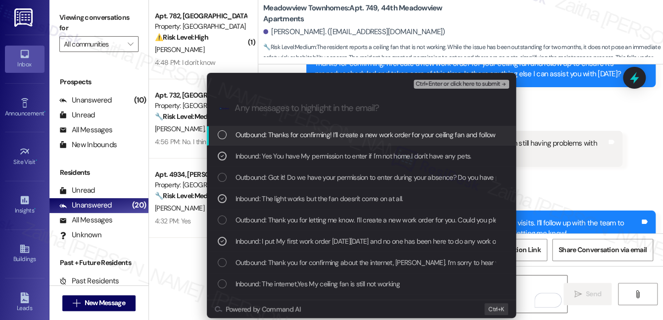
click at [449, 83] on span "Ctrl+Enter or click here to submit" at bounding box center [457, 84] width 85 height 7
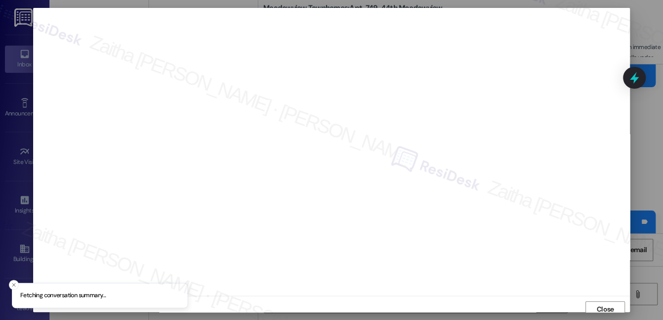
scroll to position [5, 0]
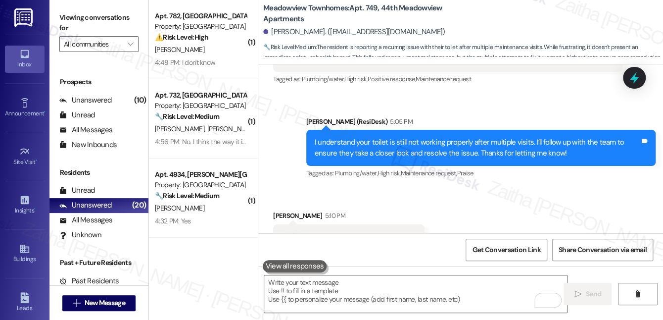
scroll to position [3212, 0]
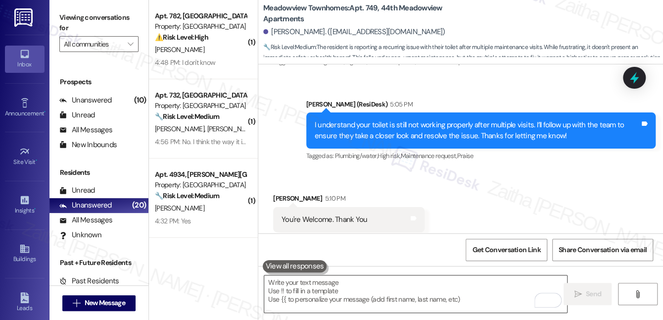
click at [359, 289] on textarea "To enrich screen reader interactions, please activate Accessibility in Grammarl…" at bounding box center [415, 293] width 303 height 37
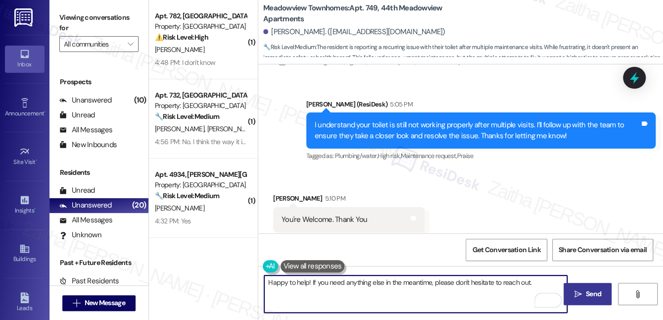
type textarea "Happy to help! If you need anything else in the meantime, please don't hesitate…"
click at [591, 296] on span "Send" at bounding box center [593, 293] width 15 height 10
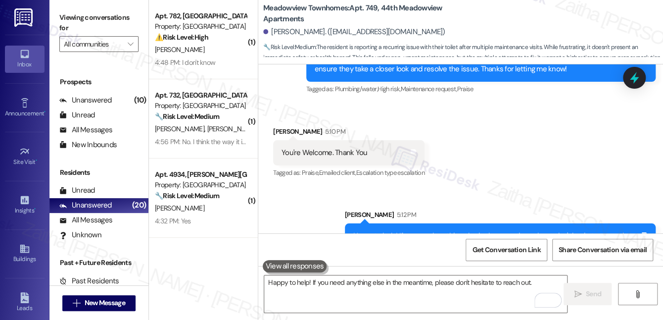
scroll to position [3281, 0]
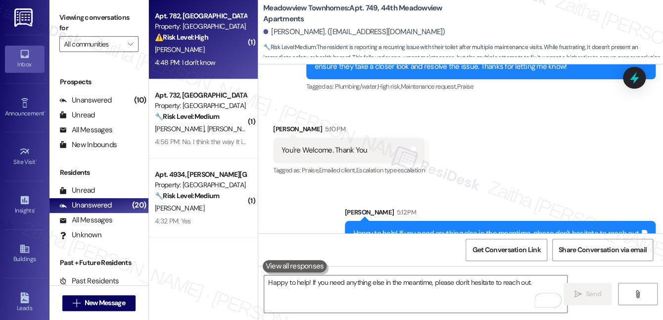
click at [223, 47] on div "[PERSON_NAME]" at bounding box center [200, 50] width 93 height 12
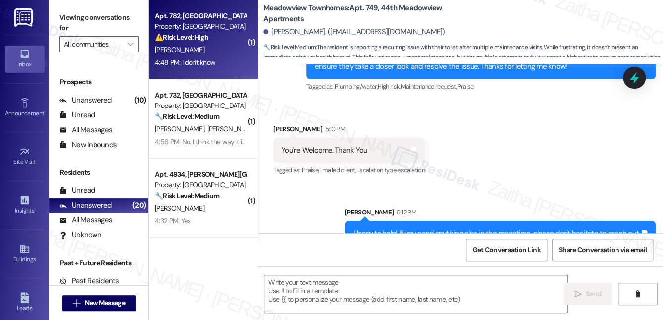
type textarea "Fetching suggested responses. Please feel free to read through the conversation…"
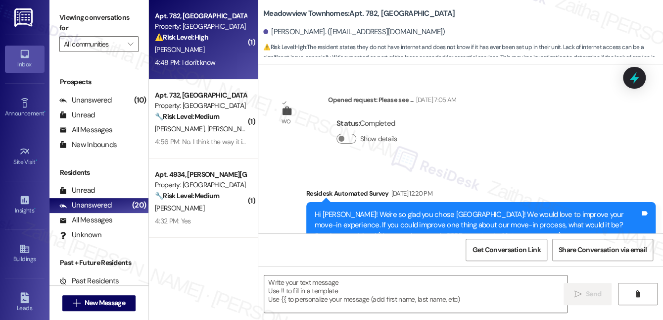
scroll to position [7012, 0]
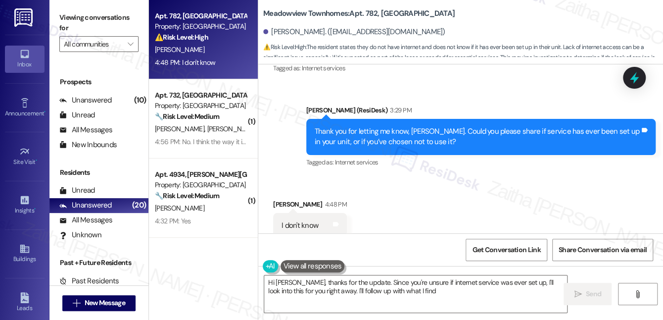
type textarea "Hi [PERSON_NAME], thanks for the update. Since you're unsure if internet servic…"
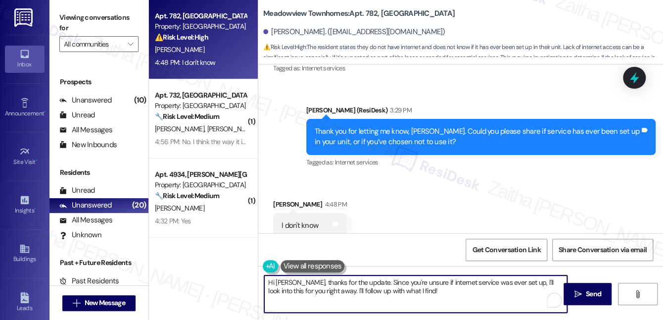
drag, startPoint x: 268, startPoint y: 281, endPoint x: 436, endPoint y: 307, distance: 169.7
click at [434, 310] on textarea "Hi [PERSON_NAME], thanks for the update. Since you're unsure if internet servic…" at bounding box center [415, 293] width 303 height 37
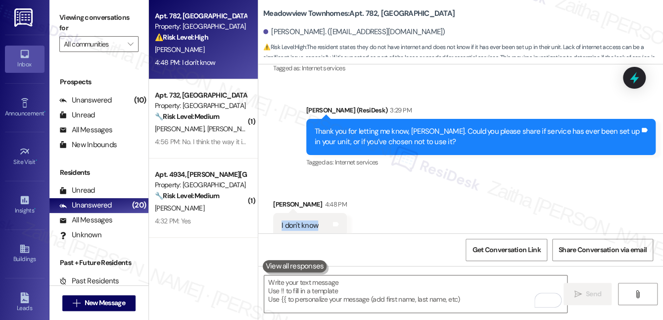
drag, startPoint x: 273, startPoint y: 212, endPoint x: 337, endPoint y: 211, distance: 64.3
click at [337, 211] on div "Received via SMS [PERSON_NAME] 4:48 PM I don't know Tags and notes" at bounding box center [310, 218] width 89 height 54
copy div "I don't know Tags and notes"
click at [369, 212] on div "Received via SMS [PERSON_NAME] 4:48 PM I don't know Tags and notes" at bounding box center [460, 211] width 405 height 69
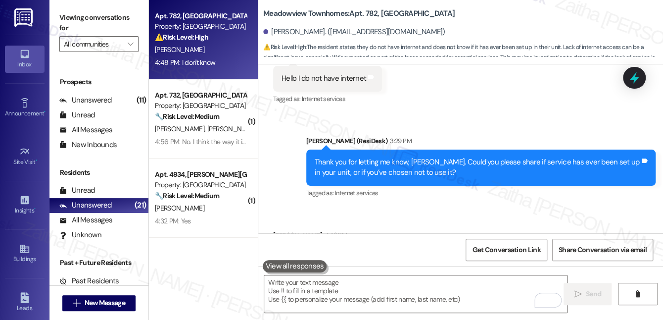
scroll to position [6968, 0]
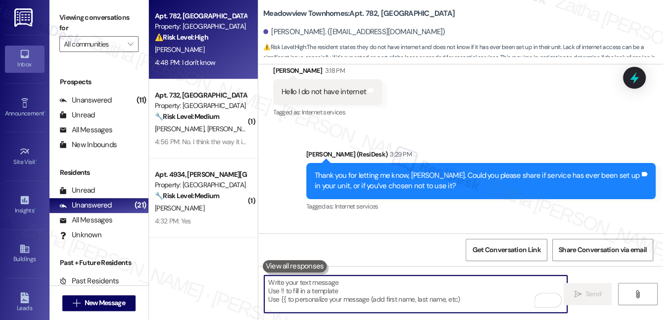
click at [353, 287] on textarea "To enrich screen reader interactions, please activate Accessibility in Grammarl…" at bounding box center [415, 293] width 303 height 37
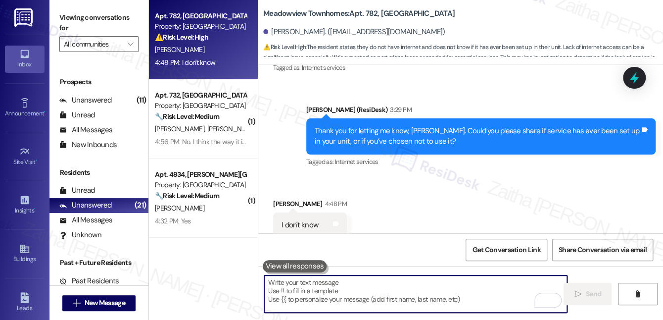
click at [318, 292] on textarea "To enrich screen reader interactions, please activate Accessibility in Grammarl…" at bounding box center [415, 293] width 303 height 37
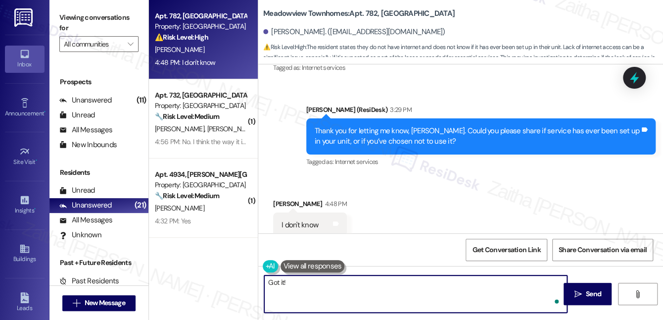
paste textarea "No worries—if you’re unsure, I’ll just note your response for now."
paste textarea "We're gathering resident feedback to improve connectivity."
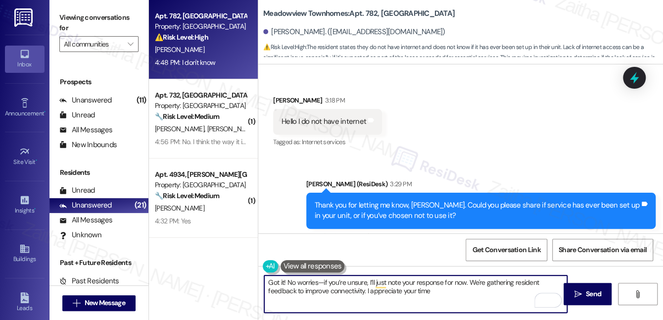
scroll to position [6923, 0]
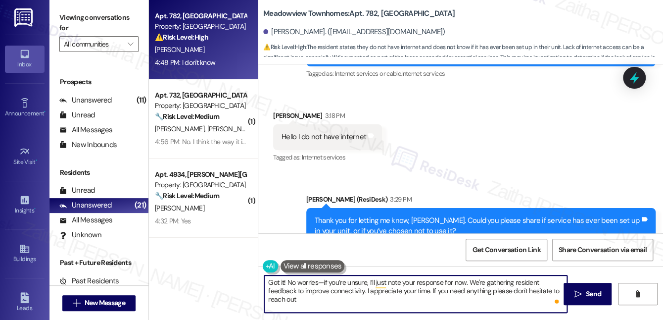
type textarea "Got it! No worries—if you’re unsure, I’ll just note your response for now. We'r…"
drag, startPoint x: 265, startPoint y: 282, endPoint x: 317, endPoint y: 304, distance: 56.1
click at [317, 304] on textarea "Got it! No worries—if you’re unsure, I’ll just note your response for now. We'r…" at bounding box center [415, 293] width 303 height 37
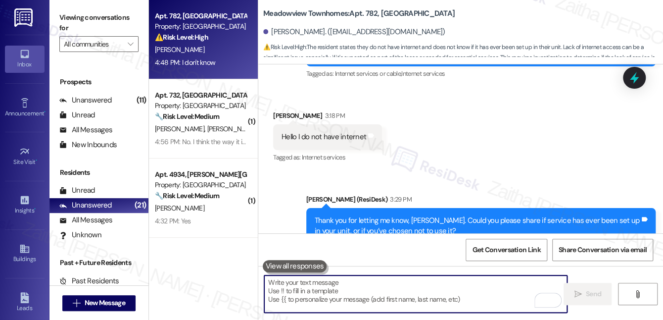
click at [326, 295] on textarea "To enrich screen reader interactions, please activate Accessibility in Grammarl…" at bounding box center [415, 293] width 303 height 37
paste textarea "Got it—no worries. If you’re unsure, I’ll simply note your response for now. We…"
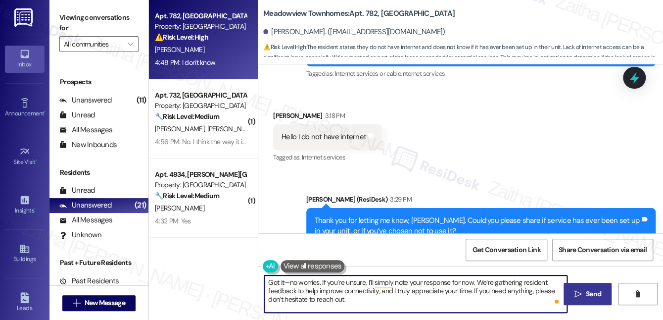
type textarea "Got it—no worries. If you’re unsure, I’ll simply note your response for now. We…"
drag, startPoint x: 591, startPoint y: 291, endPoint x: 587, endPoint y: 286, distance: 6.0
click at [591, 291] on span "Send" at bounding box center [593, 293] width 15 height 10
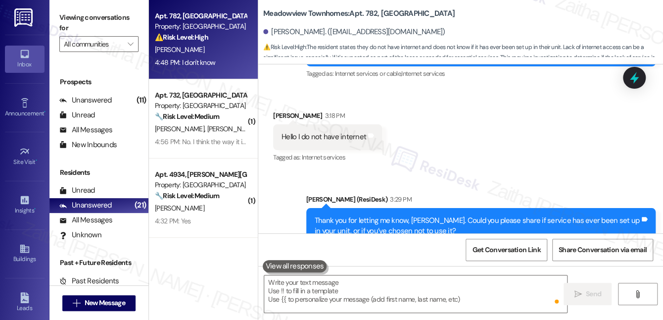
scroll to position [7012, 0]
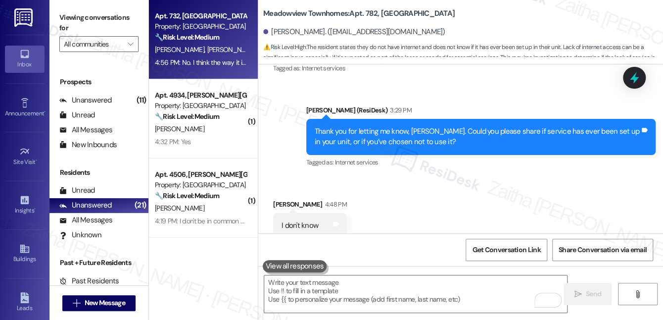
click at [207, 50] on div "[PERSON_NAME] [PERSON_NAME]" at bounding box center [200, 50] width 93 height 12
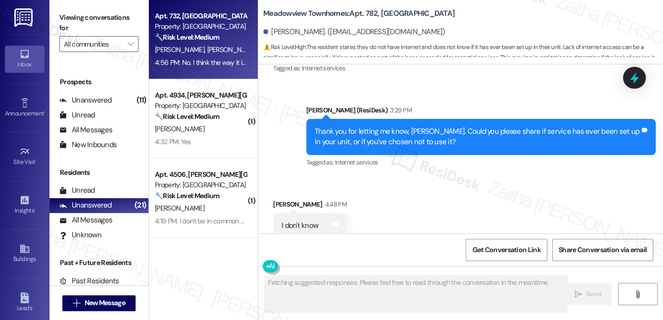
type textarea "Fetching suggested responses. Please feel free to read through the conversation…"
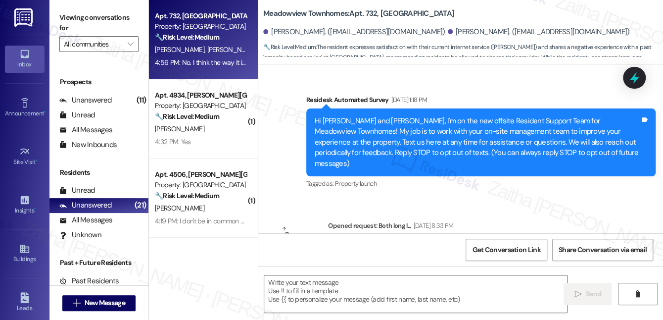
scroll to position [4627, 0]
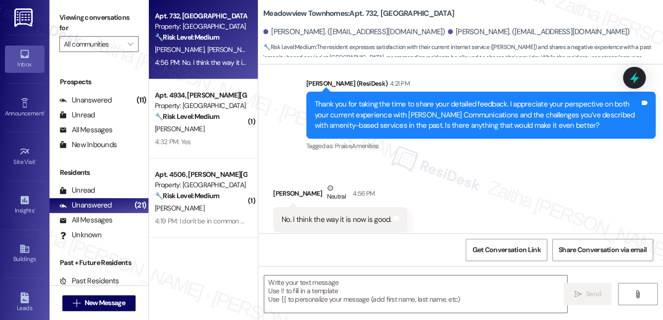
type textarea "Fetching suggested responses. Please feel free to read through the conversation…"
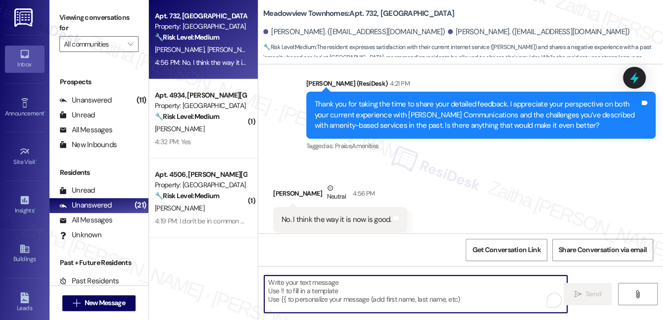
click at [324, 296] on textarea "To enrich screen reader interactions, please activate Accessibility in Grammarl…" at bounding box center [415, 293] width 303 height 37
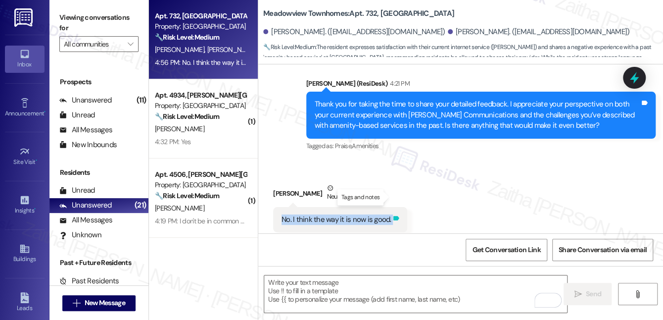
drag, startPoint x: 279, startPoint y: 201, endPoint x: 390, endPoint y: 199, distance: 110.8
click at [390, 207] on div "No. I think the way it is now is good. Tags and notes" at bounding box center [340, 219] width 134 height 25
copy div "No. I think the way it is now is good. Tags and notes"
click at [327, 291] on textarea "To enrich screen reader interactions, please activate Accessibility in Grammarl…" at bounding box center [415, 293] width 303 height 37
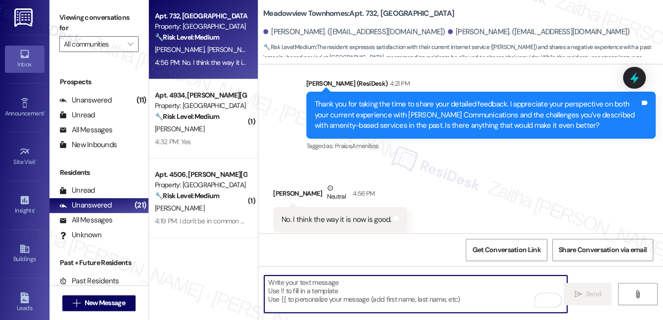
paste textarea "I’m glad to hear you feel the current setup is working well."
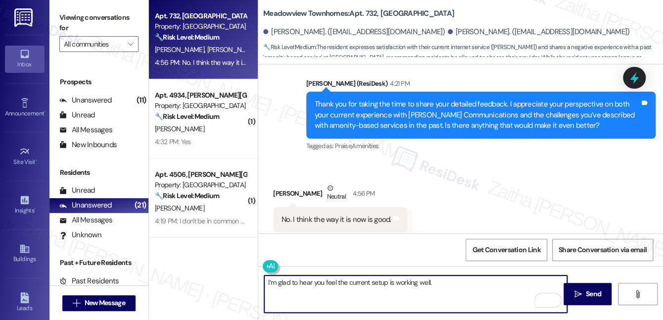
click at [266, 278] on textarea "I’m glad to hear you feel the current setup is working well." at bounding box center [415, 293] width 303 height 37
click at [483, 285] on textarea "Great! I’m glad to hear you feel the current setup is working well." at bounding box center [415, 293] width 303 height 37
paste textarea "Thanks so much for sharing your experience—it really helps us understand what m…"
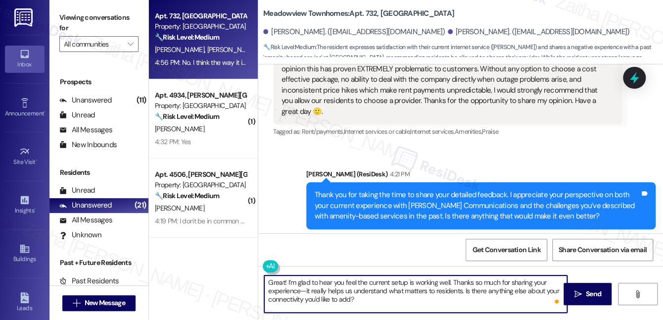
scroll to position [4582, 0]
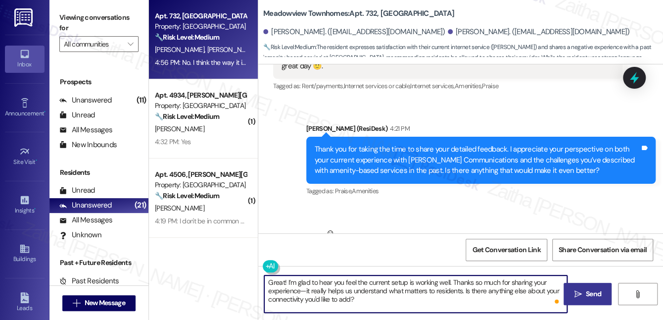
type textarea "Great! I’m glad to hear you feel the current setup is working well. Thanks so m…"
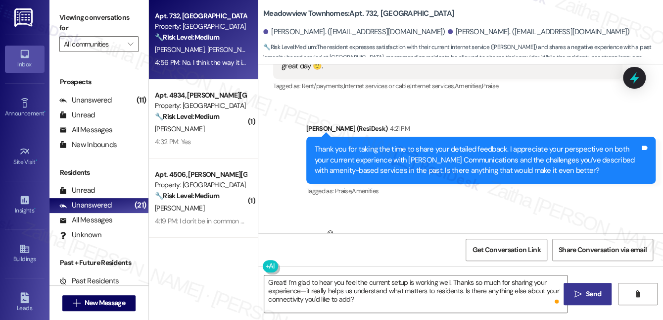
drag, startPoint x: 583, startPoint y: 292, endPoint x: 576, endPoint y: 283, distance: 10.9
click at [584, 292] on span "Send" at bounding box center [593, 293] width 19 height 10
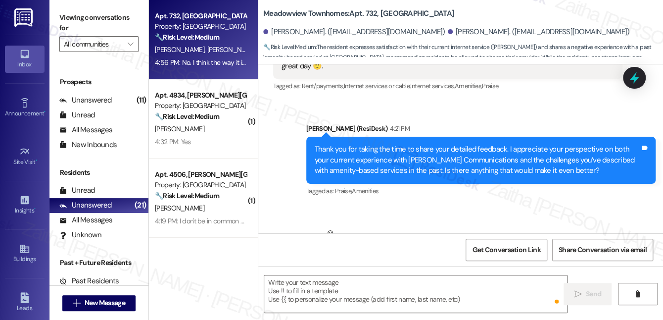
scroll to position [4627, 0]
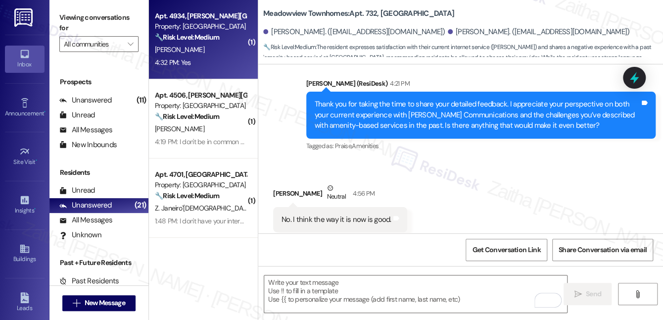
click at [224, 55] on div "[PERSON_NAME]" at bounding box center [200, 50] width 93 height 12
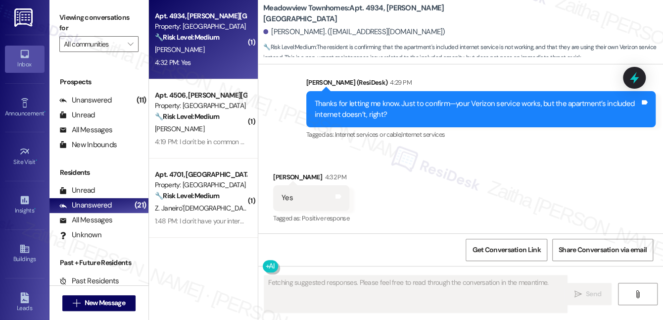
scroll to position [2248, 0]
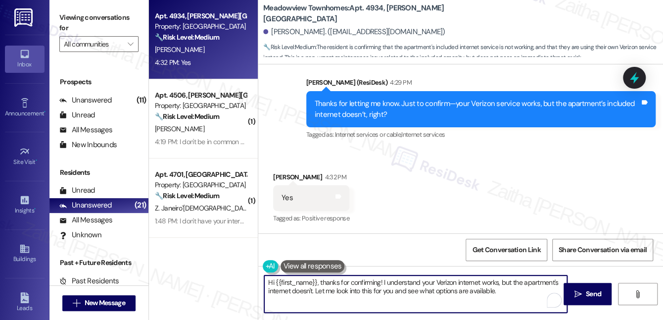
drag, startPoint x: 322, startPoint y: 283, endPoint x: 270, endPoint y: 280, distance: 52.5
click at [269, 281] on textarea "Hi {{first_name}}, thanks for confirming! I understand your Verizon internet wo…" at bounding box center [415, 293] width 303 height 37
drag, startPoint x: 330, startPoint y: 280, endPoint x: 461, endPoint y: 289, distance: 131.4
click at [461, 290] on textarea "Thanks for confirming! I understand your Verizon internet works, but the apartm…" at bounding box center [415, 293] width 303 height 37
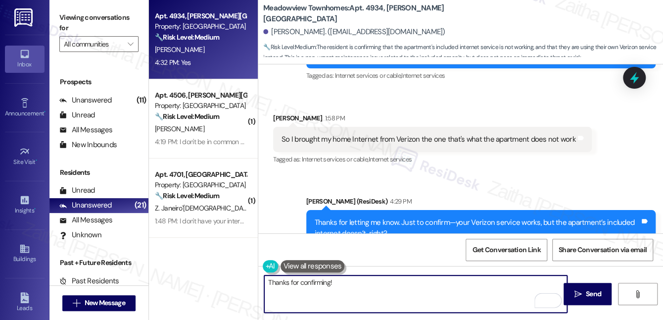
scroll to position [2113, 0]
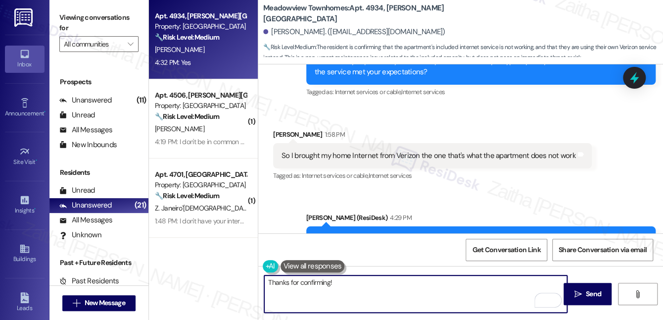
paste textarea "Would you be willing to pay more for enhanced internet features? If so, which f…"
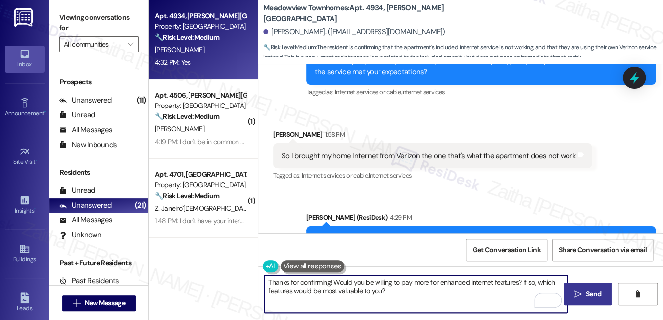
type textarea "Thanks for confirming! Would you be willing to pay more for enhanced internet f…"
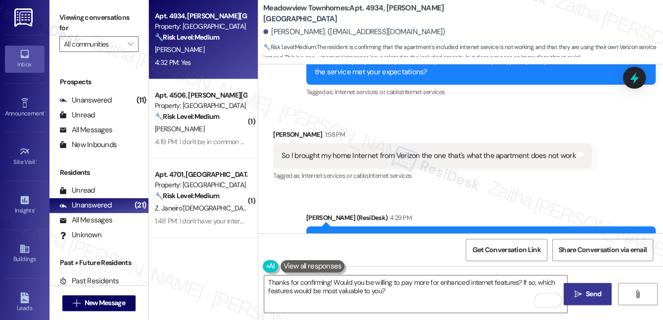
click at [587, 287] on button " Send" at bounding box center [587, 293] width 48 height 22
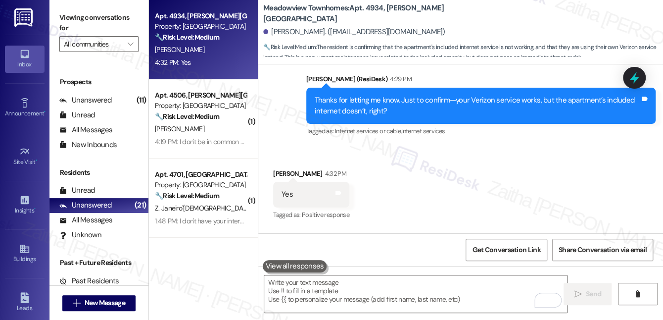
scroll to position [2293, 0]
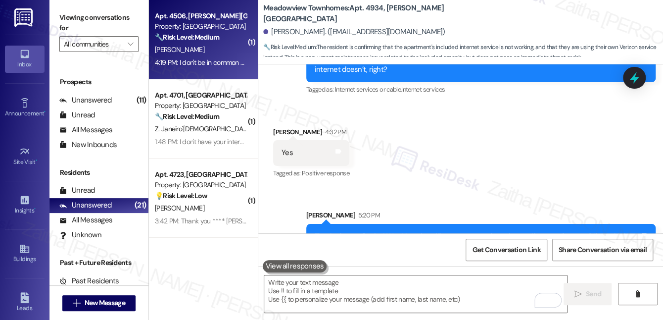
click at [214, 51] on div "[PERSON_NAME]" at bounding box center [200, 50] width 93 height 12
type textarea "Fetching suggested responses. Please feel free to read through the conversation…"
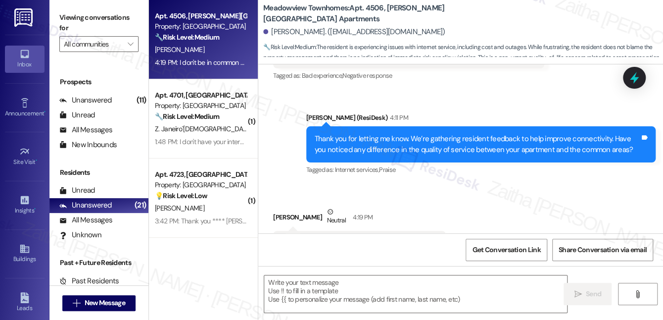
scroll to position [566, 0]
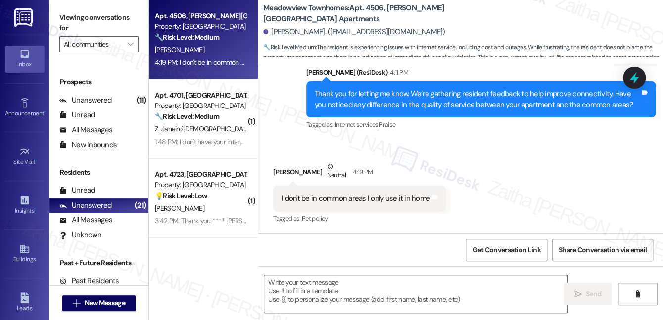
click at [297, 285] on textarea at bounding box center [415, 293] width 303 height 37
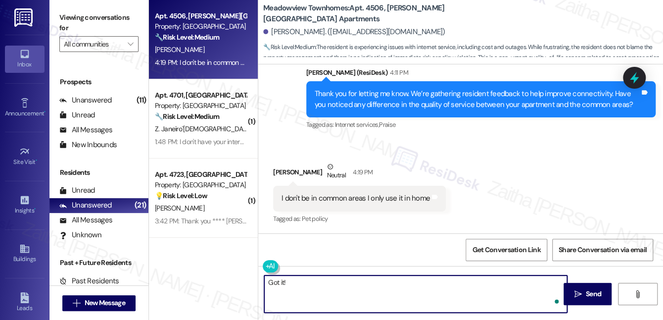
paste textarea "Would you be willing to pay more for enhanced internet features? If so, which f…"
paste textarea "Thanks so much for sharing your experience—it really helps us understand what m…"
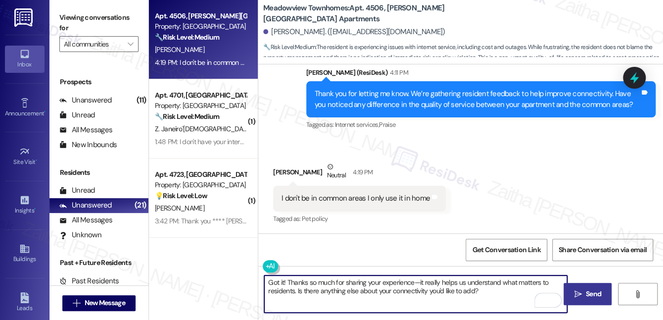
type textarea "Got it! Thanks so much for sharing your experience—it really helps us understan…"
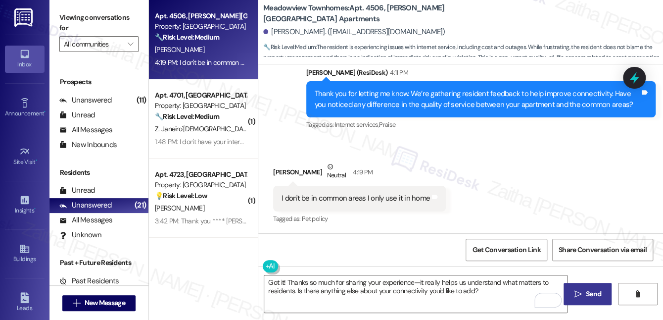
click at [586, 288] on span "Send" at bounding box center [593, 293] width 15 height 10
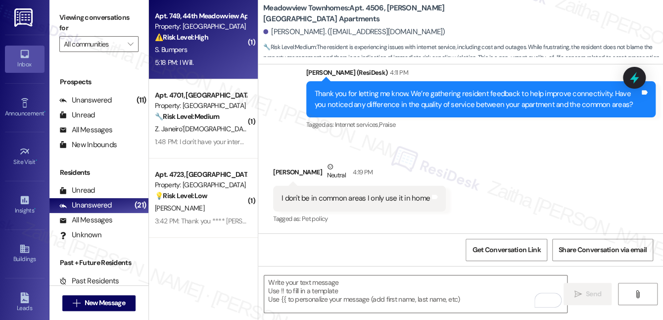
click at [207, 58] on div "5:18 PM: I Will. 5:18 PM: I Will." at bounding box center [200, 62] width 93 height 12
type textarea "Fetching suggested responses. Please feel free to read through the conversation…"
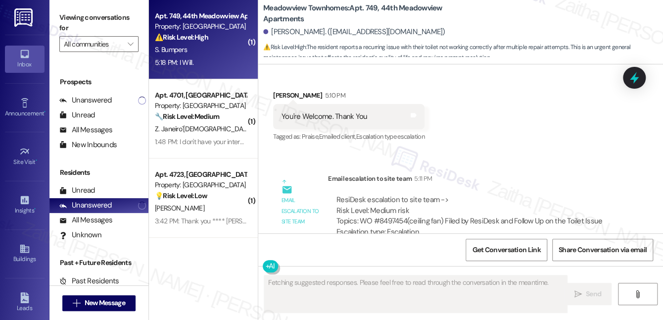
scroll to position [3511, 0]
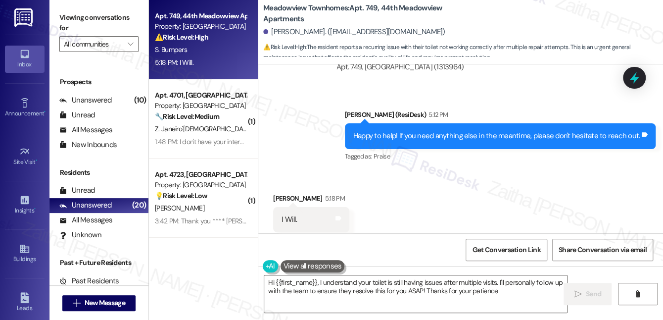
type textarea "Hi {{first_name}}, I understand your toilet is still having issues after multip…"
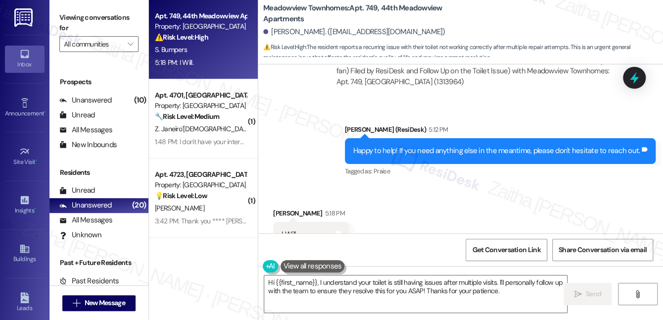
scroll to position [3511, 0]
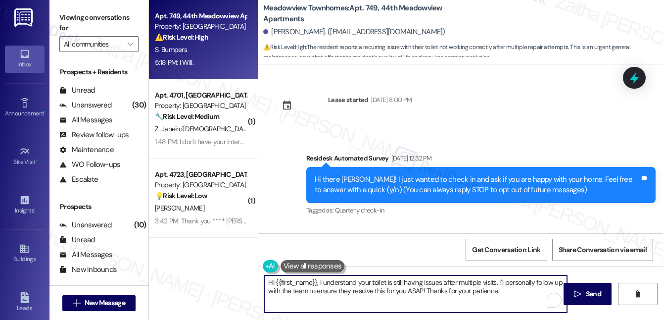
click at [507, 294] on textarea "Hi {{first_name}}, I understand your toilet is still having issues after multip…" at bounding box center [415, 293] width 303 height 37
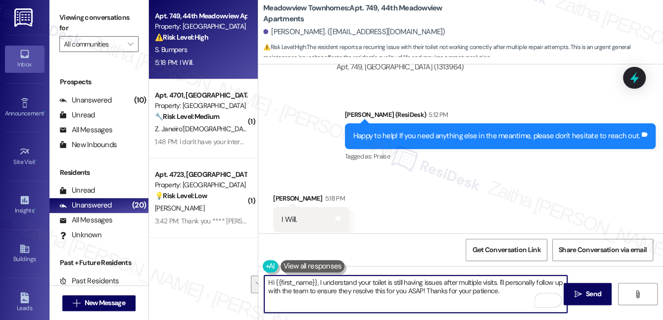
scroll to position [3511, 0]
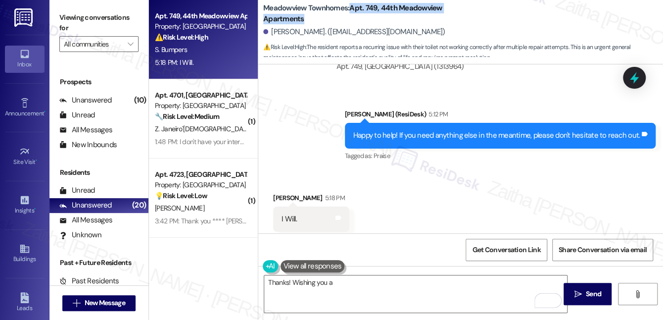
drag, startPoint x: 349, startPoint y: 7, endPoint x: 358, endPoint y: 16, distance: 12.2
click at [358, 16] on b "Meadowview Townhomes: Apt. 749, 44th Meadowview Apartments" at bounding box center [362, 13] width 198 height 21
copy b "Apt. 749, 44th Meadowview Apartments"
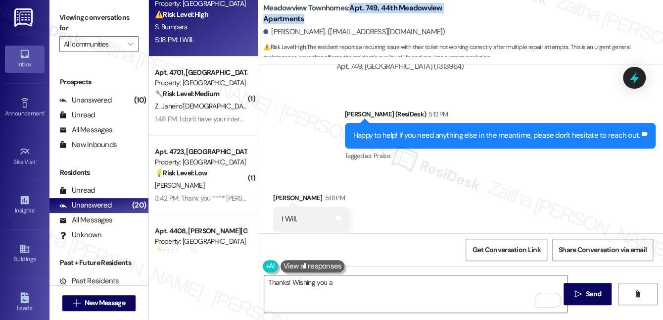
scroll to position [0, 0]
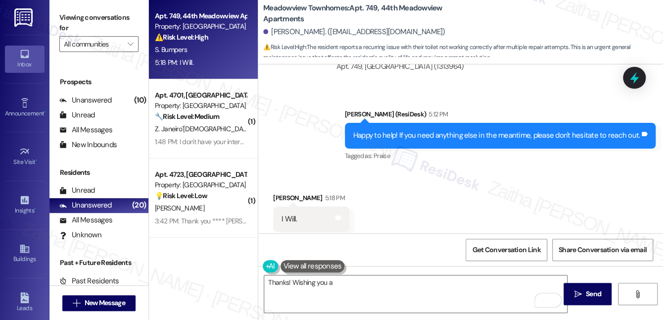
click at [295, 113] on div "Sent via SMS [PERSON_NAME] (ResiDesk) 5:12 PM Happy to help! If you need anythi…" at bounding box center [460, 129] width 405 height 84
drag, startPoint x: 351, startPoint y: 8, endPoint x: 357, endPoint y: 22, distance: 14.8
click at [357, 22] on b "Meadowview Townhomes: Apt. 749, 44th Meadowview Apartments" at bounding box center [362, 13] width 198 height 21
copy b "Apt. 749, 44th Meadowview Apartments"
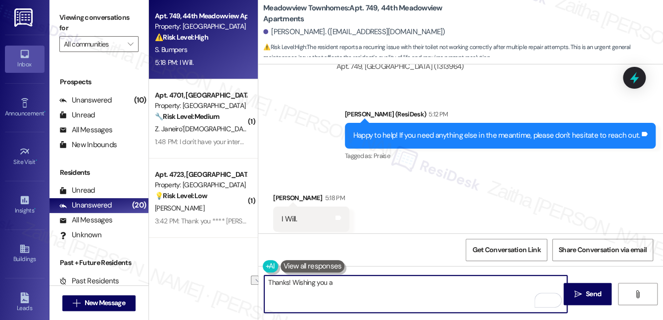
drag, startPoint x: 292, startPoint y: 281, endPoint x: 356, endPoint y: 282, distance: 63.3
click at [356, 282] on textarea "Thanks! Wishing you a" at bounding box center [415, 293] width 303 height 37
click at [329, 295] on textarea "Thanks!" at bounding box center [415, 293] width 303 height 37
type textarea "Thanks! 😊"
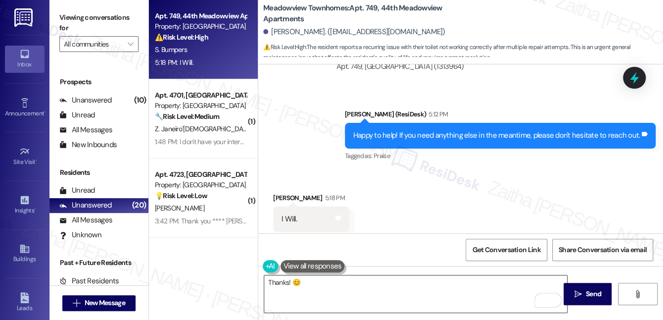
drag, startPoint x: 579, startPoint y: 296, endPoint x: 542, endPoint y: 276, distance: 42.0
click at [579, 296] on icon "" at bounding box center [577, 294] width 7 height 8
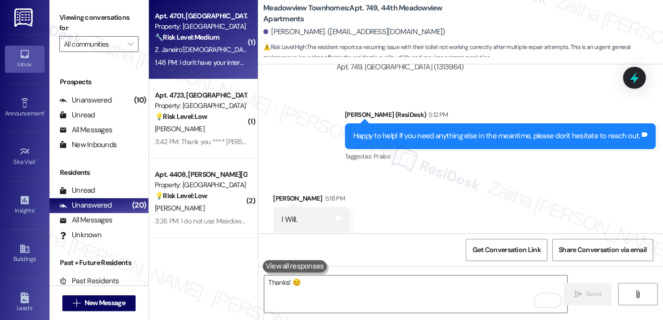
click at [212, 54] on div "Z. Janeiro`[DEMOGRAPHIC_DATA]" at bounding box center [200, 50] width 93 height 12
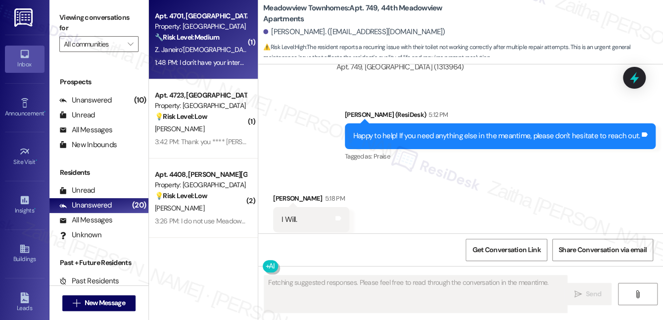
type textarea "Fetching suggested responses. Please feel free to read through the conversation…"
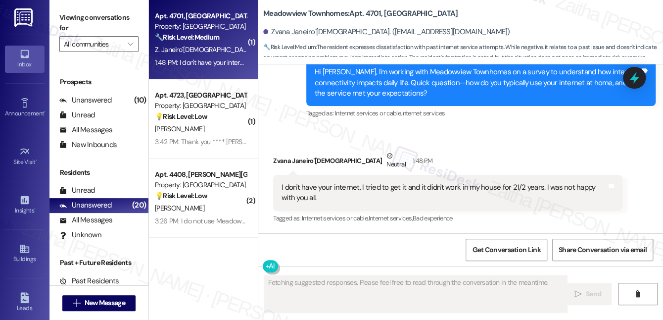
scroll to position [1997, 0]
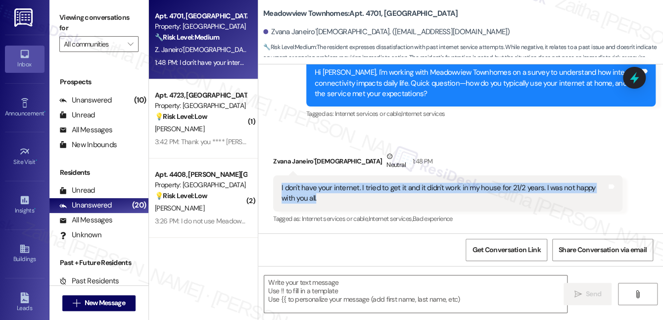
drag, startPoint x: 277, startPoint y: 185, endPoint x: 305, endPoint y: 199, distance: 31.0
click at [305, 199] on div "I don't have your internet. I tried to get it and it didn't work in my house fo…" at bounding box center [447, 193] width 349 height 36
copy div "I don't have your internet. I tried to get it and it didn't work in my house fo…"
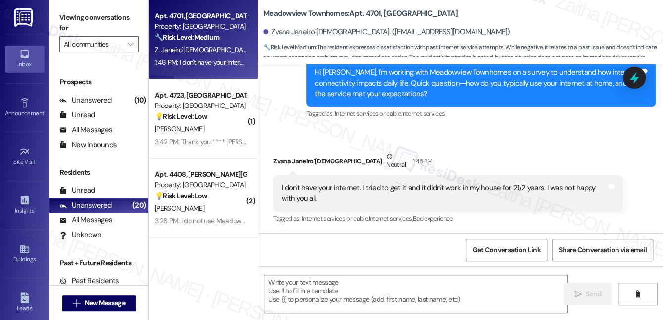
click at [460, 151] on div "Zvana Janeiro`Lheureux Neutral 1:48 PM" at bounding box center [447, 163] width 349 height 24
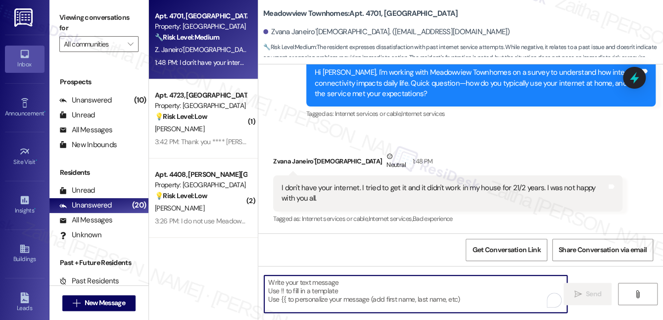
click at [323, 298] on textarea "To enrich screen reader interactions, please activate Accessibility in Grammarl…" at bounding box center [415, 293] width 303 height 37
paste textarea "thank you for sharing that with me. I’m sorry to hear you had such a difficult …"
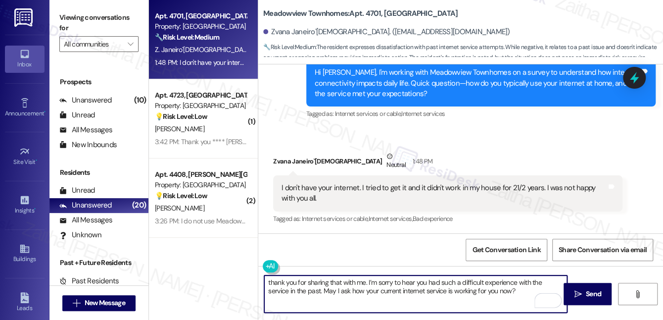
click at [272, 283] on textarea "thank you for sharing that with me. I’m sorry to hear you had such a difficult …" at bounding box center [415, 293] width 303 height 37
click at [281, 158] on div "Zvana Janeiro`Lheureux Neutral 1:48 PM" at bounding box center [447, 163] width 349 height 24
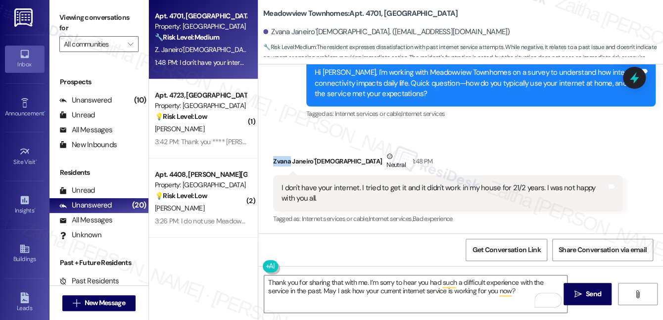
click at [281, 158] on div "Zvana Janeiro`Lheureux Neutral 1:48 PM" at bounding box center [447, 163] width 349 height 24
copy div "Zvana"
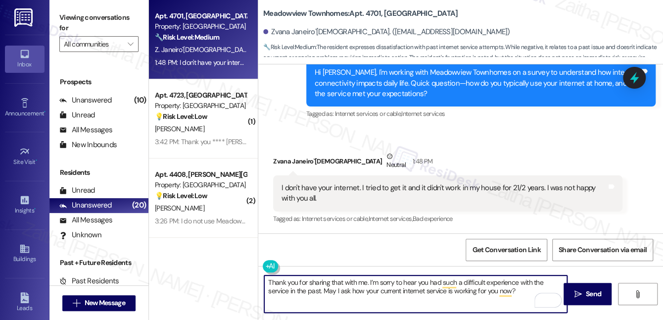
click at [366, 283] on textarea "Thank you for sharing that with me. I’m sorry to hear you had such a difficult …" at bounding box center [415, 293] width 303 height 37
paste textarea "Zvana"
type textarea "Thank you for sharing that with me, Zvana. I’m sorry to hear you had such a dif…"
click at [587, 289] on span "Send" at bounding box center [593, 293] width 15 height 10
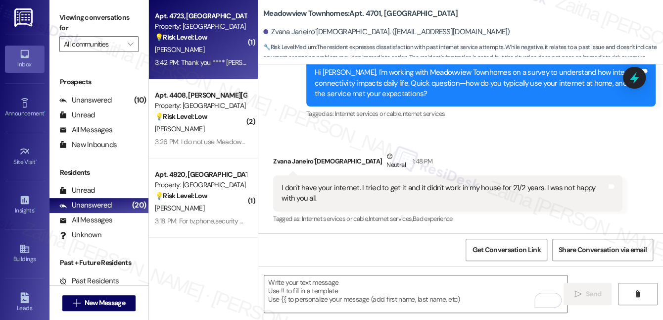
click at [214, 45] on div "E. Everette" at bounding box center [200, 50] width 93 height 12
type textarea "Fetching suggested responses. Please feel free to read through the conversation…"
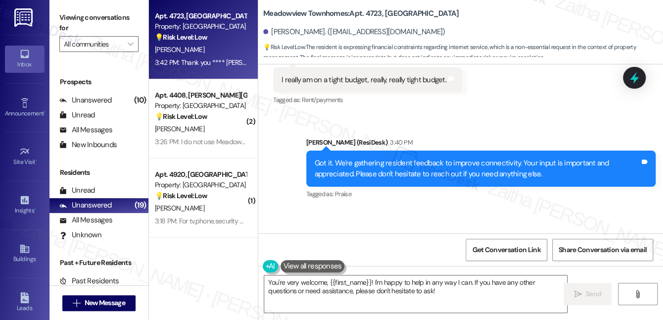
scroll to position [5214, 0]
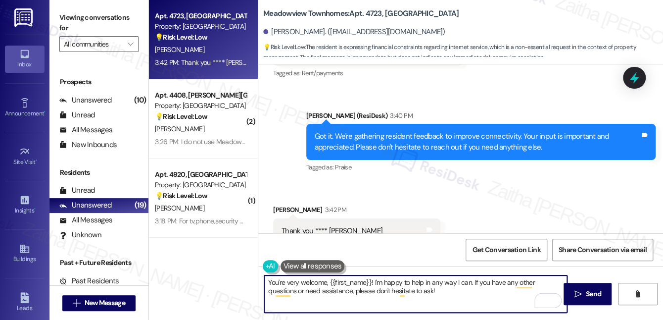
drag, startPoint x: 374, startPoint y: 280, endPoint x: 470, endPoint y: 277, distance: 96.0
click at [470, 277] on textarea "You're very welcome, {{first_name}}! I'm happy to help in any way I can. If you…" at bounding box center [415, 293] width 303 height 37
drag, startPoint x: 373, startPoint y: 279, endPoint x: 386, endPoint y: 289, distance: 15.9
click at [386, 289] on textarea "You're very welcome, {{first_name}}! If you have any other questions or need as…" at bounding box center [415, 293] width 303 height 37
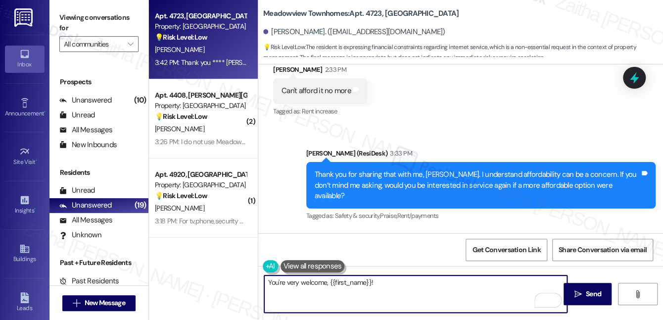
scroll to position [5034, 0]
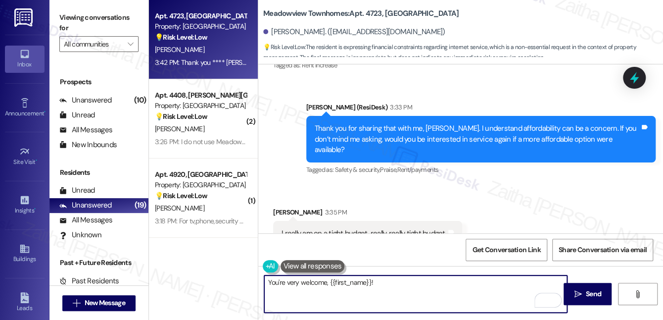
drag, startPoint x: 325, startPoint y: 282, endPoint x: 379, endPoint y: 282, distance: 53.9
click at [379, 282] on textarea "You're very welcome, {{first_name}}!" at bounding box center [415, 293] width 303 height 37
type textarea "You're very welcome!"
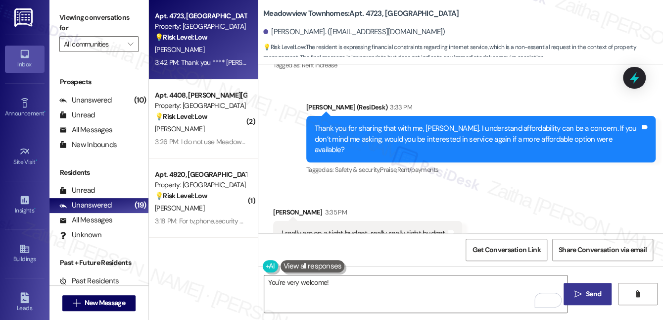
click at [596, 293] on span "Send" at bounding box center [593, 293] width 15 height 10
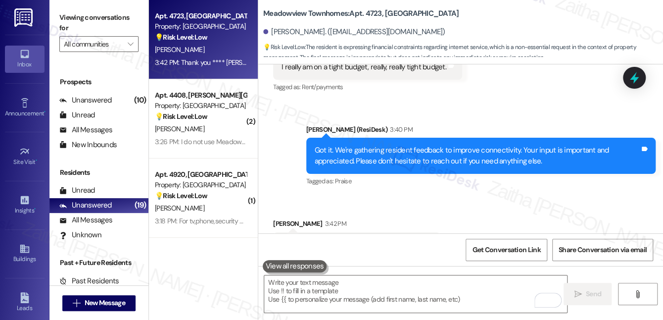
scroll to position [5214, 0]
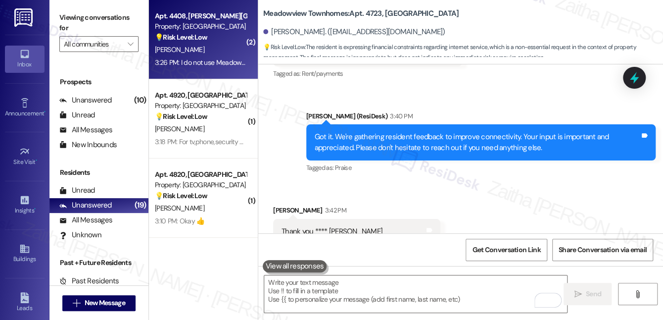
click at [216, 54] on div "[PERSON_NAME]" at bounding box center [200, 50] width 93 height 12
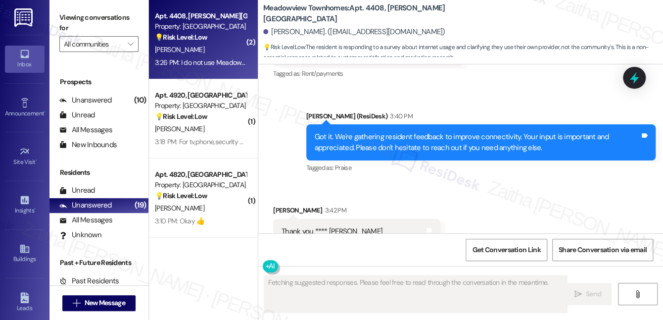
scroll to position [1445, 0]
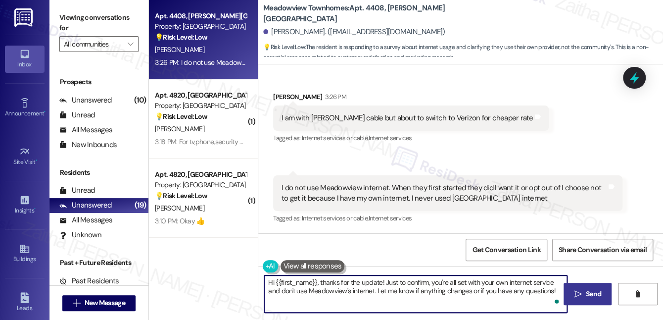
drag, startPoint x: 266, startPoint y: 281, endPoint x: 553, endPoint y: 283, distance: 287.4
click at [554, 292] on textarea "Hi {{first_name}}, thanks for the update! Just to confirm, you're all set with …" at bounding box center [415, 293] width 303 height 37
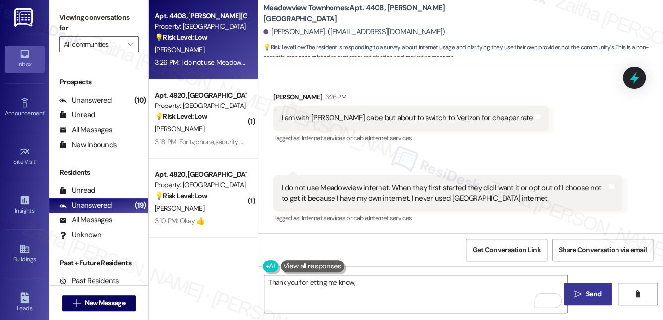
click at [282, 96] on div "Catesha Cofield 3:26 PM" at bounding box center [411, 99] width 276 height 14
click at [280, 98] on div "Catesha Cofield 3:26 PM" at bounding box center [411, 99] width 276 height 14
copy div "Catesha"
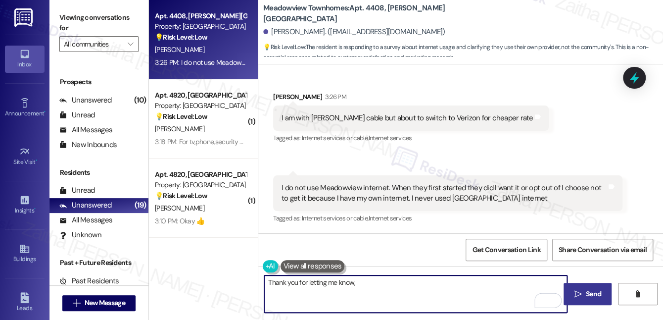
click at [377, 278] on textarea "Thank you for letting me know," at bounding box center [415, 293] width 303 height 37
paste textarea "Catesha"
paste textarea "What do you mostly use it for?"
drag, startPoint x: 480, startPoint y: 277, endPoint x: 265, endPoint y: 289, distance: 215.5
click at [265, 289] on textarea "Thank you for letting me know, Catesha! What do you mostly use it for?" at bounding box center [415, 293] width 303 height 37
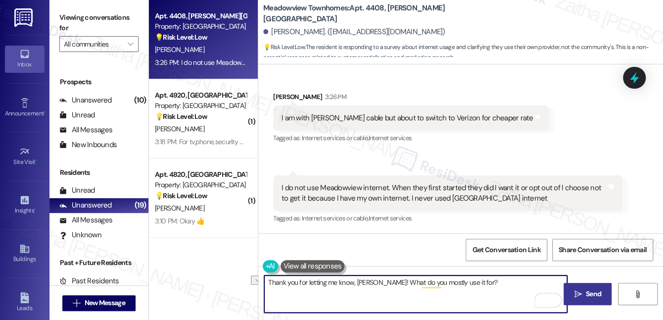
type textarea "Thank you for letting me know, Catesha! What do you mostly use it for?"
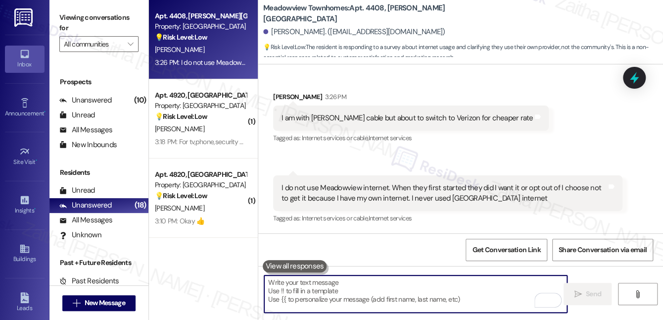
paste textarea "Thank you for letting me know, Catesha. To better understand your experience, c…"
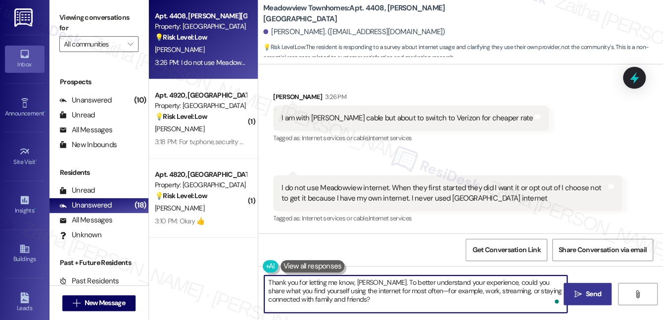
type textarea "Thank you for letting me know, Catesha. To better understand your experience, c…"
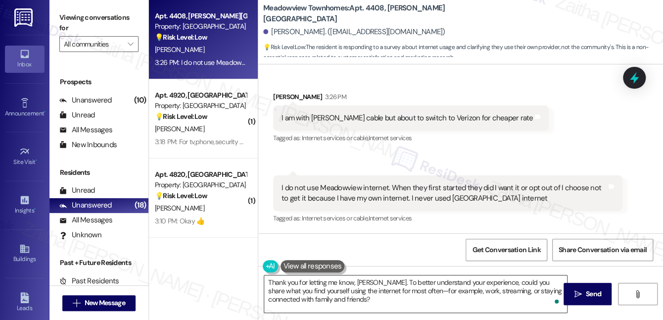
drag, startPoint x: 577, startPoint y: 288, endPoint x: 555, endPoint y: 284, distance: 22.7
click at [578, 288] on span " Send" at bounding box center [587, 293] width 31 height 10
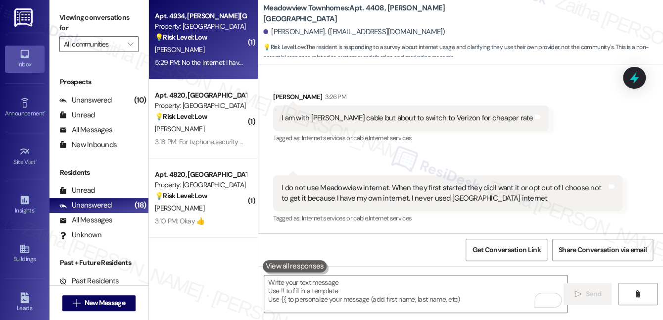
click at [218, 45] on div "D. Guidry" at bounding box center [200, 50] width 93 height 12
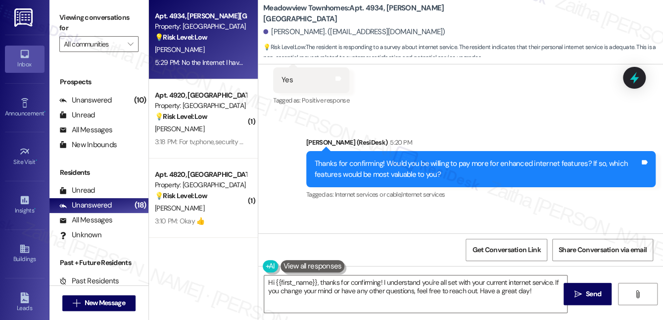
scroll to position [2436, 0]
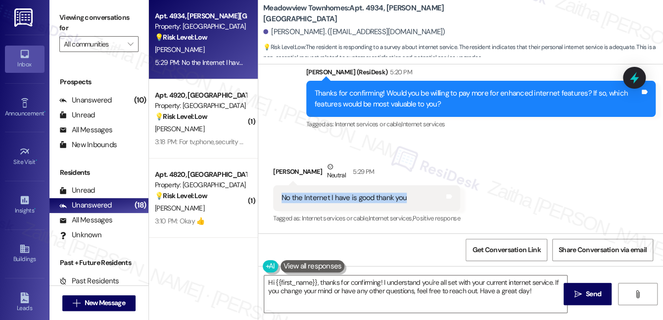
drag, startPoint x: 275, startPoint y: 197, endPoint x: 422, endPoint y: 197, distance: 147.4
click at [422, 197] on div "No the Internet I have is good thank you Tags and notes" at bounding box center [366, 197] width 187 height 25
copy div "No the Internet I have is good thank you"
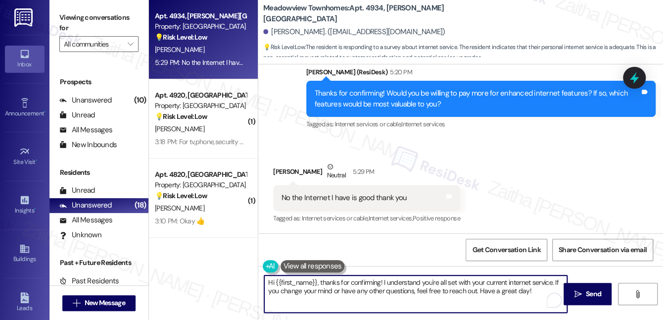
drag, startPoint x: 270, startPoint y: 278, endPoint x: 549, endPoint y: 285, distance: 278.6
click at [549, 289] on textarea "Hi {{first_name}}, thanks for confirming! I understand you're all set with your…" at bounding box center [415, 293] width 303 height 37
type textarea "H"
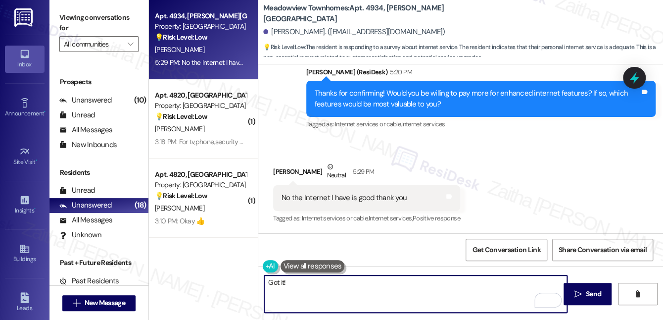
paste textarea "Thanks so much for sharing your experience—it really helps us understand what m…"
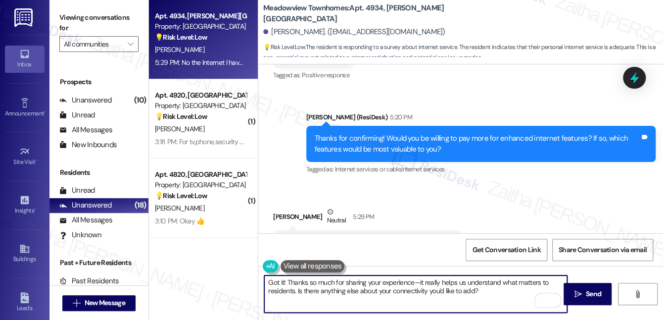
scroll to position [2346, 0]
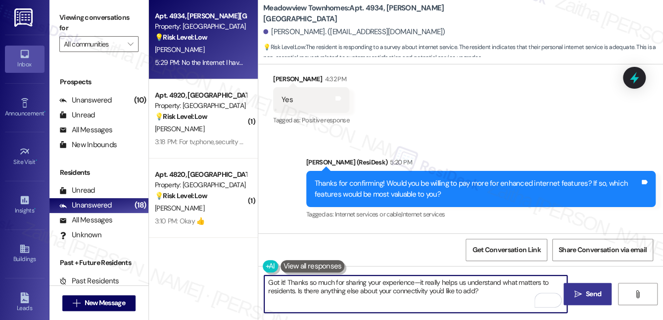
type textarea "Got it! Thanks so much for sharing your experience—it really helps us understan…"
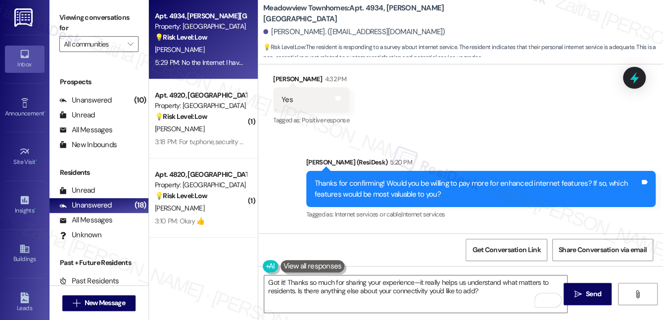
drag, startPoint x: 587, startPoint y: 292, endPoint x: 552, endPoint y: 269, distance: 41.8
click at [587, 292] on span "Send" at bounding box center [593, 293] width 15 height 10
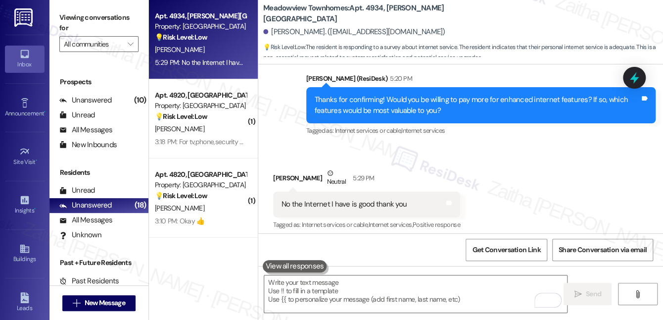
scroll to position [2436, 0]
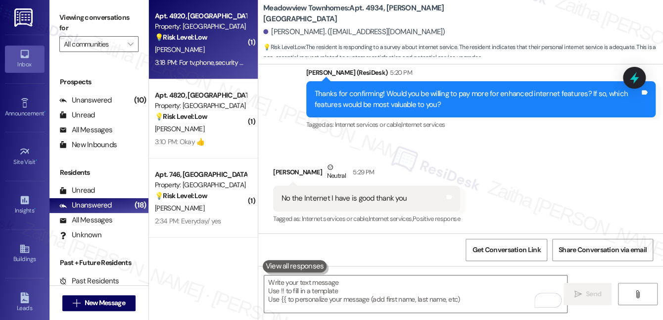
click at [208, 54] on div "N. Welsh" at bounding box center [200, 50] width 93 height 12
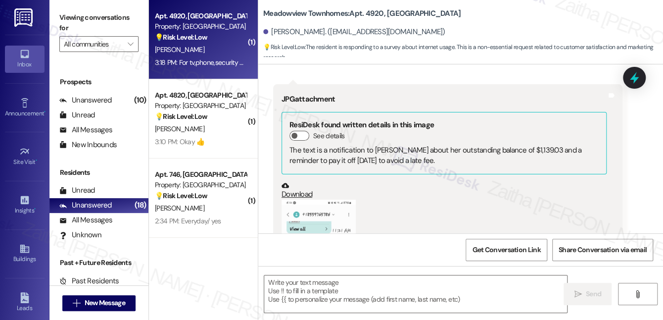
scroll to position [3824, 0]
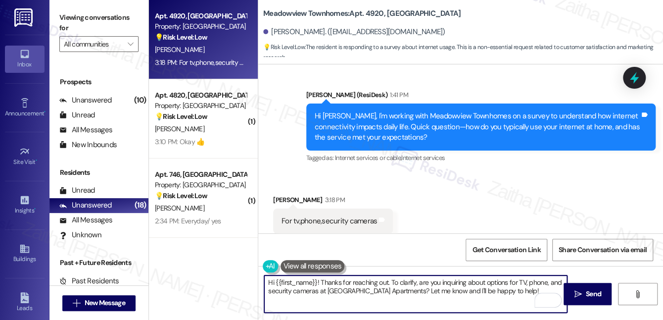
drag, startPoint x: 266, startPoint y: 280, endPoint x: 535, endPoint y: 288, distance: 269.2
click at [541, 291] on textarea "Hi {{first_name}}! Thanks for reaching out. To clarify, are you inquiring about…" at bounding box center [415, 293] width 303 height 37
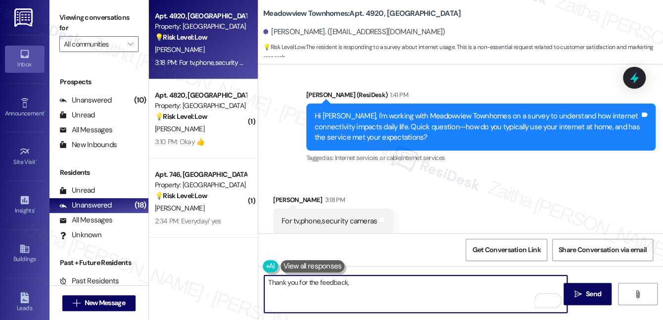
click at [280, 194] on div "Natasha Welsh 3:18 PM" at bounding box center [333, 201] width 120 height 14
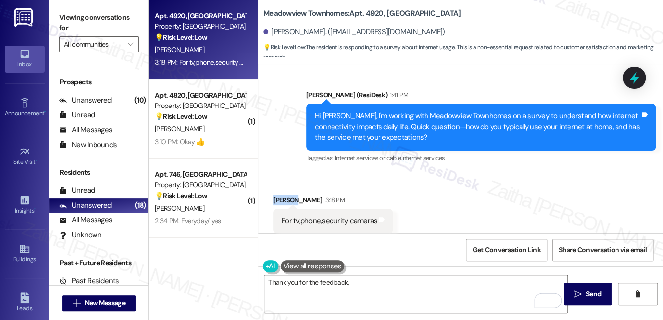
click at [280, 194] on div "Natasha Welsh 3:18 PM" at bounding box center [333, 201] width 120 height 14
copy div "Natasha"
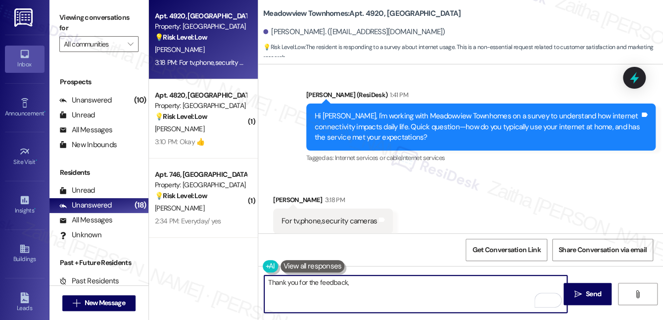
click at [369, 280] on textarea "Thank you for the feedback," at bounding box center [415, 293] width 303 height 37
paste textarea "Natasha"
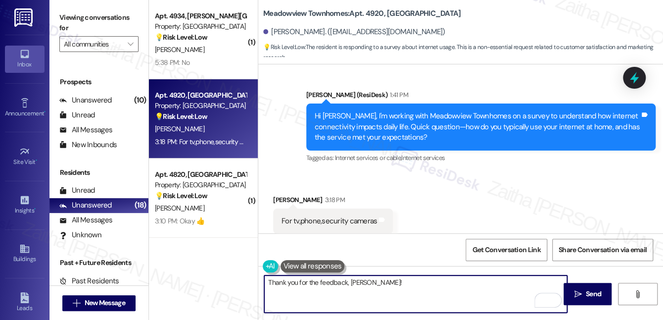
paste textarea "Does the included service feel like good value?"
type textarea "Thank you for the feedback, Natasha! Does the included service feel like good v…"
drag, startPoint x: 267, startPoint y: 283, endPoint x: 519, endPoint y: 287, distance: 252.8
click at [519, 287] on textarea "Thank you for the feedback, Natasha! Does the included service feel like good v…" at bounding box center [415, 293] width 303 height 37
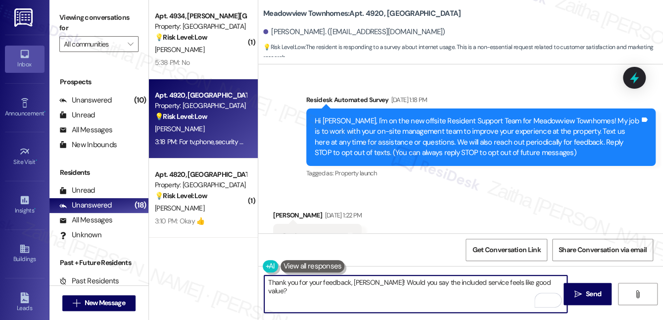
scroll to position [3824, 0]
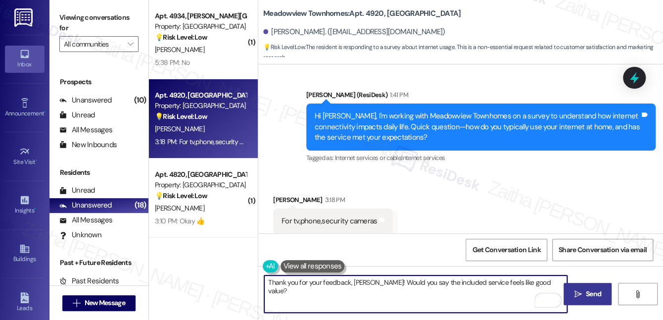
type textarea "Thank you for your feedback, [PERSON_NAME]! Would you say the included service …"
click at [595, 293] on span "Send" at bounding box center [593, 293] width 15 height 10
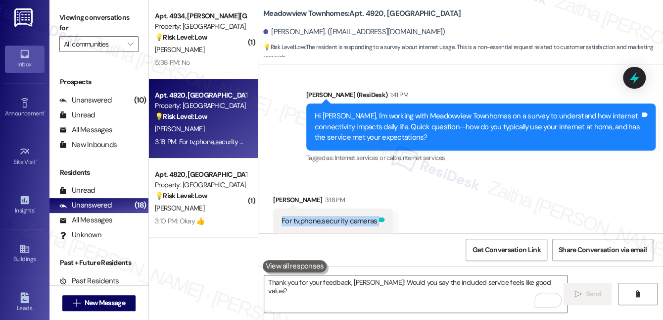
scroll to position [3824, 0]
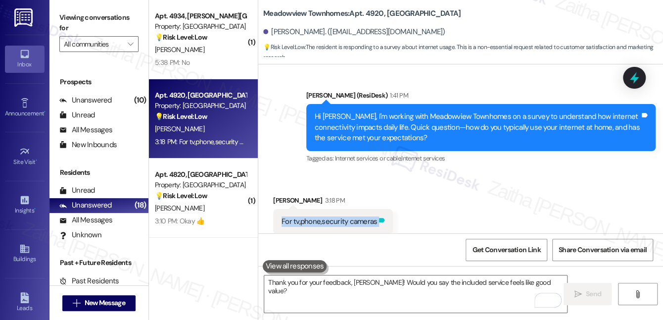
drag, startPoint x: 269, startPoint y: 195, endPoint x: 380, endPoint y: 201, distance: 111.4
click at [380, 201] on div "Received via SMS [PERSON_NAME] 3:18 PM For tv,phone,security cameras Tags and n…" at bounding box center [333, 221] width 135 height 69
copy div "For tv,phone,security cameras Tags and notes"
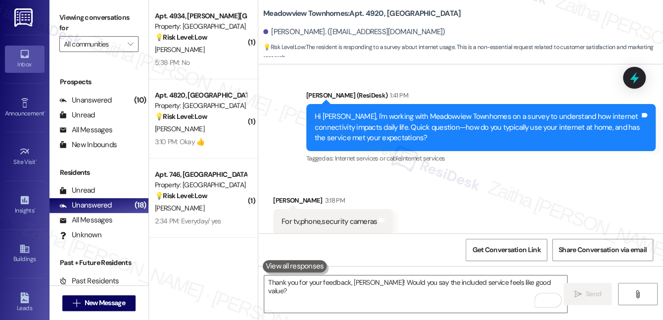
click at [447, 185] on div "Received via SMS [PERSON_NAME] 3:18 PM For tv,phone,security cameras Tags and n…" at bounding box center [460, 215] width 405 height 84
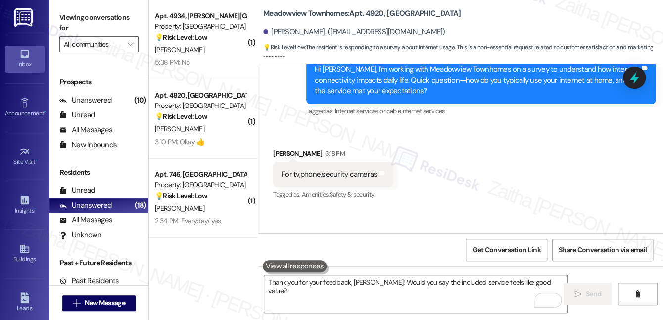
scroll to position [3849, 0]
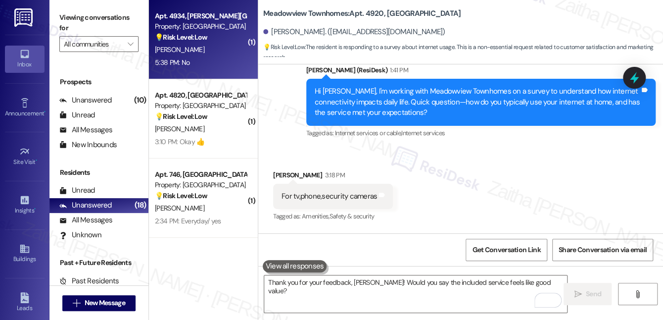
click at [210, 47] on div "[PERSON_NAME]" at bounding box center [200, 50] width 93 height 12
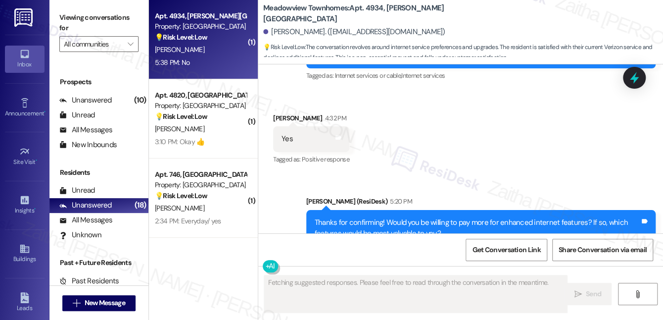
scroll to position [2613, 0]
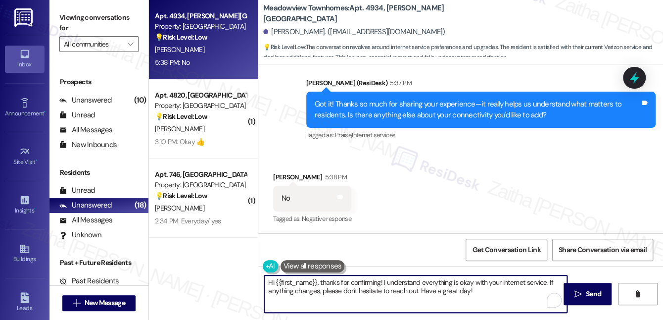
drag, startPoint x: 268, startPoint y: 282, endPoint x: 494, endPoint y: 300, distance: 226.3
click at [494, 300] on textarea "Hi {{first_name}}, thanks for confirming! I understand everything is okay with …" at bounding box center [415, 293] width 303 height 37
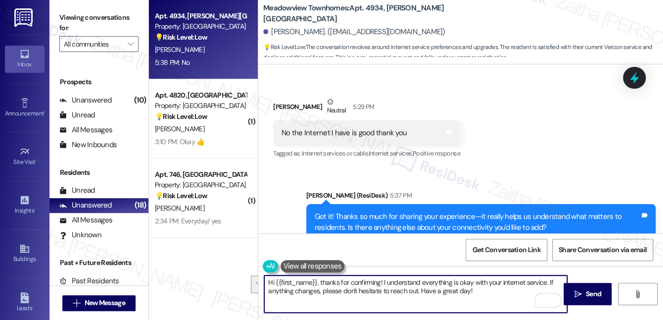
scroll to position [2614, 0]
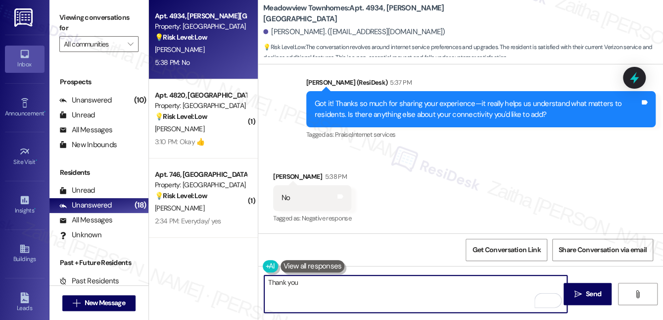
click at [282, 176] on div "[PERSON_NAME] 5:38 PM" at bounding box center [312, 178] width 78 height 14
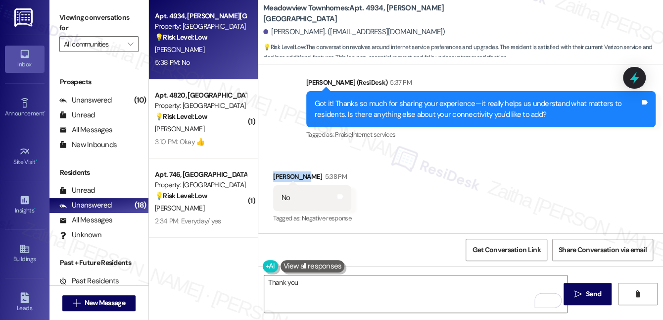
click at [282, 176] on div "[PERSON_NAME] 5:38 PM" at bounding box center [312, 178] width 78 height 14
copy div "[PERSON_NAME]"
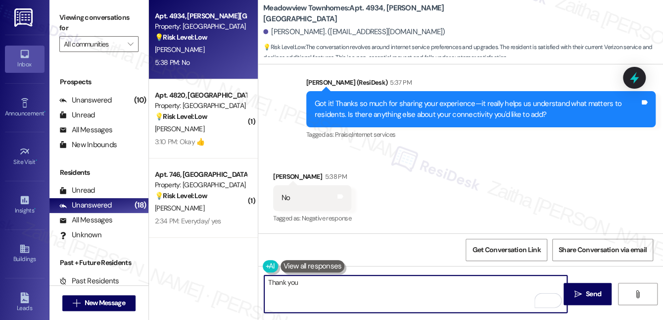
click at [323, 285] on textarea "Thank you" at bounding box center [415, 293] width 303 height 37
paste textarea "Dominique"
type textarea "Thank you, Dominique!"
drag, startPoint x: 268, startPoint y: 279, endPoint x: 366, endPoint y: 278, distance: 97.9
click at [365, 281] on textarea "Thank you, Dominique!" at bounding box center [415, 293] width 303 height 37
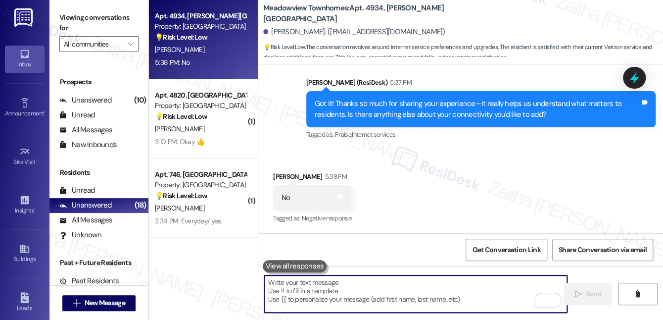
paste textarea "Thank you for taking the time to share your experience and input regarding conn…"
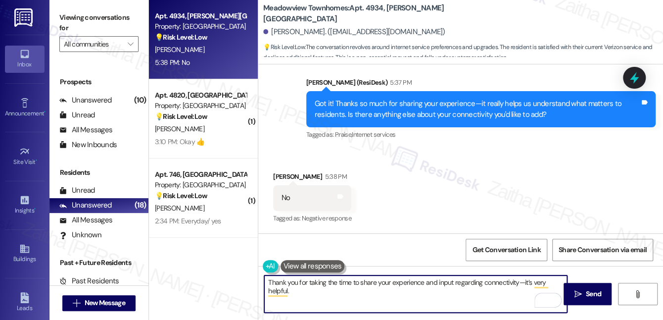
click at [292, 280] on textarea "Thank you for taking the time to share your experience and input regarding conn…" at bounding box center [415, 293] width 303 height 37
click at [300, 290] on textarea "Thanks again for taking the time to share your experience and input regarding c…" at bounding box center [415, 293] width 303 height 37
type textarea "Thanks again for taking the time to share your experience and input regarding c…"
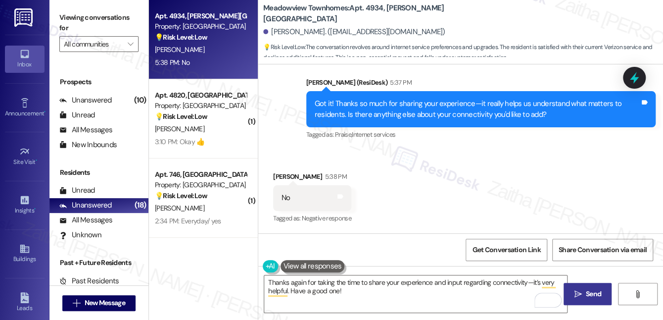
click at [591, 291] on span "Send" at bounding box center [593, 293] width 15 height 10
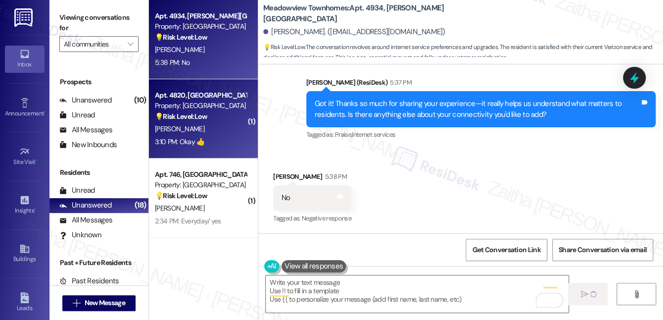
scroll to position [2613, 0]
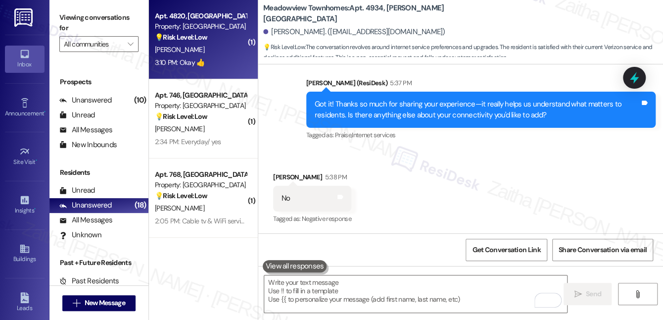
click at [227, 68] on div "3:10 PM: Okay 👍 3:10 PM: Okay 👍" at bounding box center [200, 62] width 93 height 12
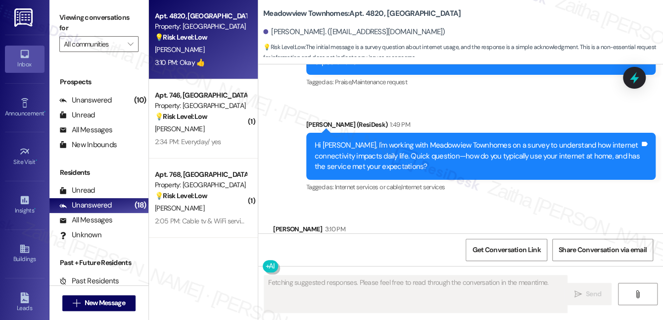
scroll to position [4265, 0]
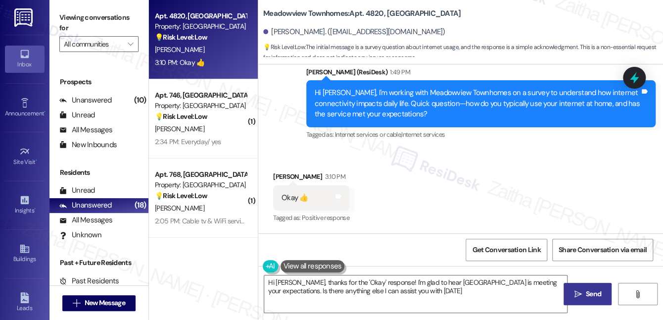
type textarea "Hi Gabriel, thanks for the 'Okay' response! I'm glad to hear Meadowview Townhom…"
drag, startPoint x: 273, startPoint y: 198, endPoint x: 328, endPoint y: 199, distance: 55.4
click at [328, 199] on div "Okay 👍 Tags and notes" at bounding box center [311, 197] width 76 height 25
copy div "Okay 👍 Tags and notes"
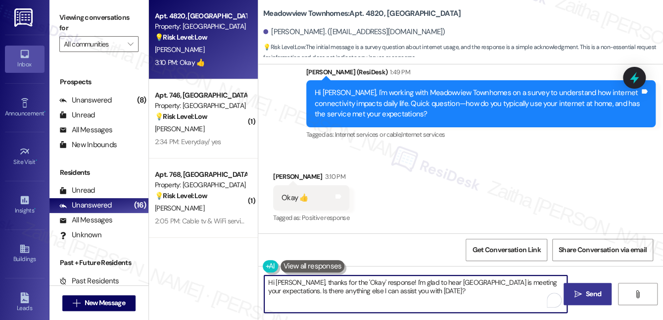
drag, startPoint x: 268, startPoint y: 281, endPoint x: 474, endPoint y: 305, distance: 208.1
click at [474, 305] on textarea "Hi Gabriel, thanks for the 'Okay' response! I'm glad to hear Meadowview Townhom…" at bounding box center [415, 293] width 303 height 37
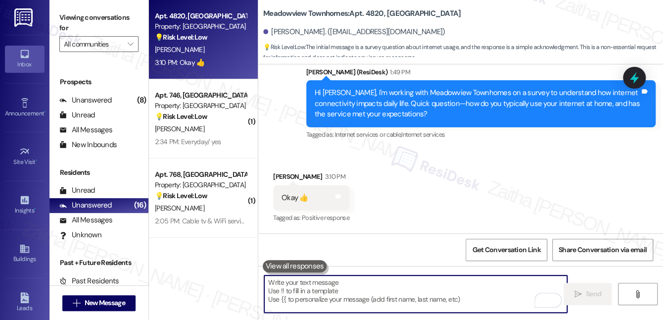
click at [321, 288] on textarea "To enrich screen reader interactions, please activate Accessibility in Grammarl…" at bounding box center [415, 293] width 303 height 37
paste textarea "Thanks, {{first_name}}! I really appreciate your response—every bit of feedback…"
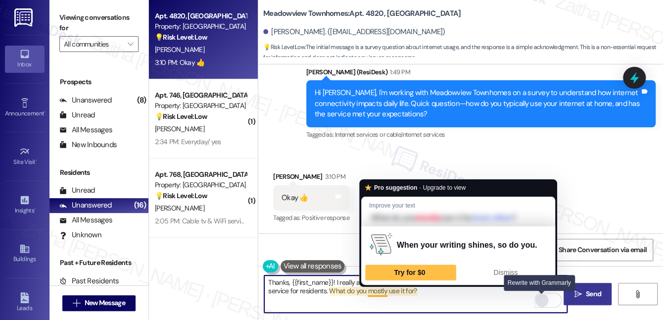
type textarea "Thanks, {{first_name}}! I really appreciate your response—every bit of feedback…"
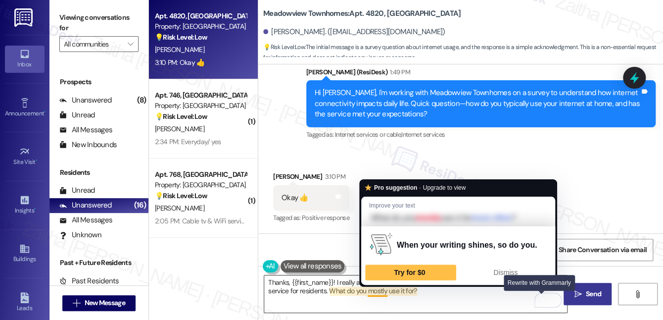
click at [542, 298] on div "Rewrite with Grammarly" at bounding box center [541, 299] width 11 height 11
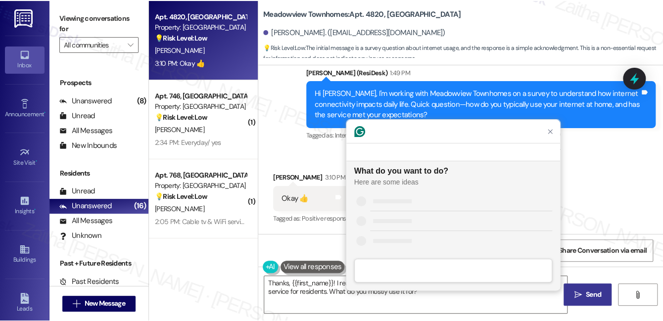
scroll to position [0, 0]
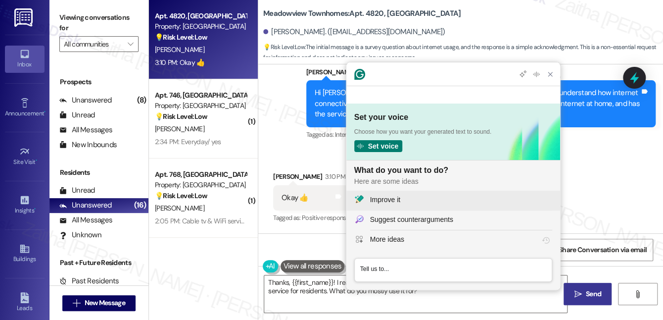
click at [380, 197] on div "Improve it" at bounding box center [385, 199] width 30 height 10
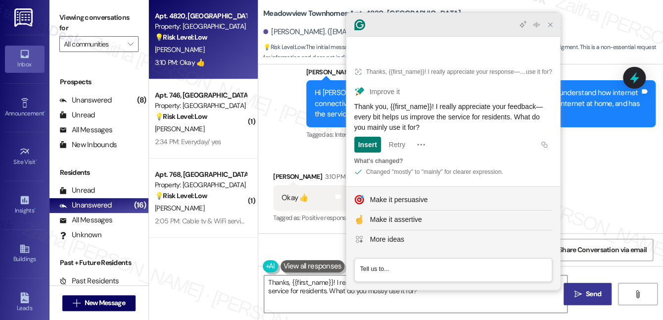
click at [545, 31] on icon "Close Grammarly Assistant" at bounding box center [550, 25] width 12 height 12
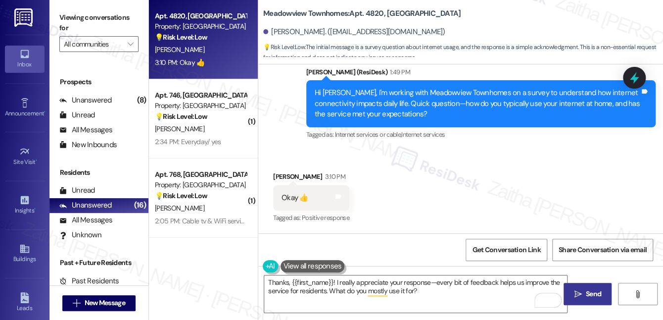
click at [595, 289] on span "Send" at bounding box center [593, 293] width 15 height 10
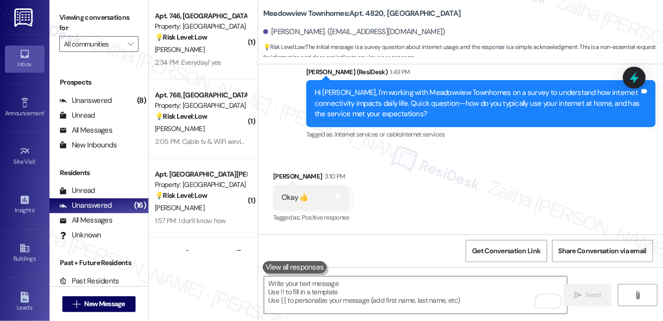
scroll to position [124, 0]
